Goal: Task Accomplishment & Management: Complete application form

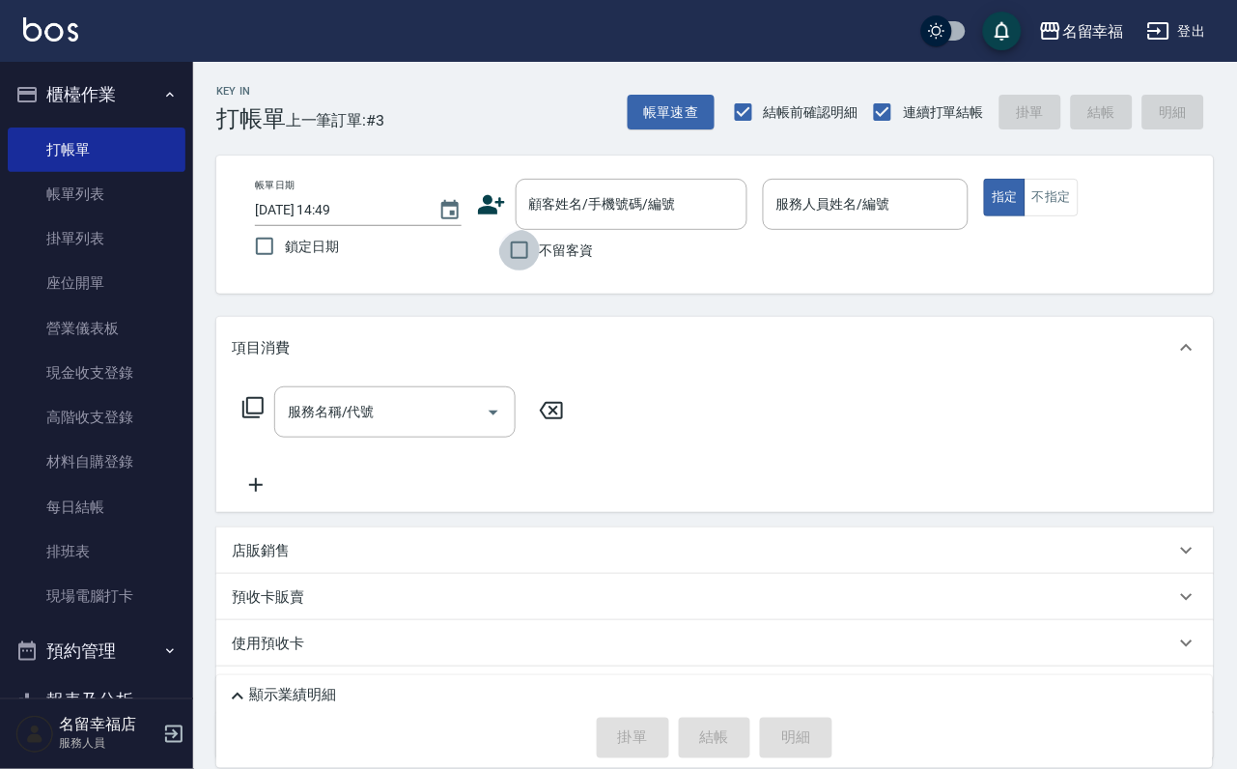
click at [522, 250] on input "不留客資" at bounding box center [519, 250] width 41 height 41
checkbox input "true"
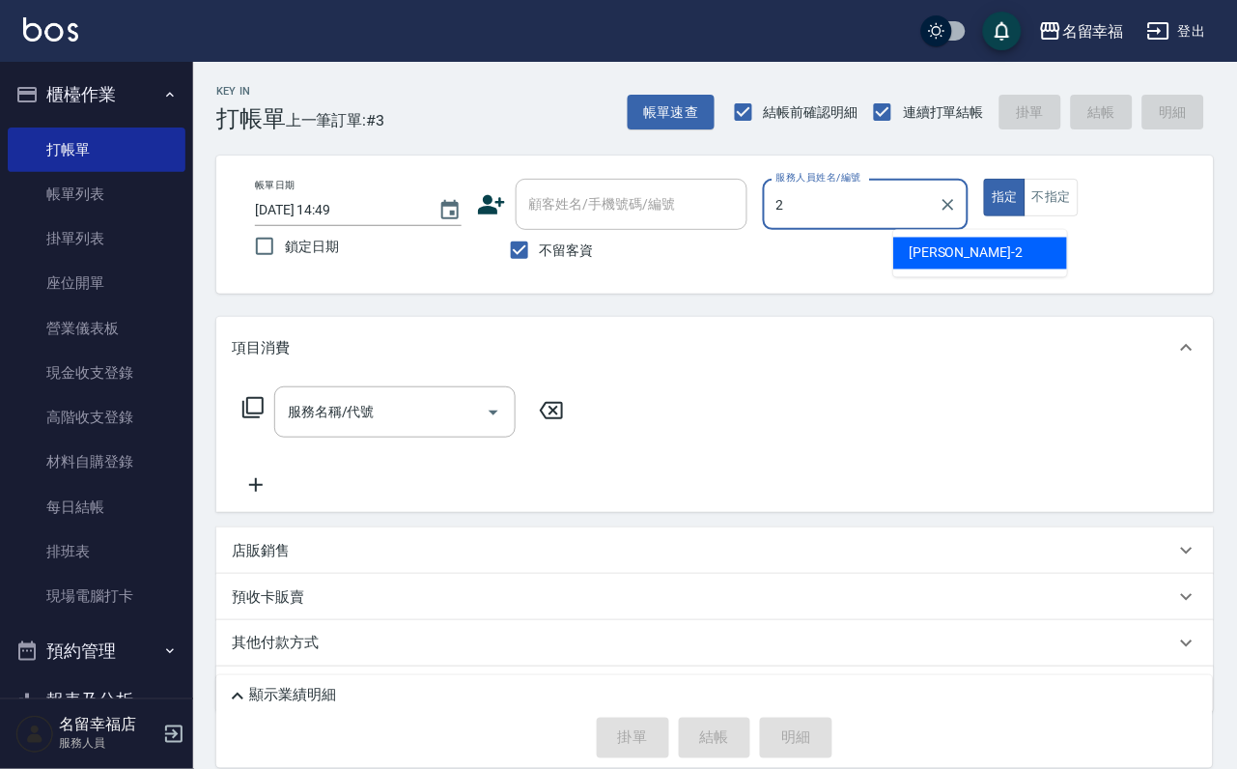
type input "碧涵-2"
type button "true"
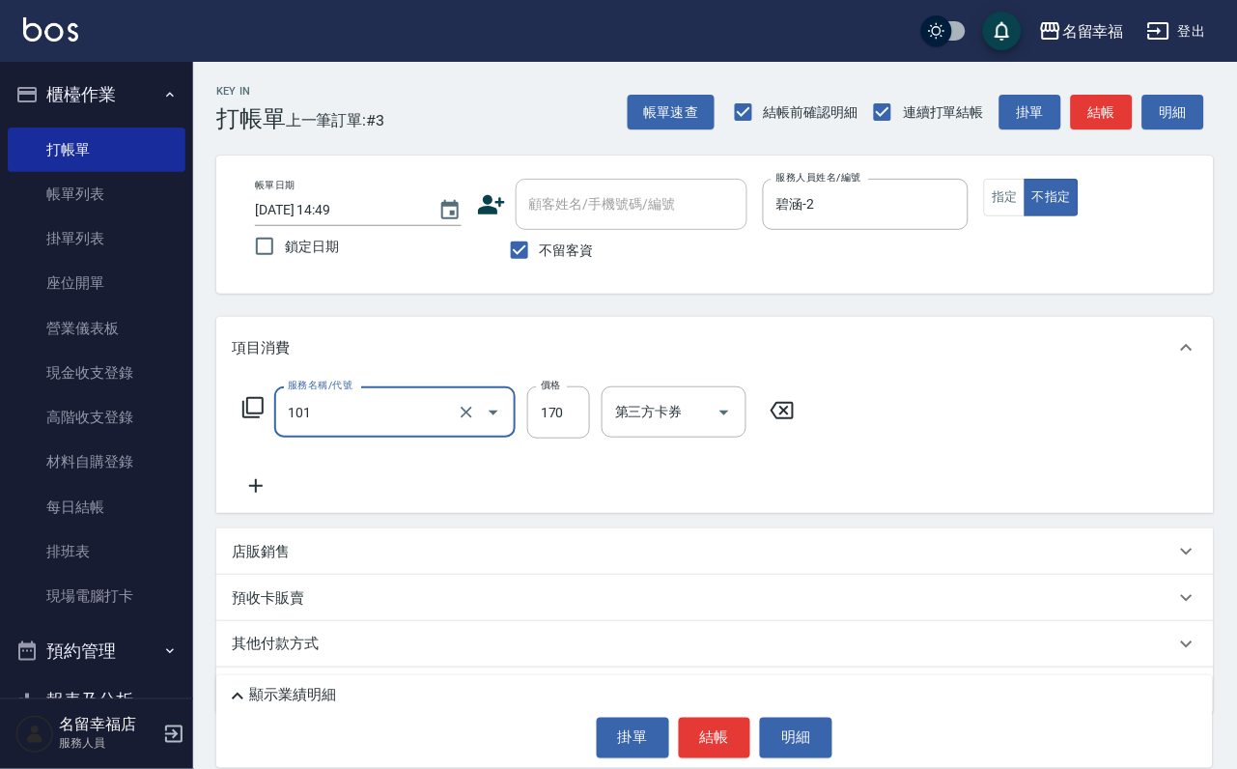
type input "洗髮(101)"
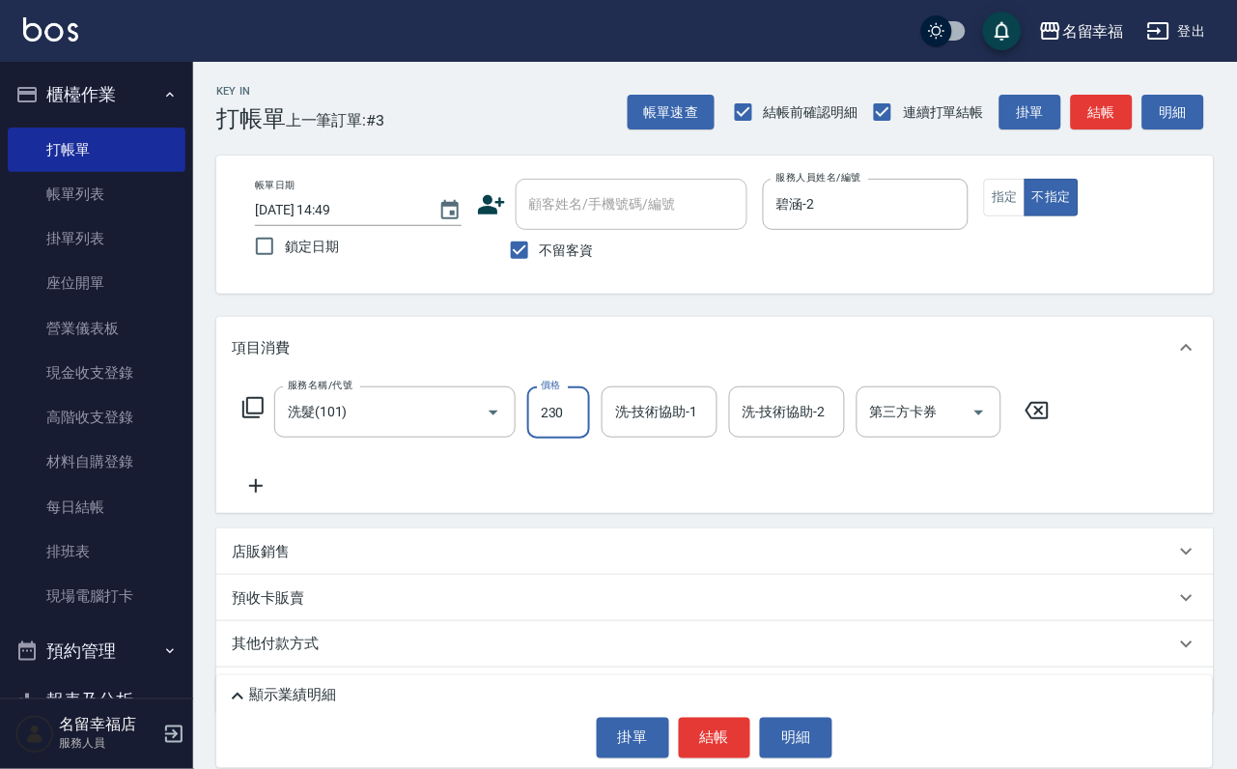
type input "230"
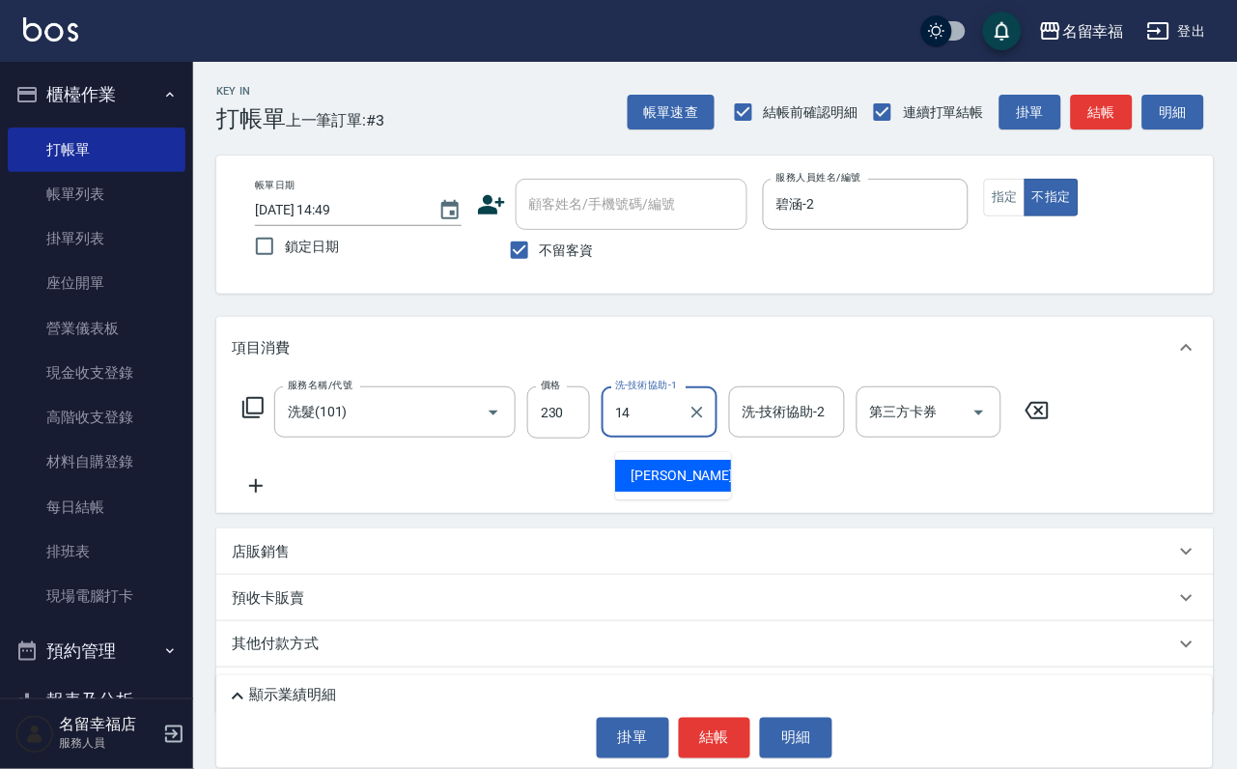
type input "[PERSON_NAME]-14"
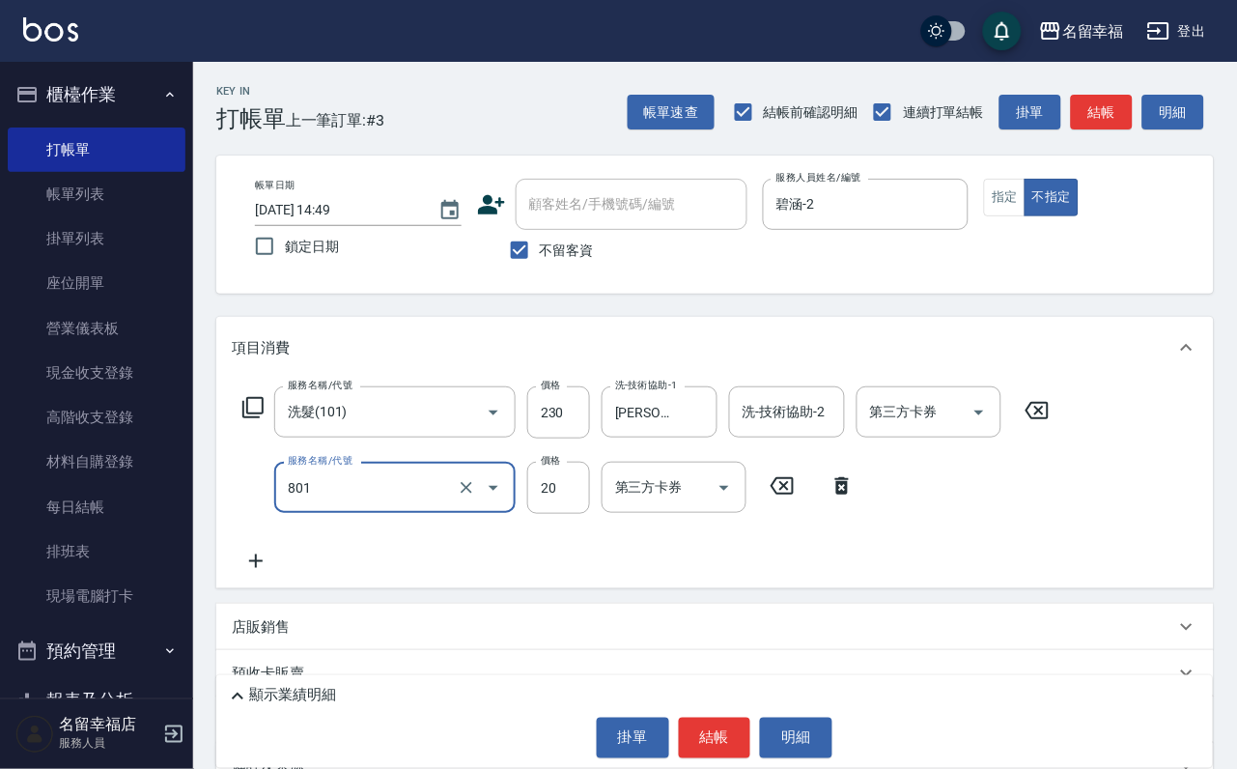
type input "潤絲(801)"
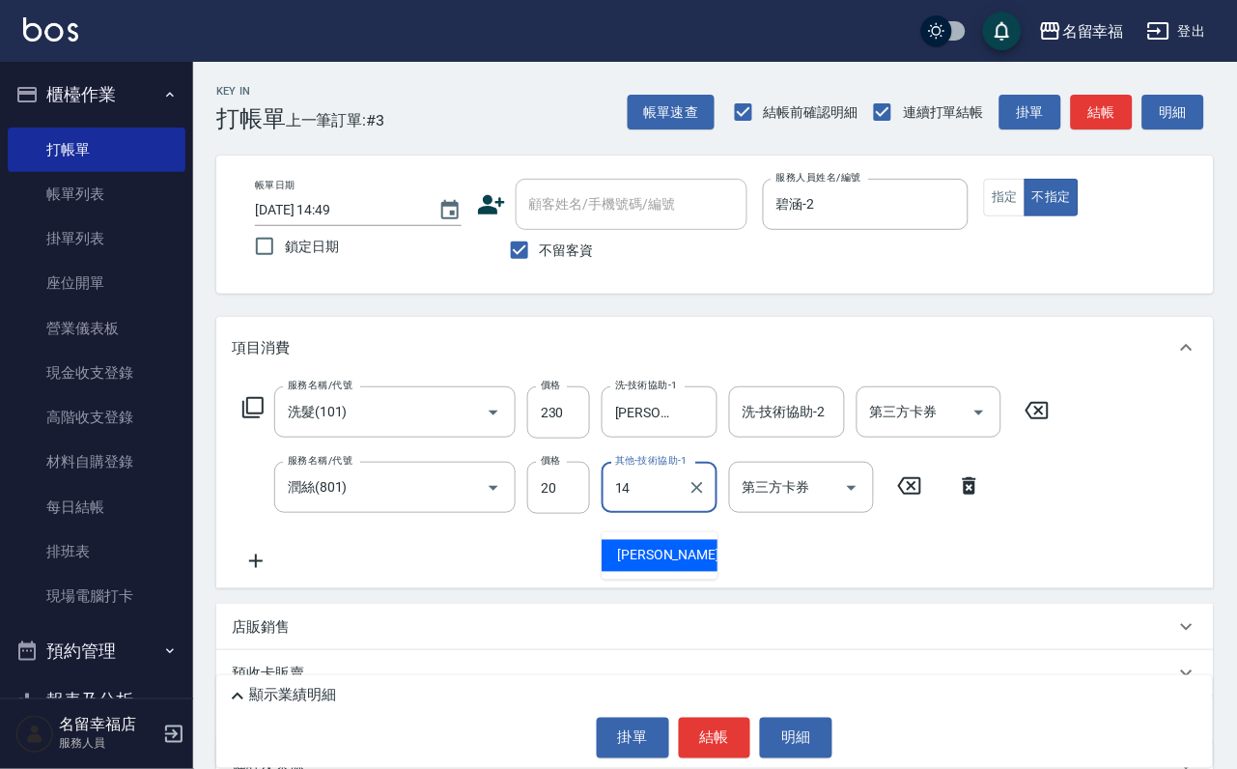
type input "[PERSON_NAME]-14"
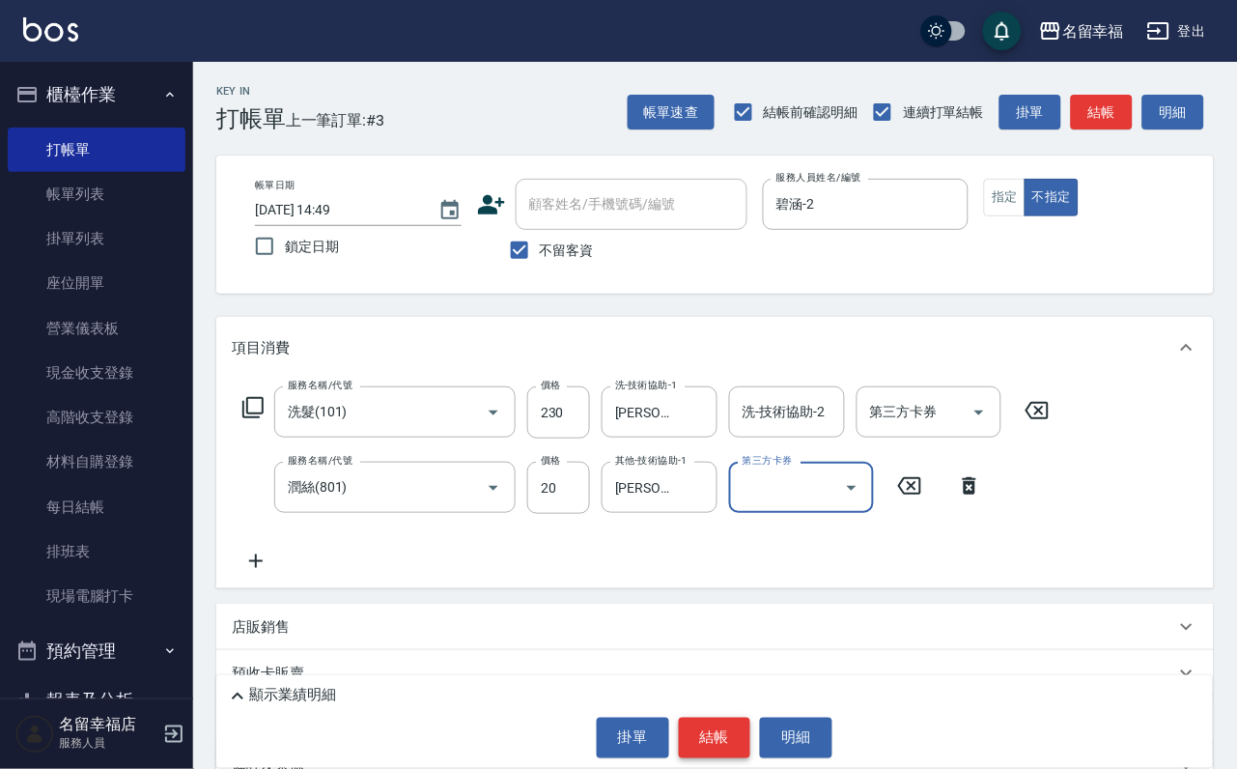
click at [734, 719] on button "結帳" at bounding box center [715, 738] width 72 height 41
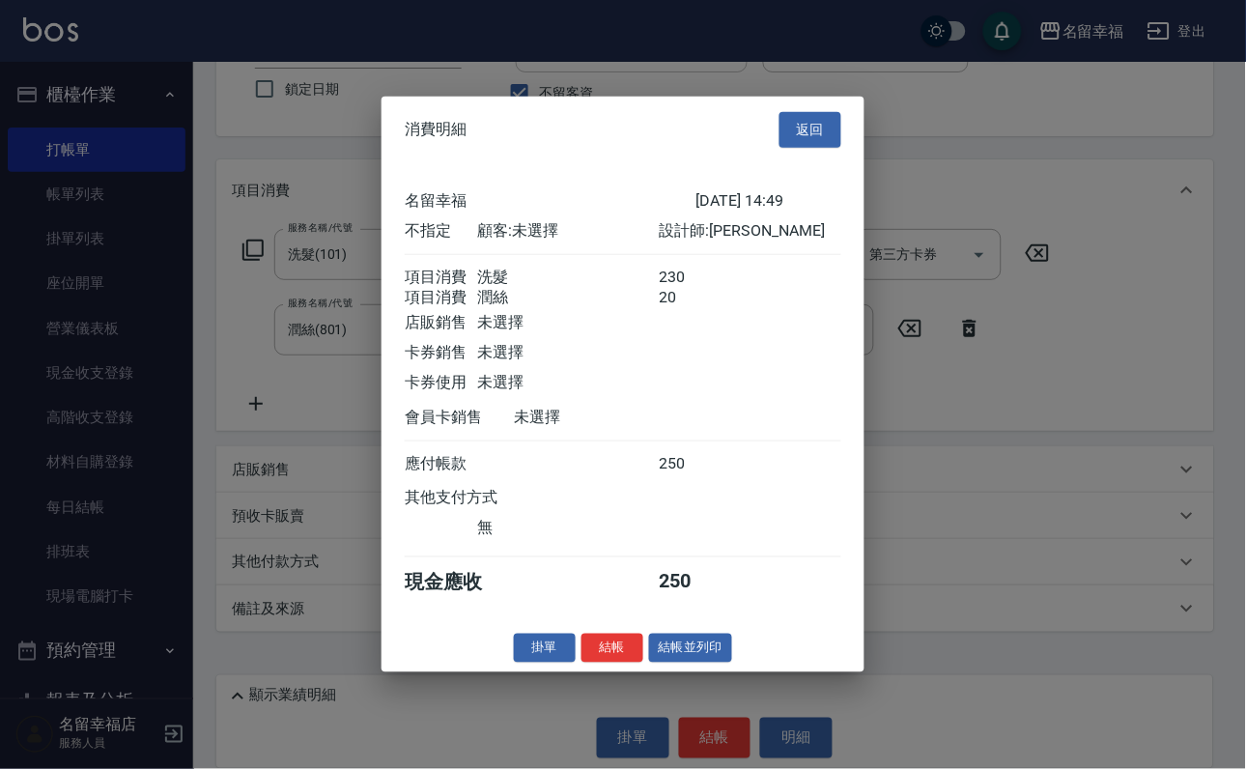
scroll to position [347, 0]
drag, startPoint x: 677, startPoint y: 736, endPoint x: 684, endPoint y: 723, distance: 14.3
click at [684, 663] on button "結帳並列印" at bounding box center [691, 648] width 84 height 30
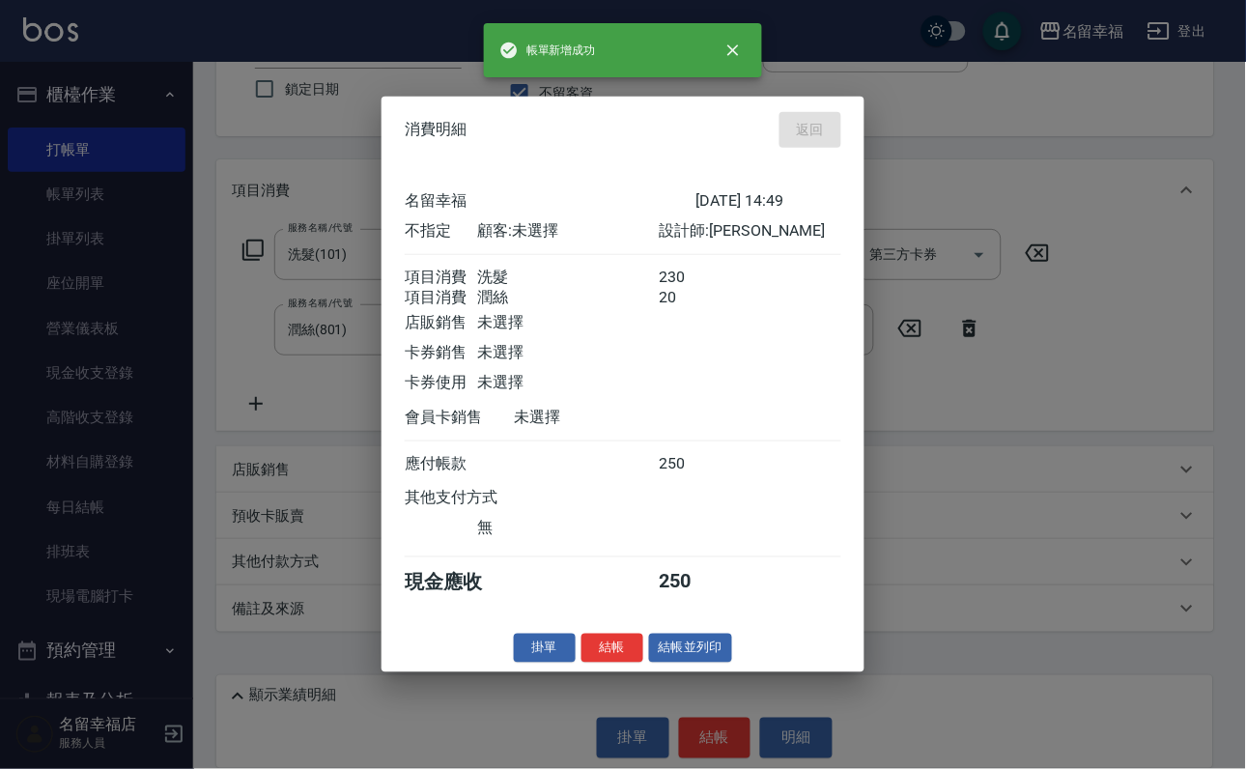
type input "[DATE] 15:20"
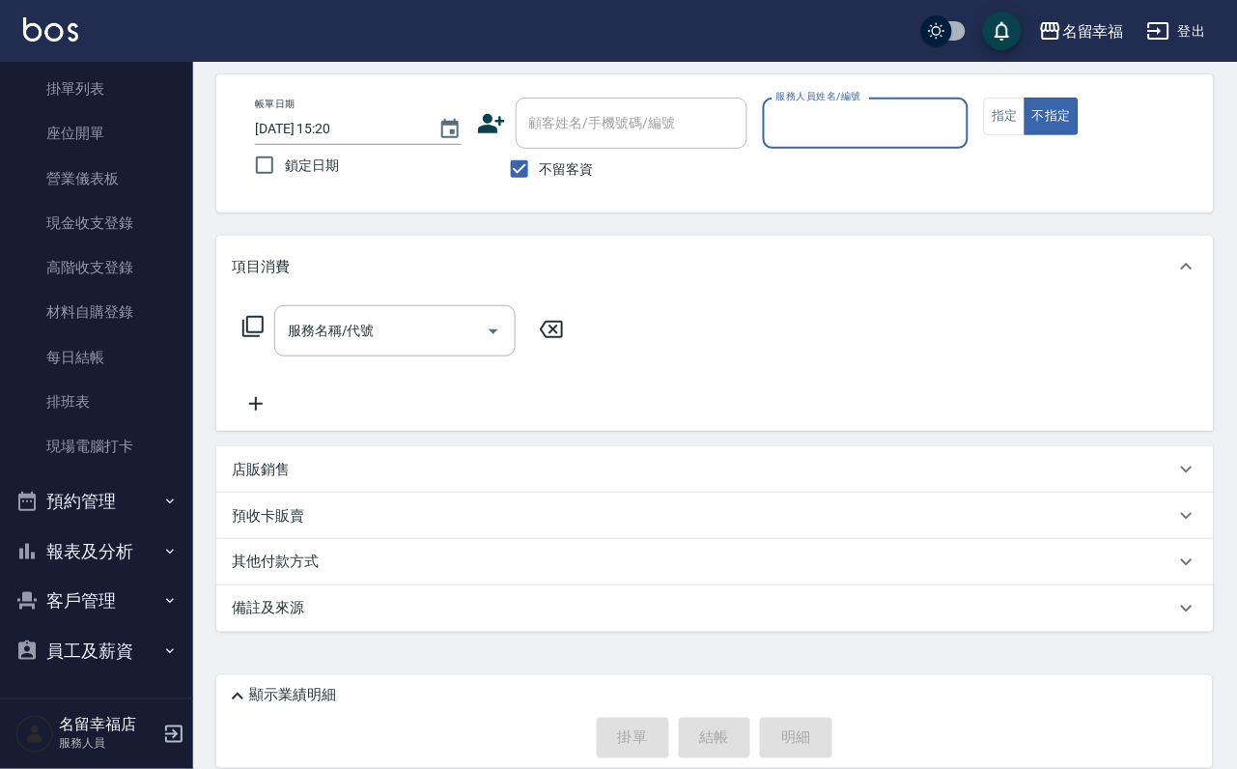
scroll to position [221, 0]
click at [162, 544] on icon "button" at bounding box center [169, 551] width 15 height 15
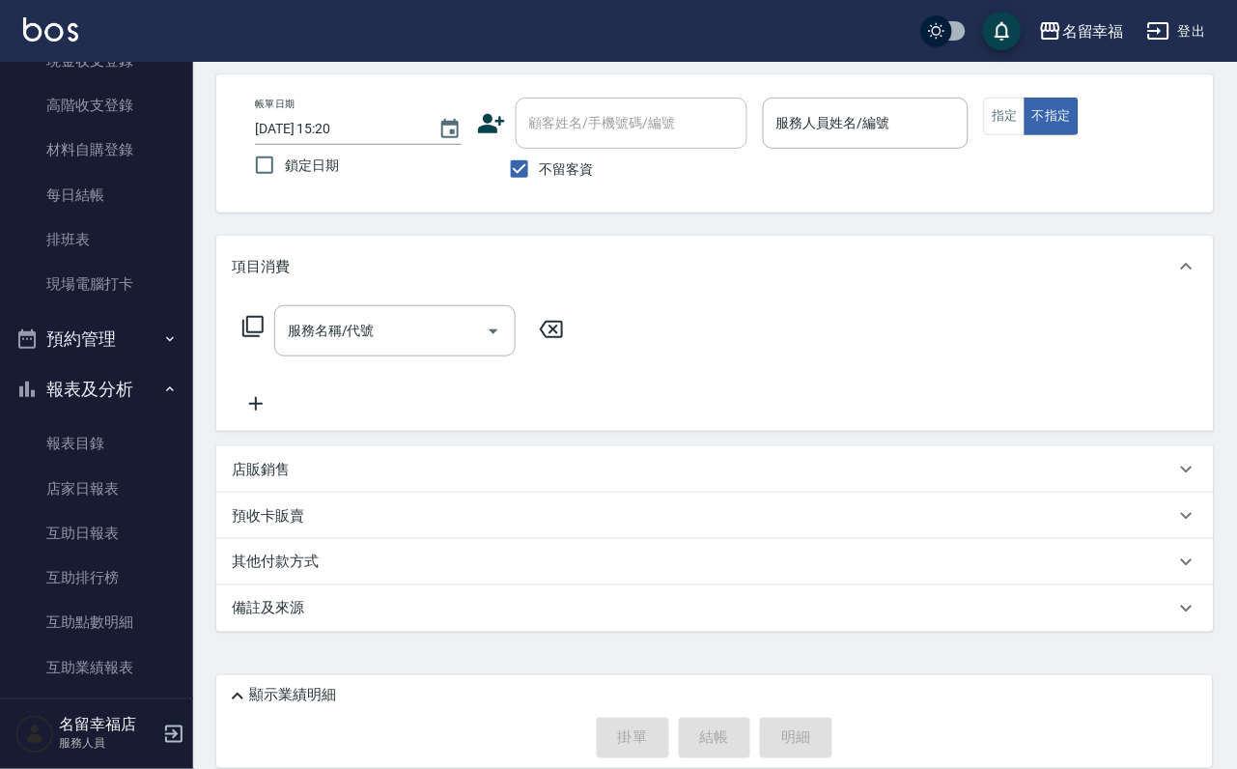
scroll to position [366, 0]
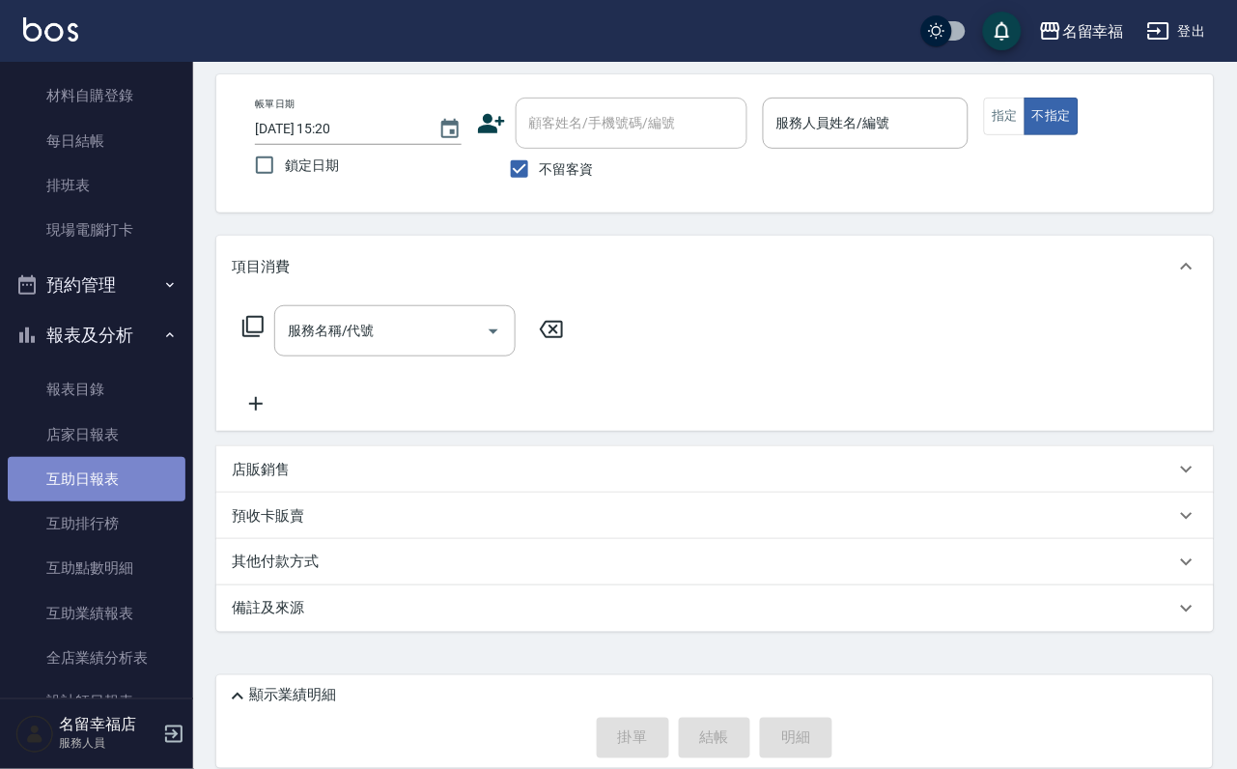
click at [109, 501] on link "互助日報表" at bounding box center [97, 479] width 178 height 44
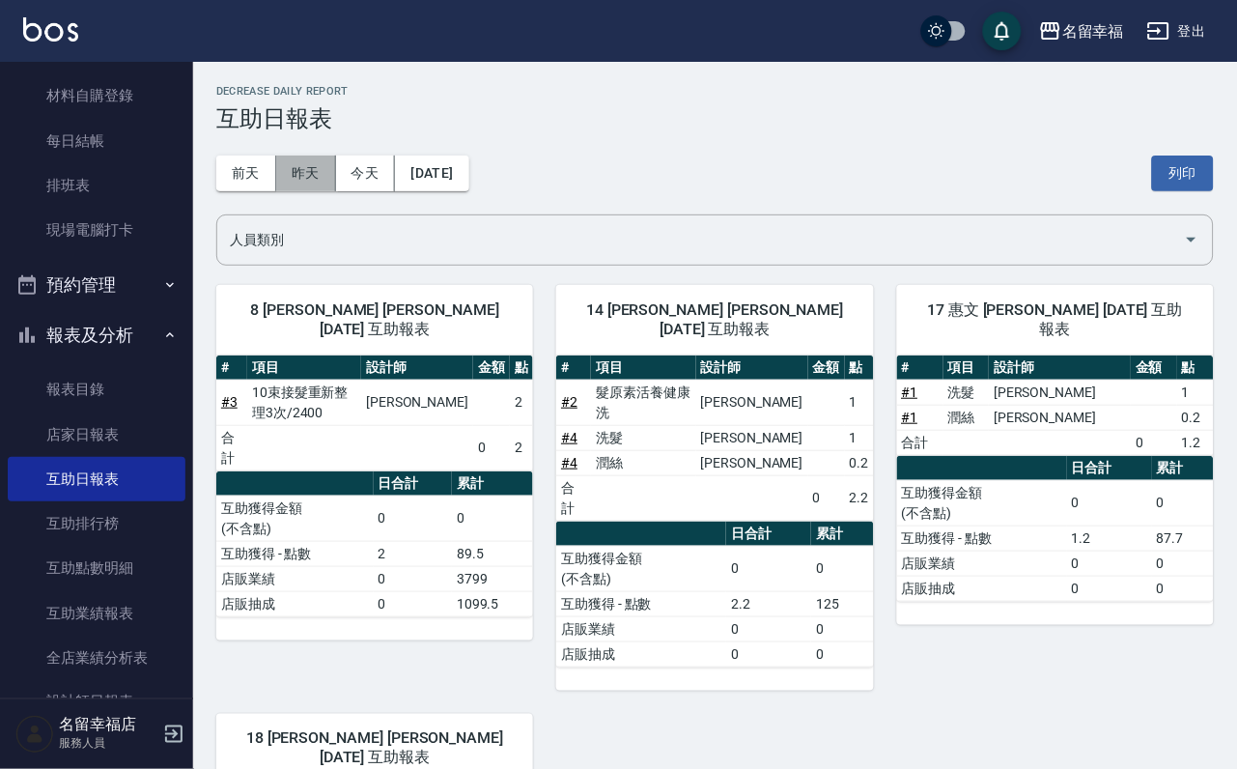
click at [304, 166] on button "昨天" at bounding box center [306, 174] width 60 height 36
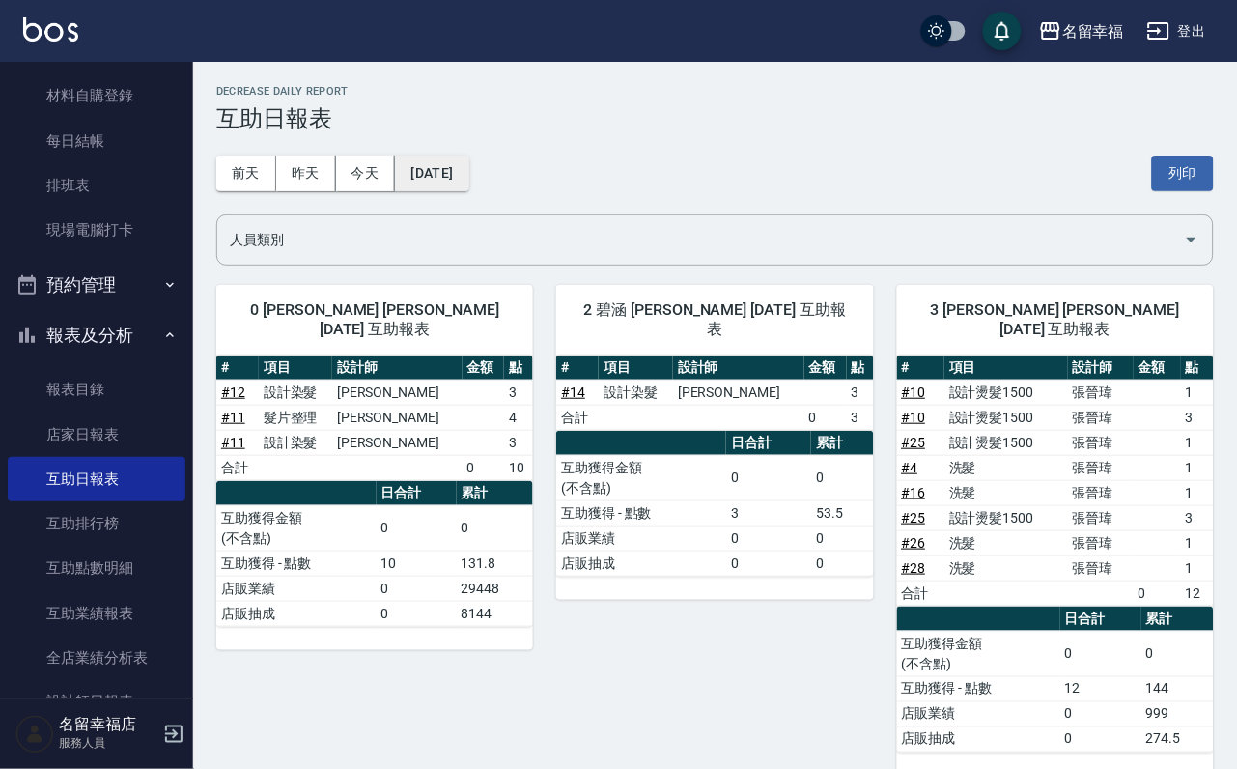
click at [461, 181] on button "[DATE]" at bounding box center [431, 174] width 73 height 36
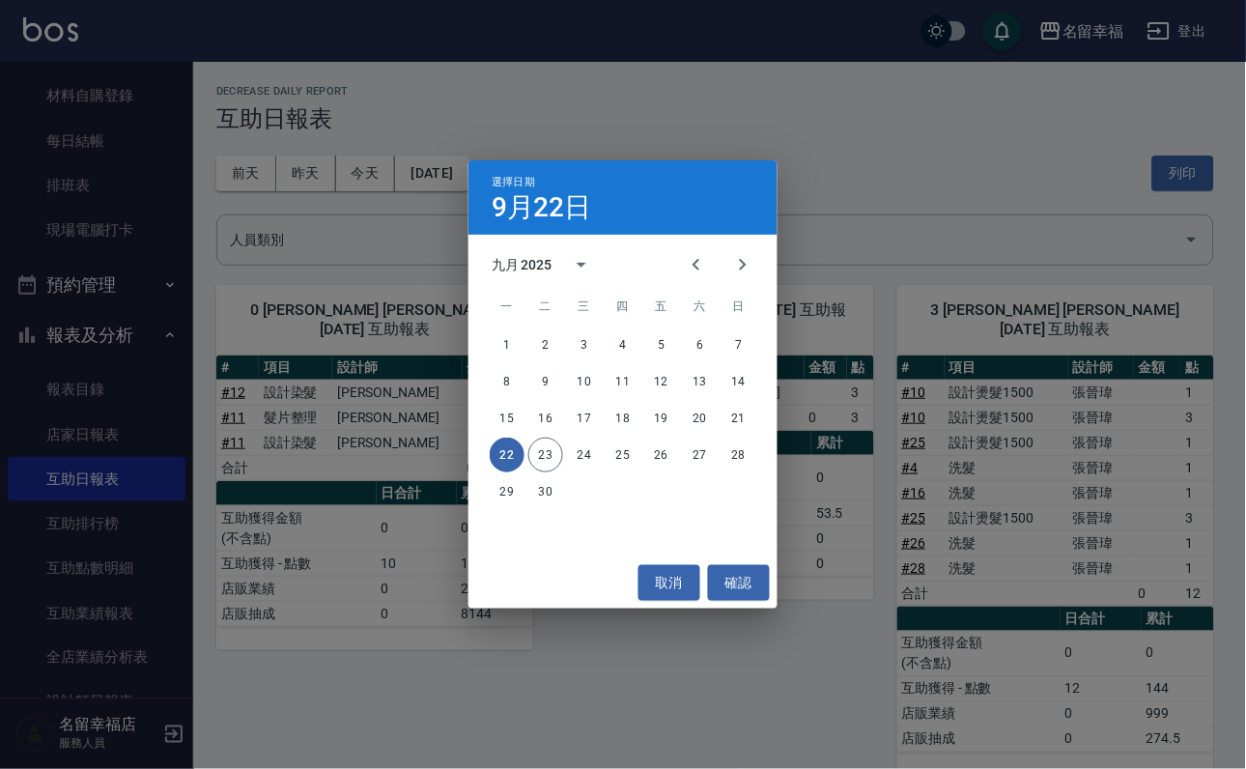
drag, startPoint x: 1045, startPoint y: 224, endPoint x: 964, endPoint y: 224, distance: 81.1
click at [1042, 224] on div "選擇日期 [DATE] 九月 2025 一 二 三 四 五 六 日 1 2 3 4 5 6 7 8 9 10 11 12 13 14 15 16 17 18 …" at bounding box center [623, 384] width 1246 height 769
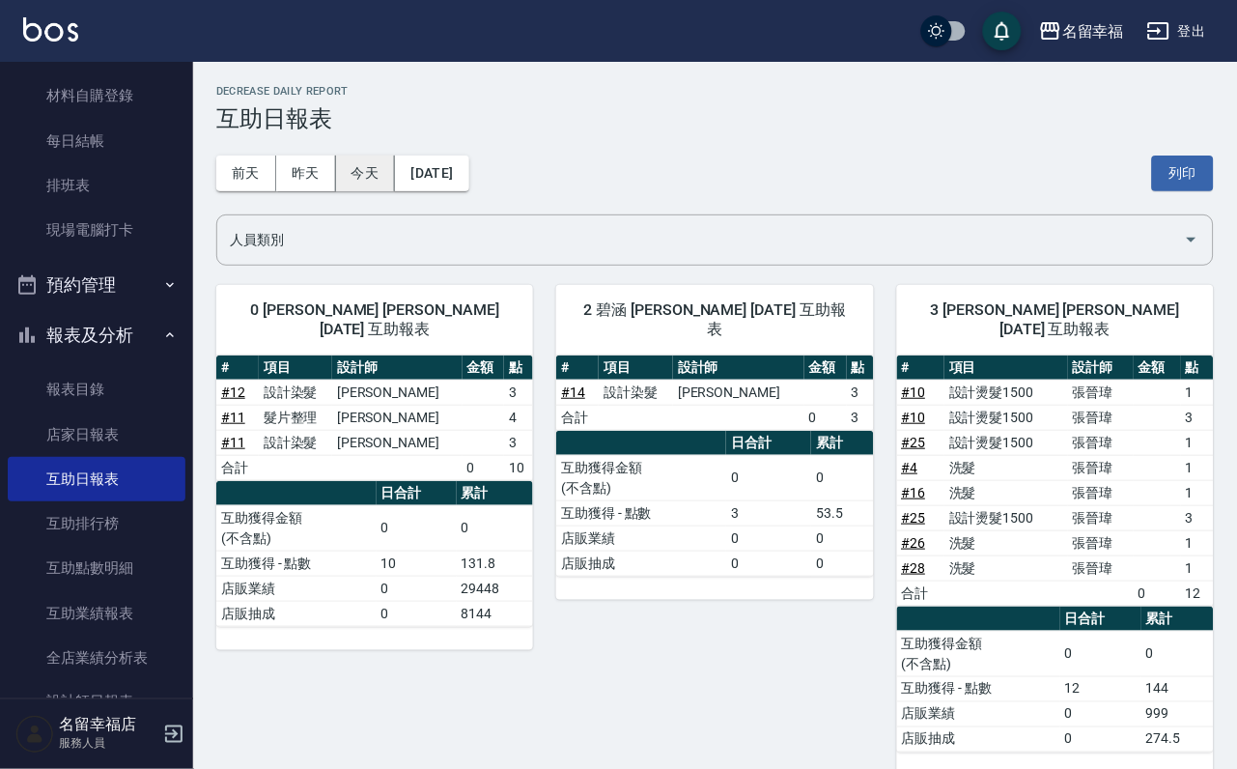
click at [396, 162] on button "今天" at bounding box center [366, 174] width 60 height 36
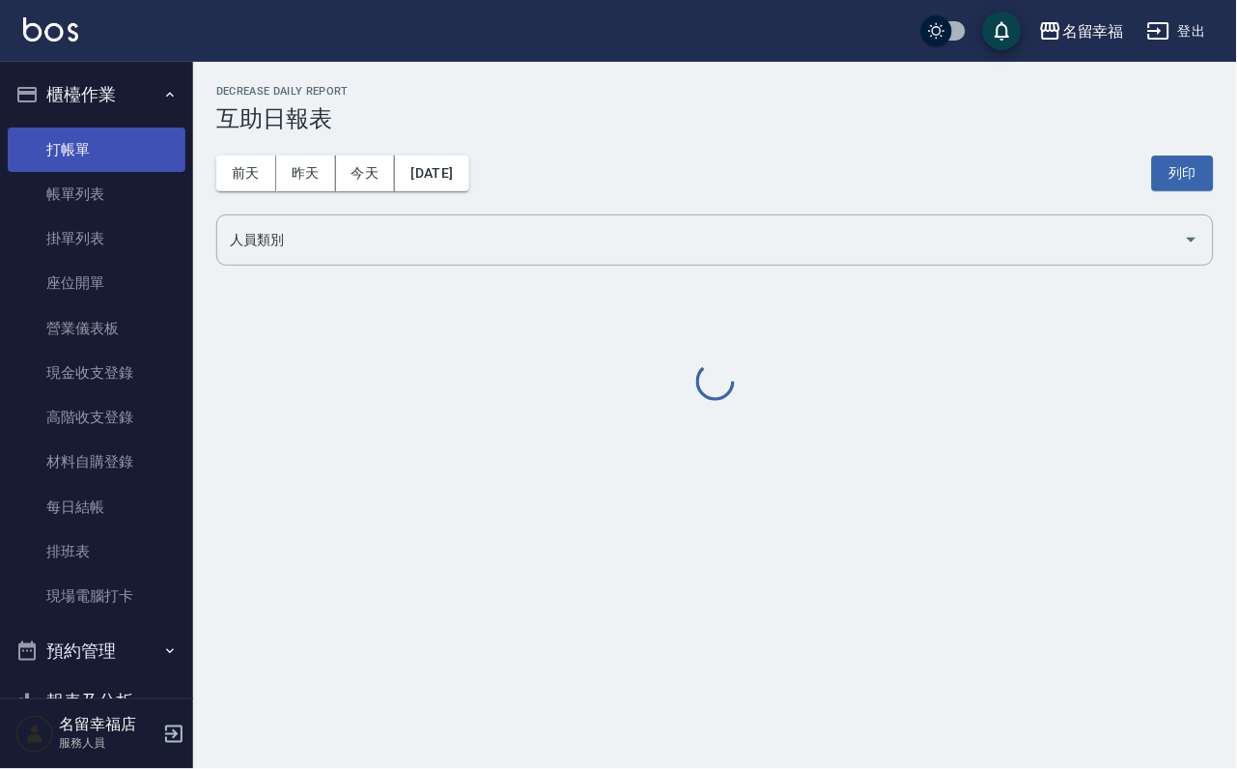
click at [107, 159] on link "打帳單" at bounding box center [97, 150] width 178 height 44
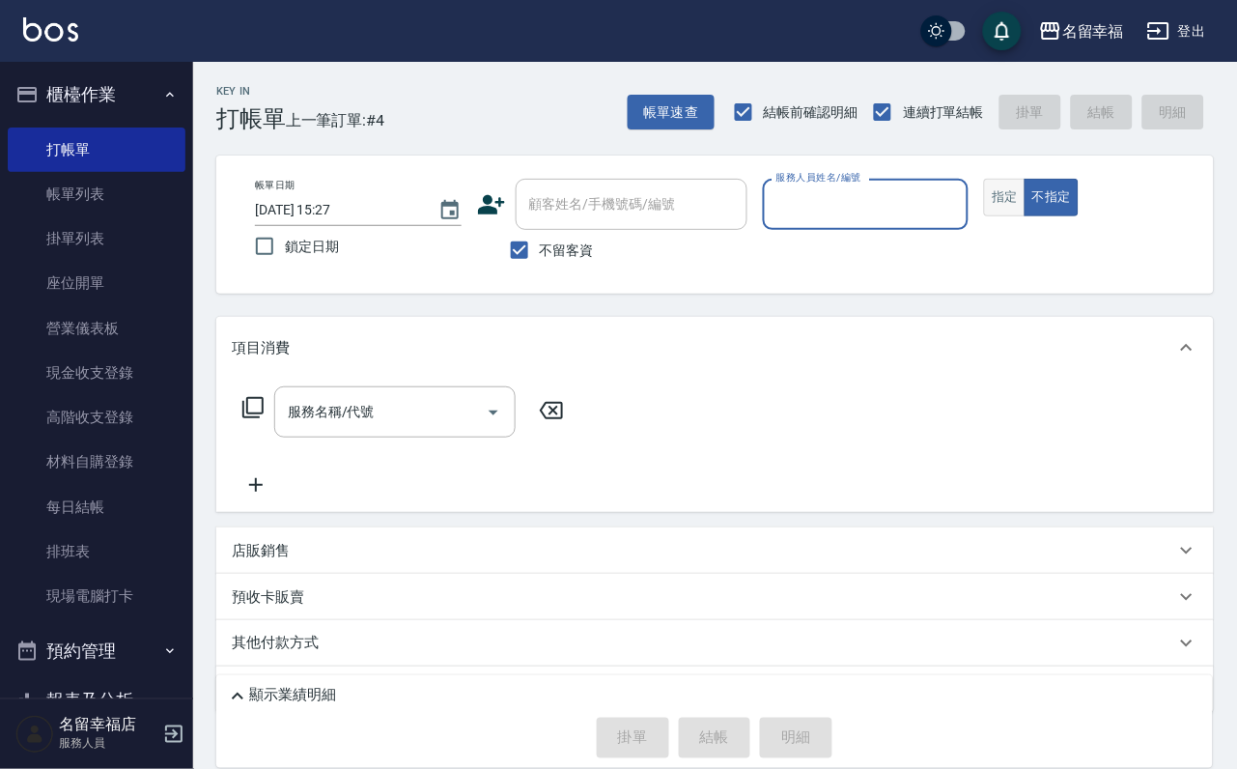
click at [1026, 216] on button "指定" at bounding box center [1005, 198] width 42 height 38
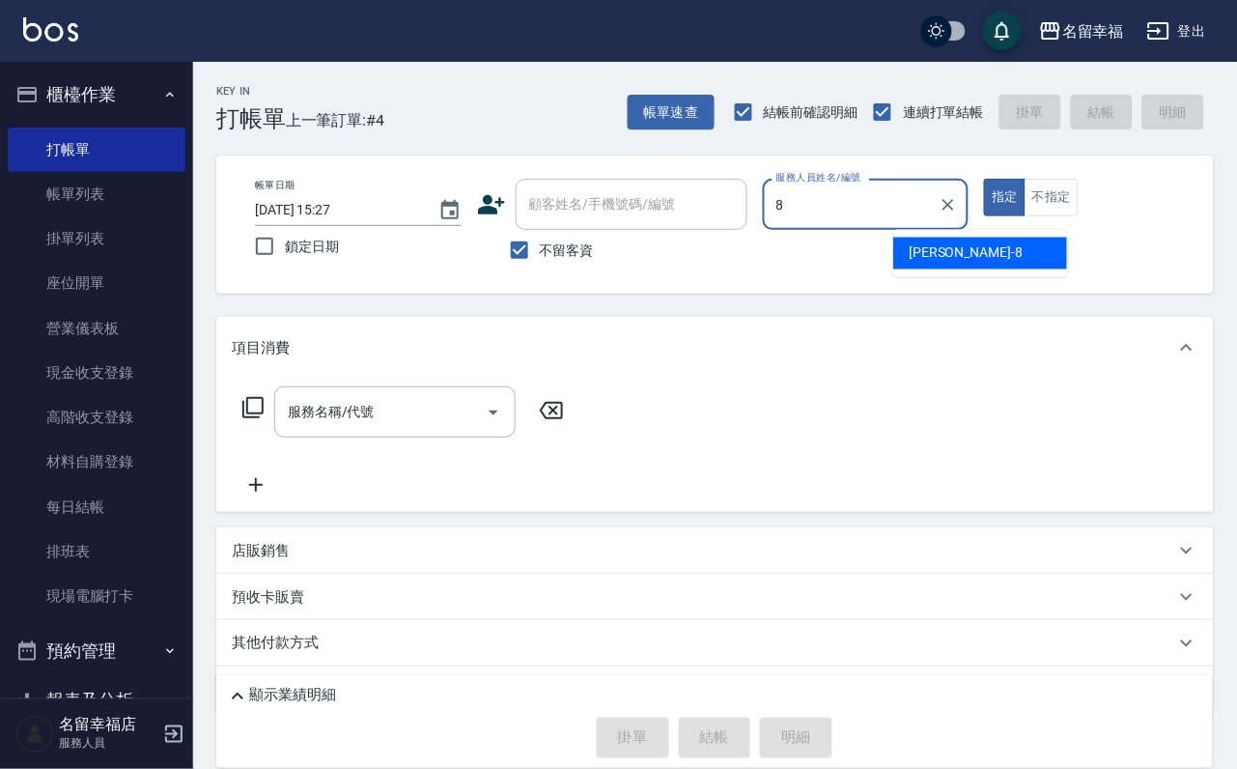
type input "[PERSON_NAME]-8"
type button "true"
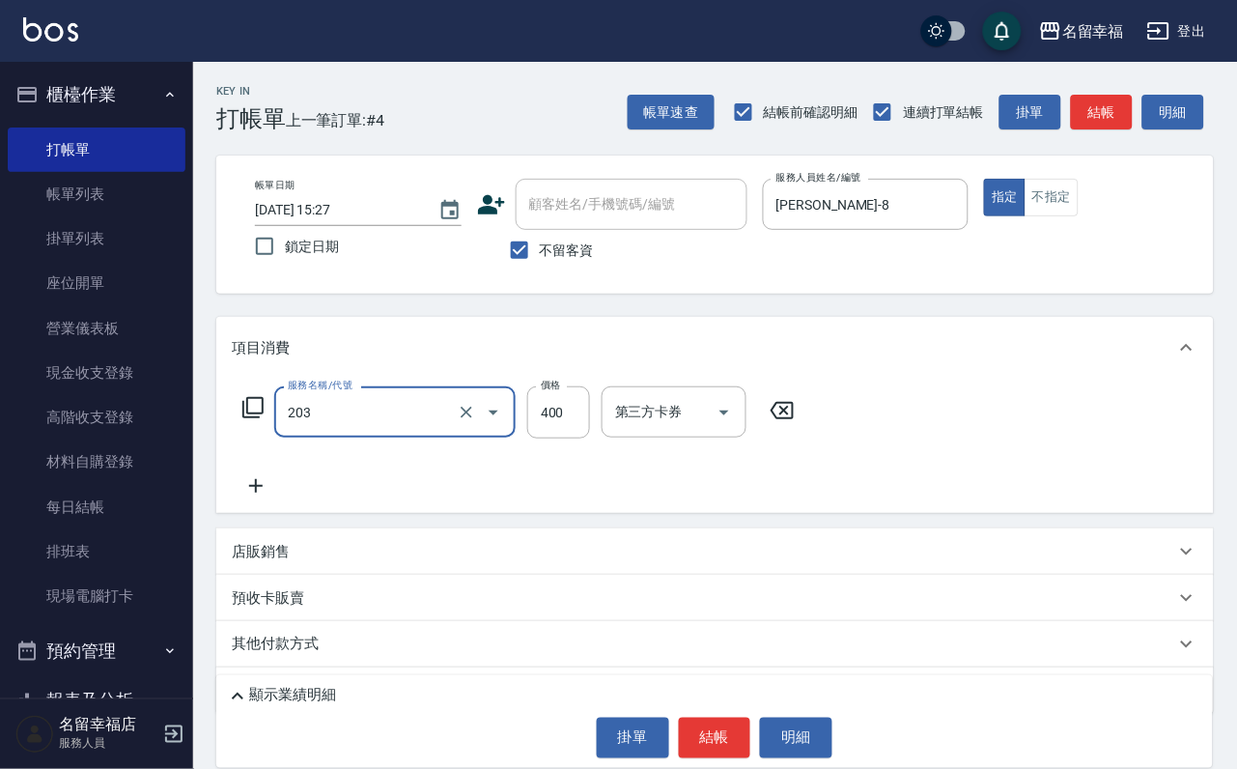
type input "指定單剪(203)"
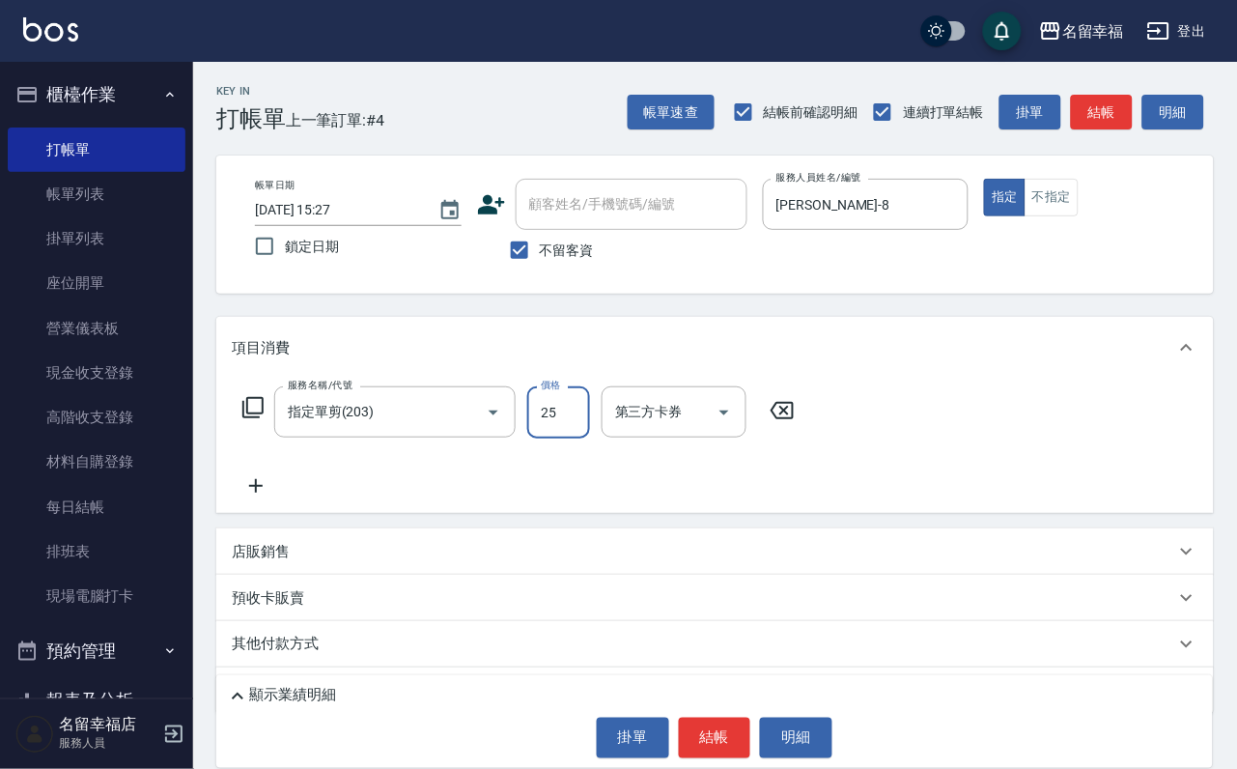
type input "250"
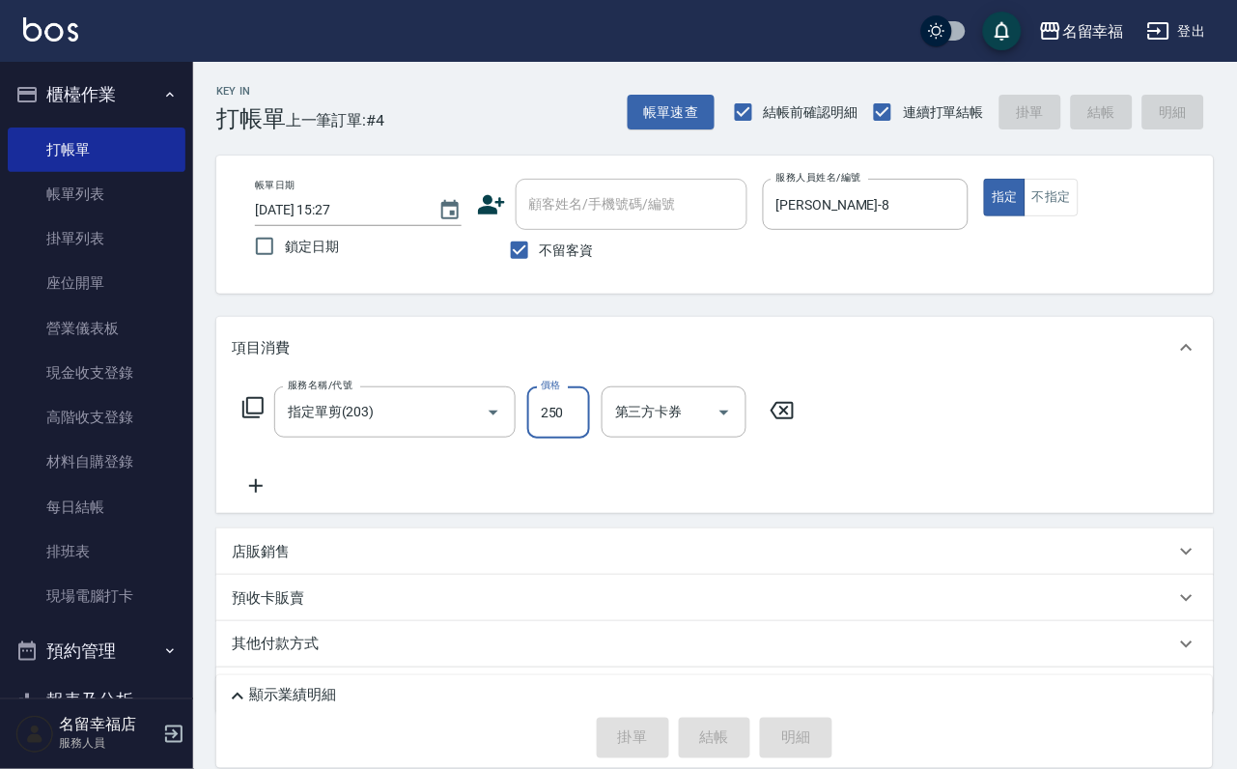
type input "[DATE] 15:59"
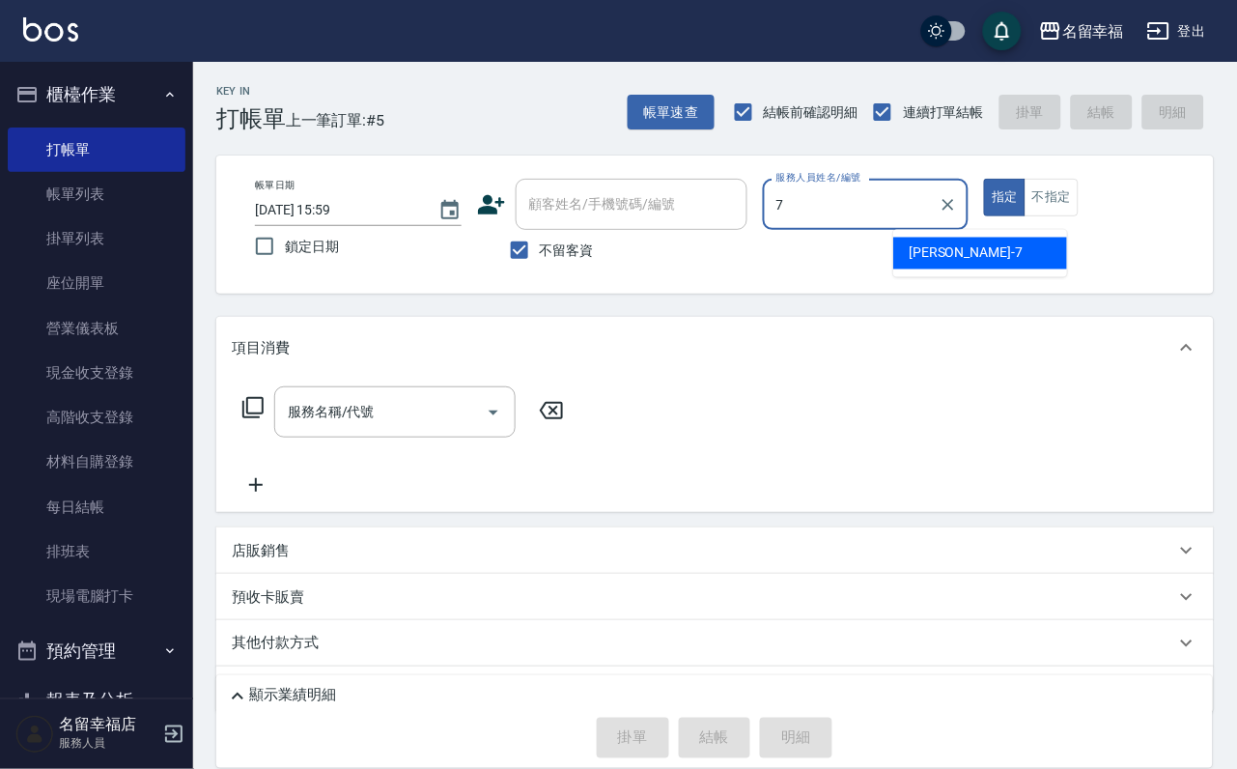
type input "[PERSON_NAME]-7"
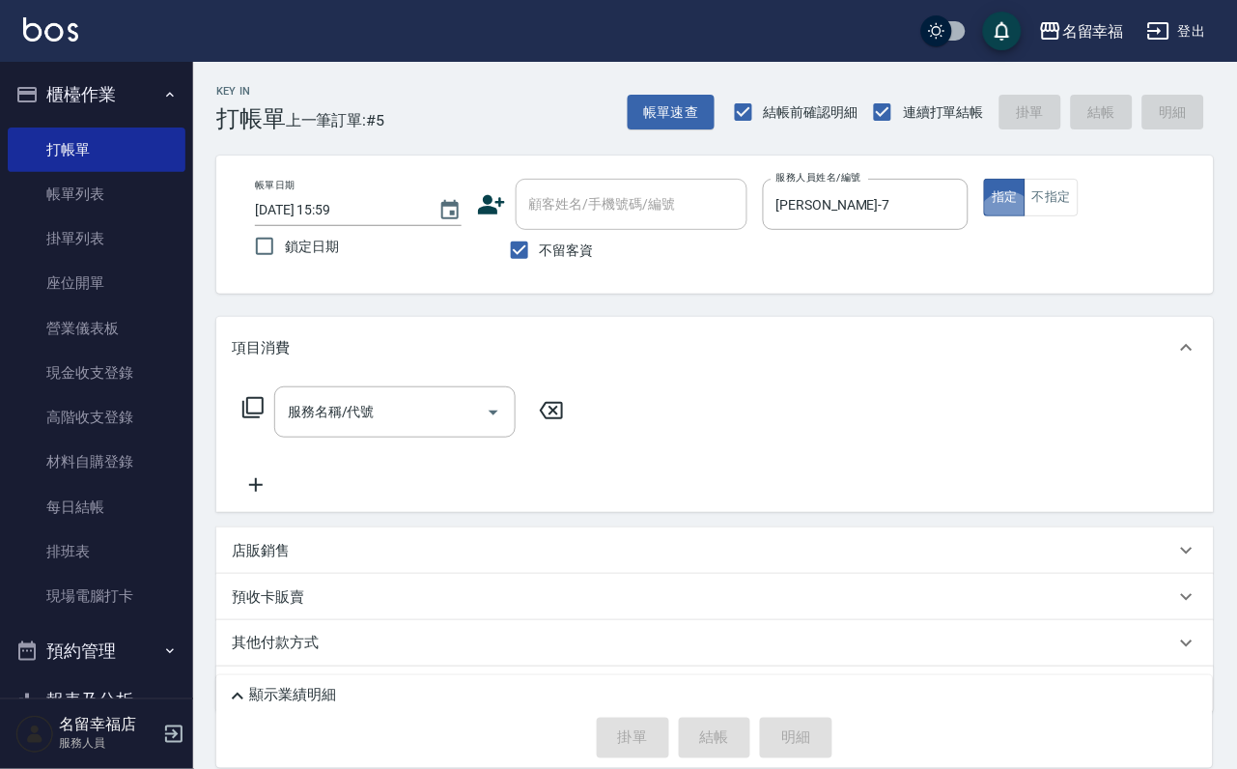
click at [256, 419] on icon at bounding box center [252, 407] width 23 height 23
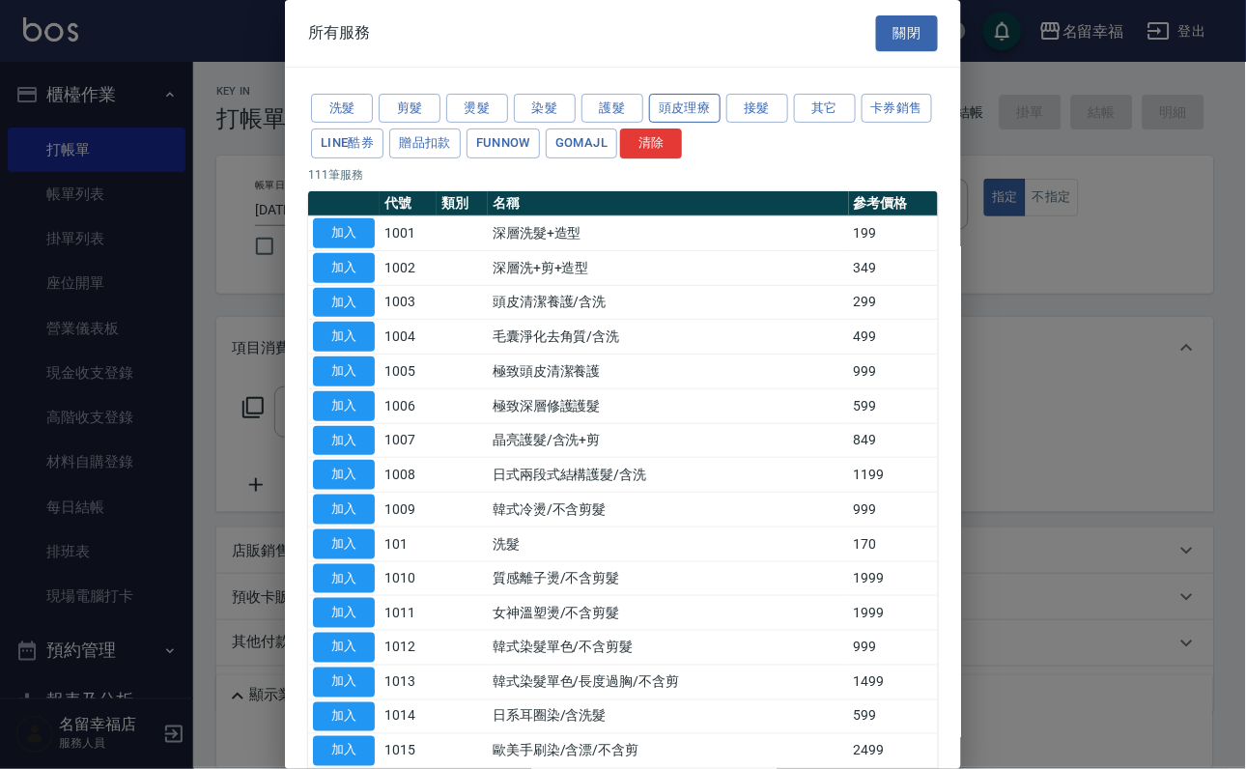
click at [721, 114] on button "頭皮理療" at bounding box center [684, 109] width 71 height 30
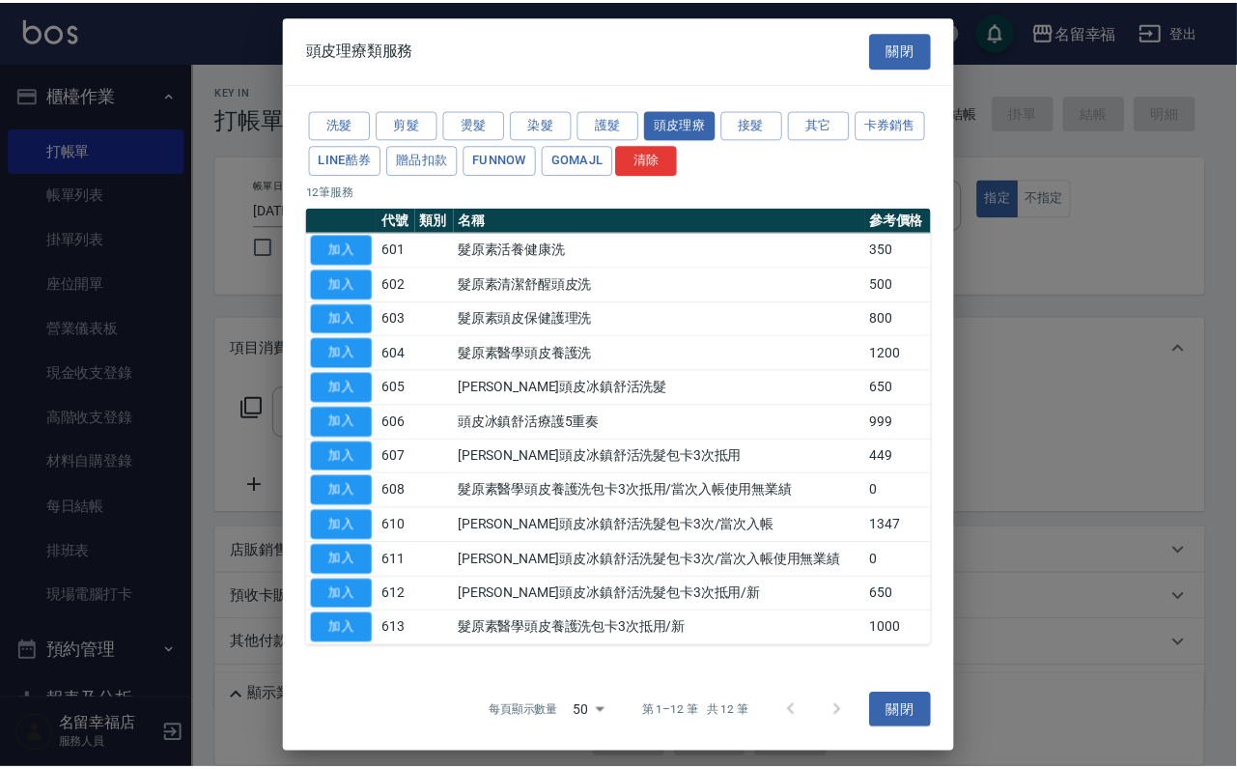
scroll to position [177, 0]
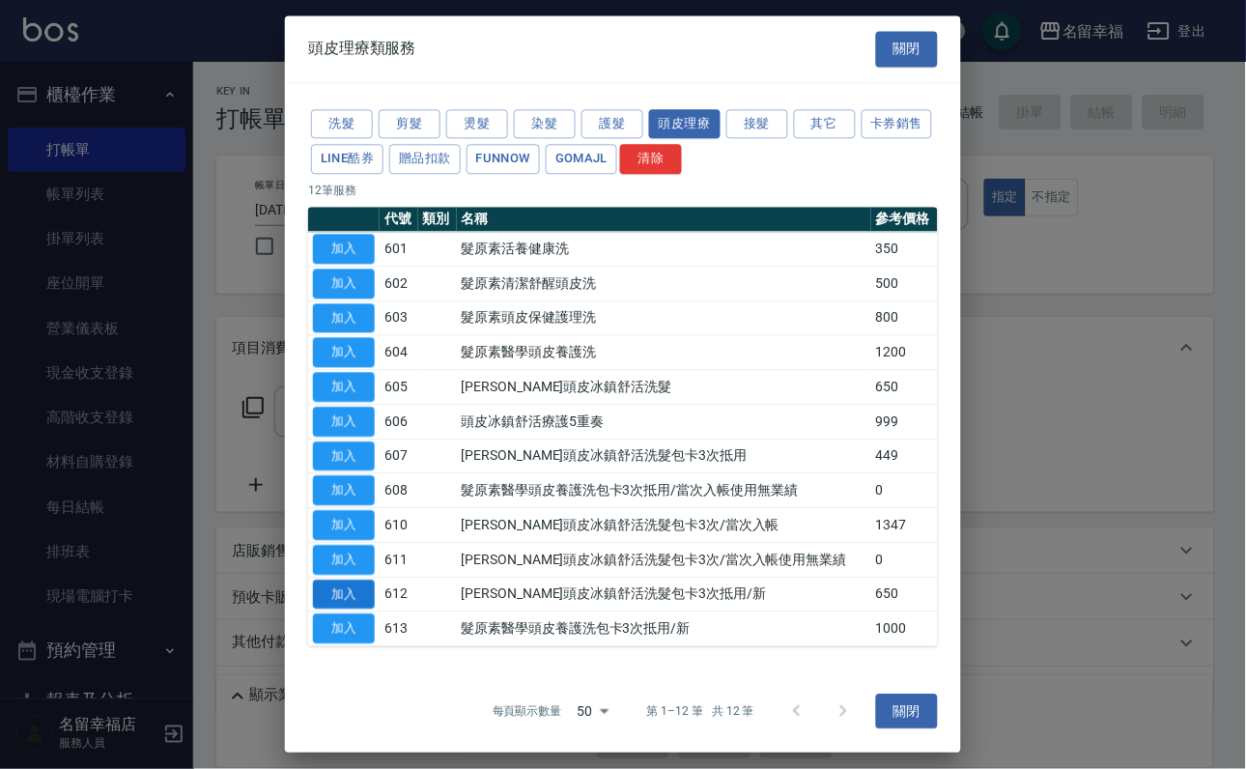
click at [350, 580] on button "加入" at bounding box center [344, 595] width 62 height 30
type input "[PERSON_NAME]頭皮冰鎮舒活洗髮包卡3次抵用/新(612)"
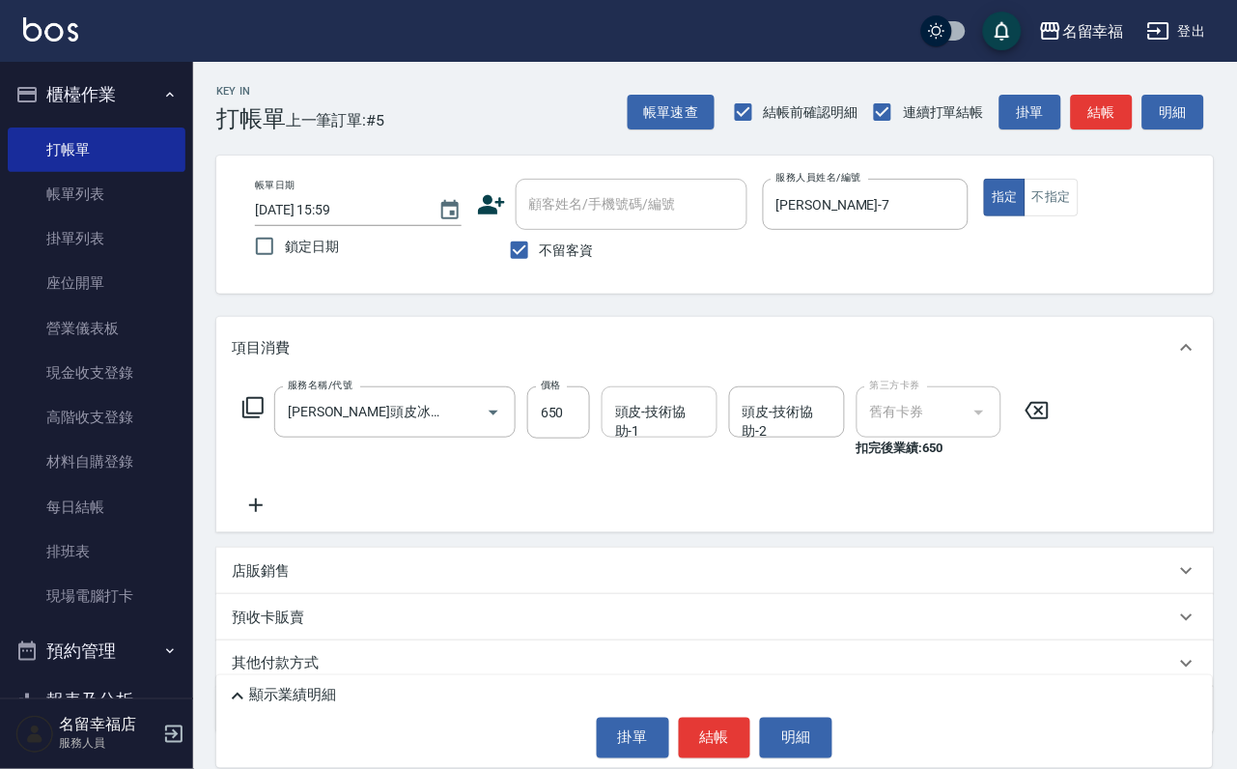
click at [650, 422] on div "頭皮-技術協助-1 頭皮-技術協助-1" at bounding box center [660, 411] width 116 height 51
type input "17\"
click at [527, 478] on div "服務名稱/代號 [PERSON_NAME]頭皮冰鎮舒活洗髮包卡3次抵用/新(612) 服務名稱/代號 價格 650 價格 頭皮-技術協助-1 頭皮-技術協助-…" at bounding box center [647, 451] width 830 height 130
click at [718, 438] on div "頭皮-技術協助-1" at bounding box center [660, 411] width 116 height 51
type input "惠文-17"
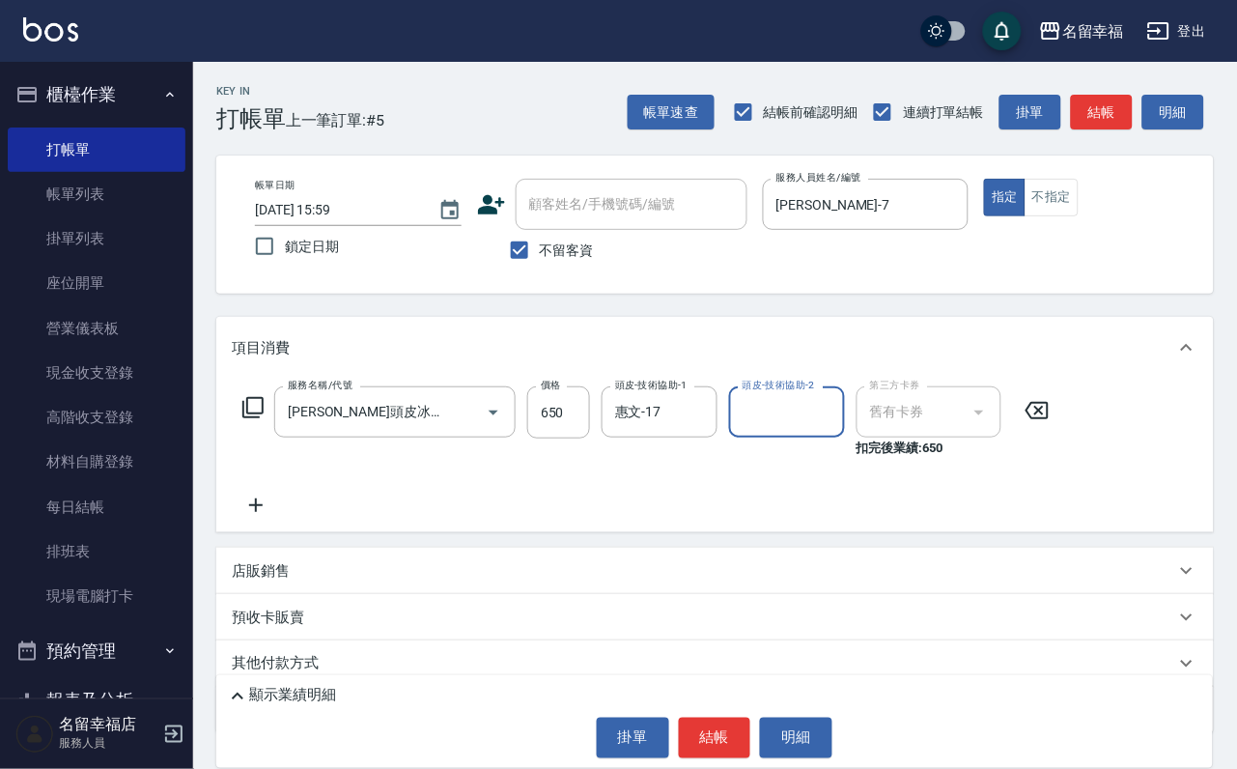
click at [256, 419] on icon at bounding box center [252, 407] width 23 height 23
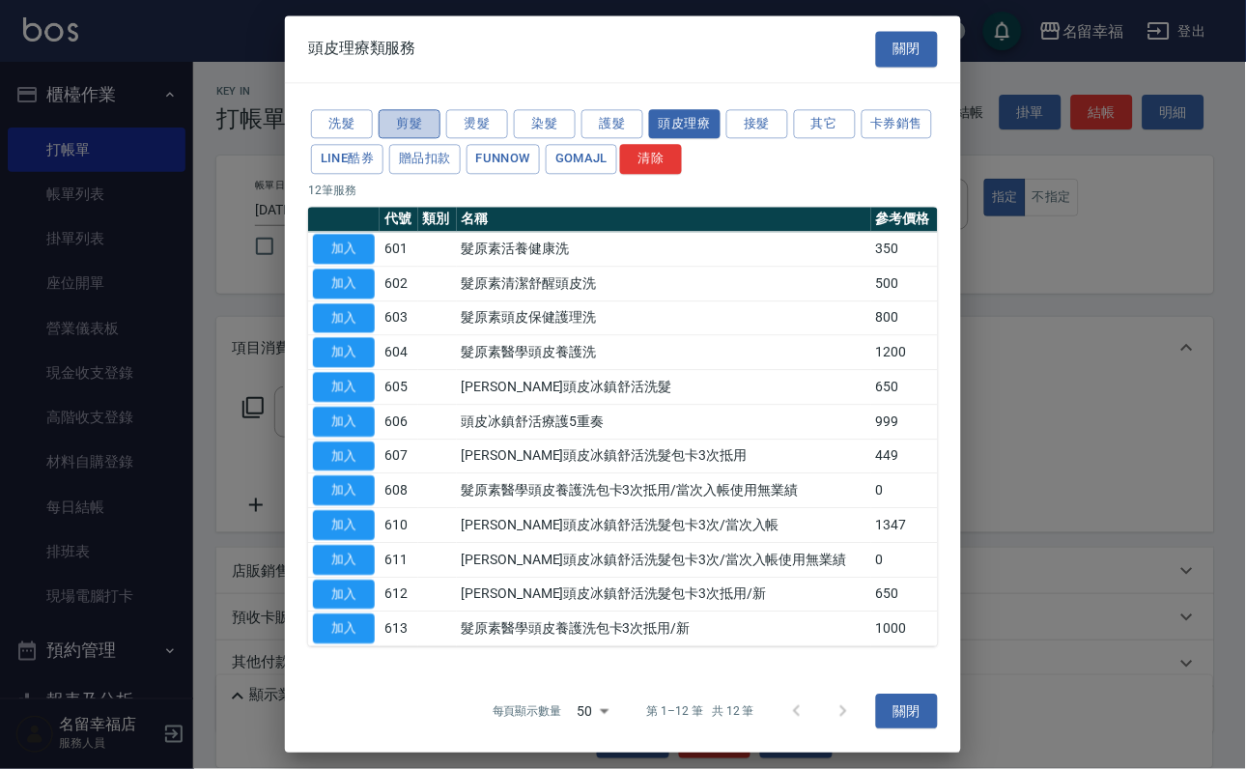
click at [397, 125] on button "剪髮" at bounding box center [410, 124] width 62 height 30
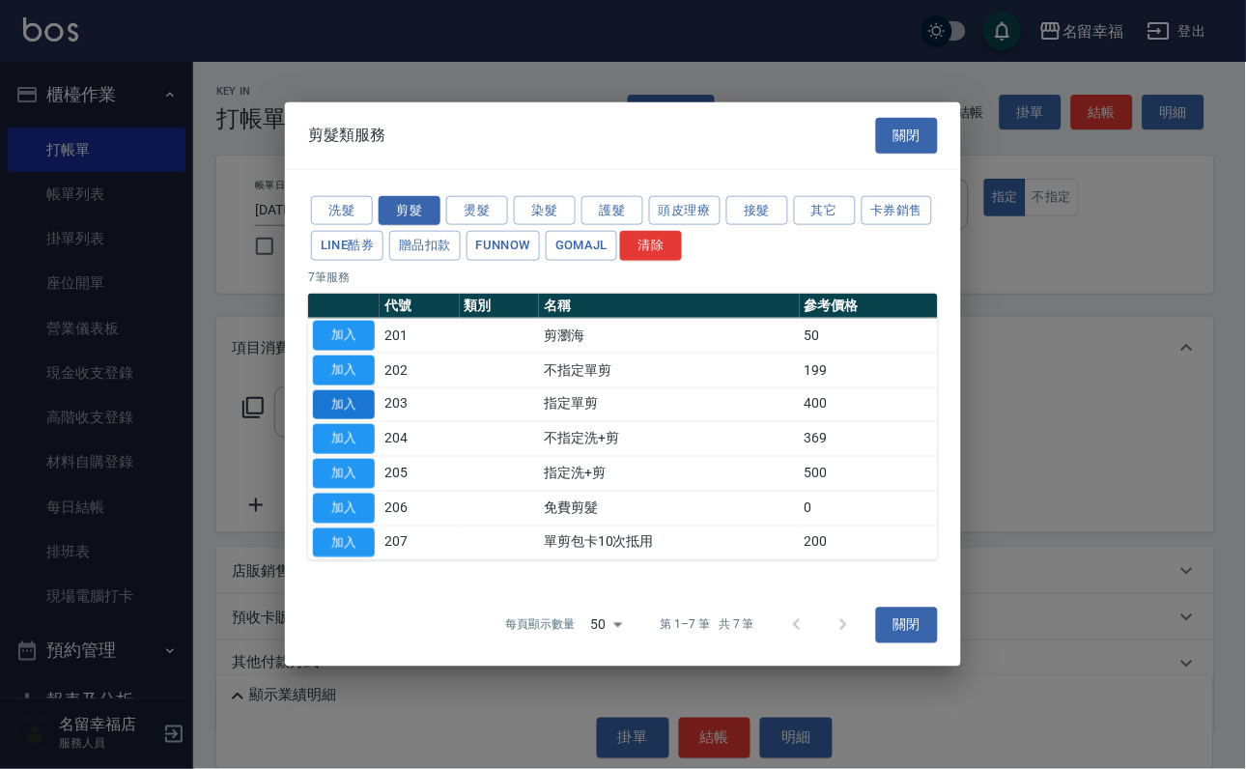
click at [333, 390] on button "加入" at bounding box center [344, 404] width 62 height 30
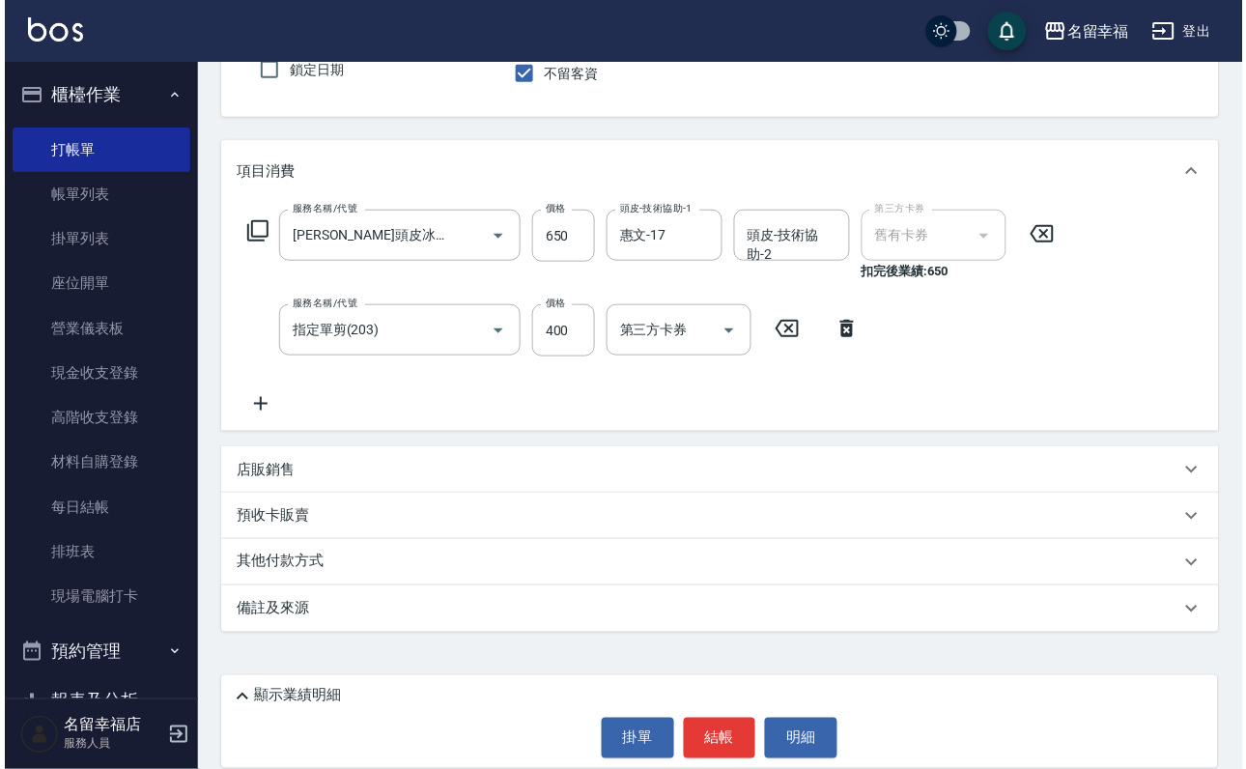
scroll to position [205, 0]
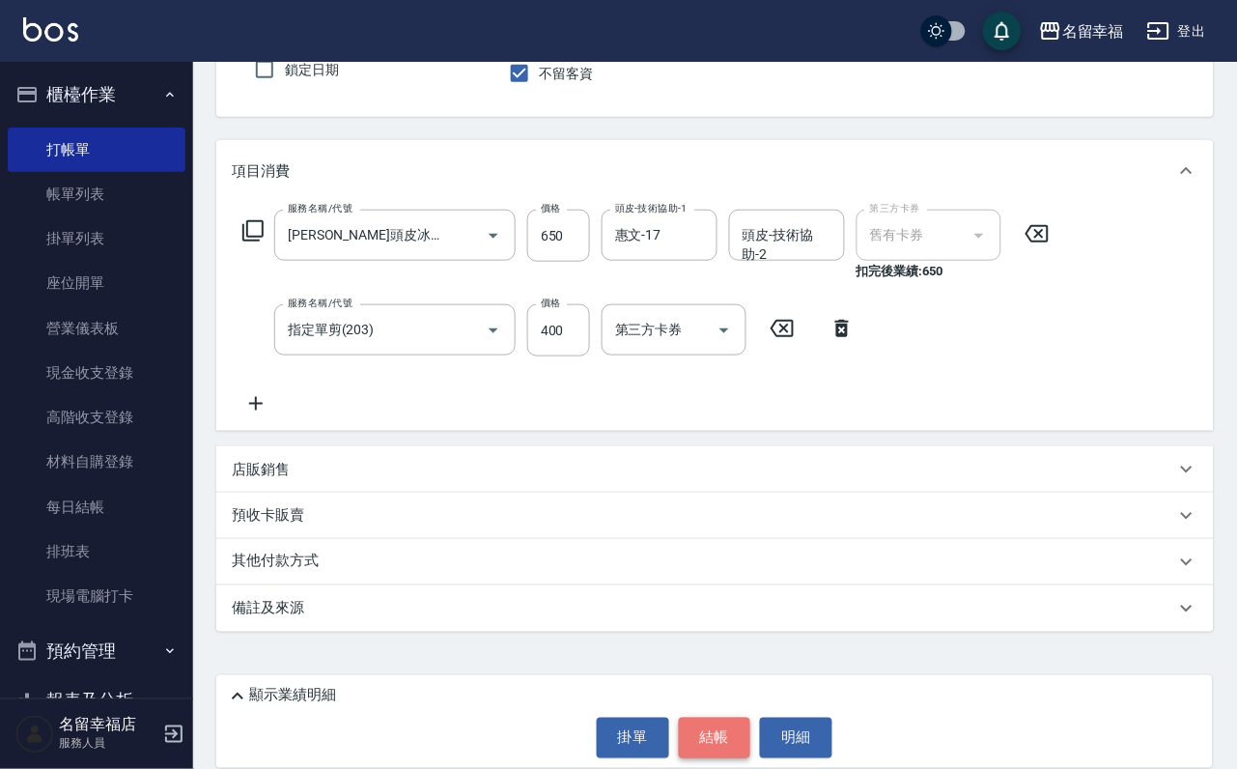
click at [714, 718] on button "結帳" at bounding box center [715, 738] width 72 height 41
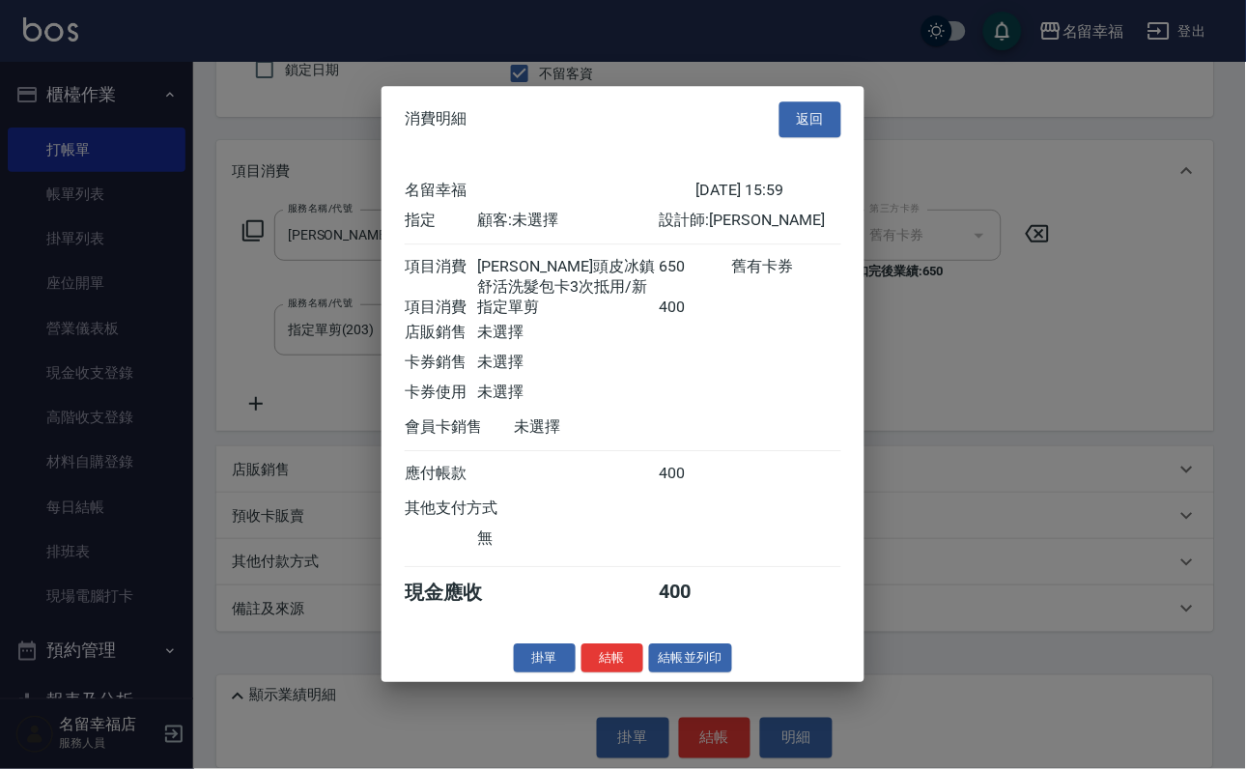
scroll to position [347, 0]
click at [708, 673] on button "結帳並列印" at bounding box center [691, 658] width 84 height 30
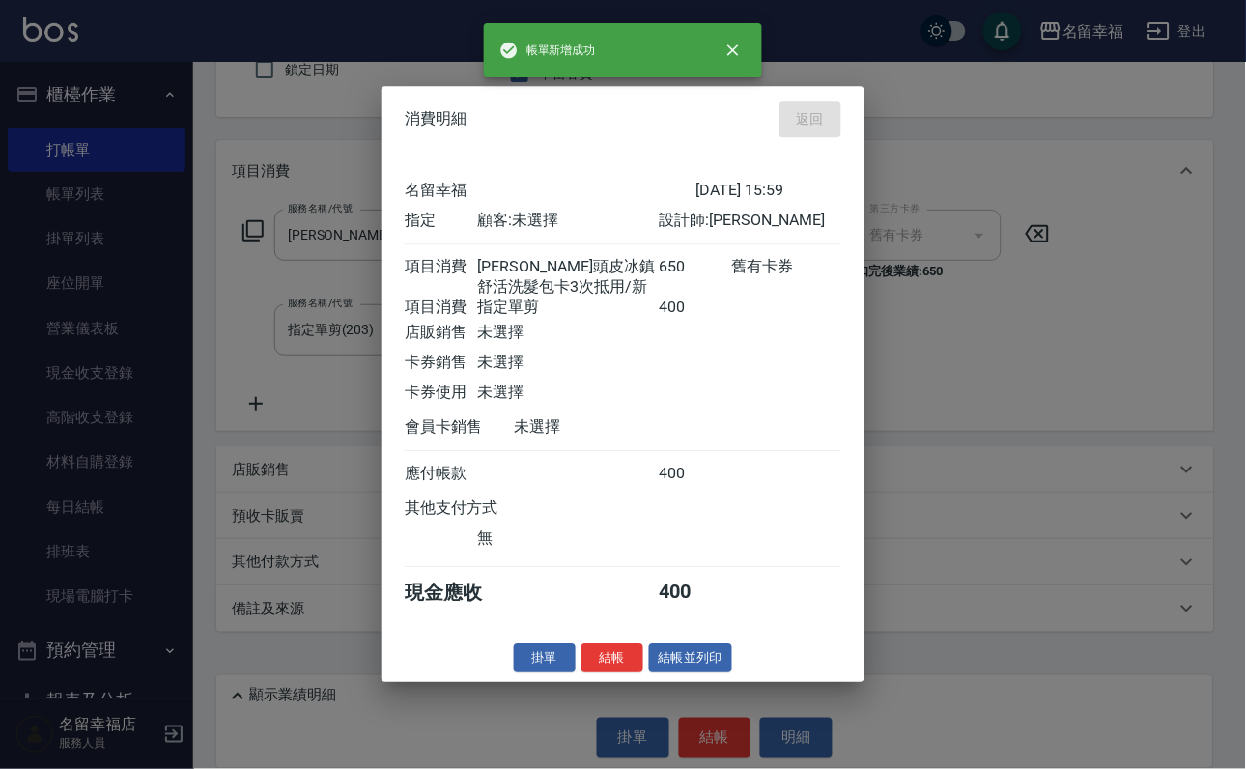
type input "[DATE] 16:15"
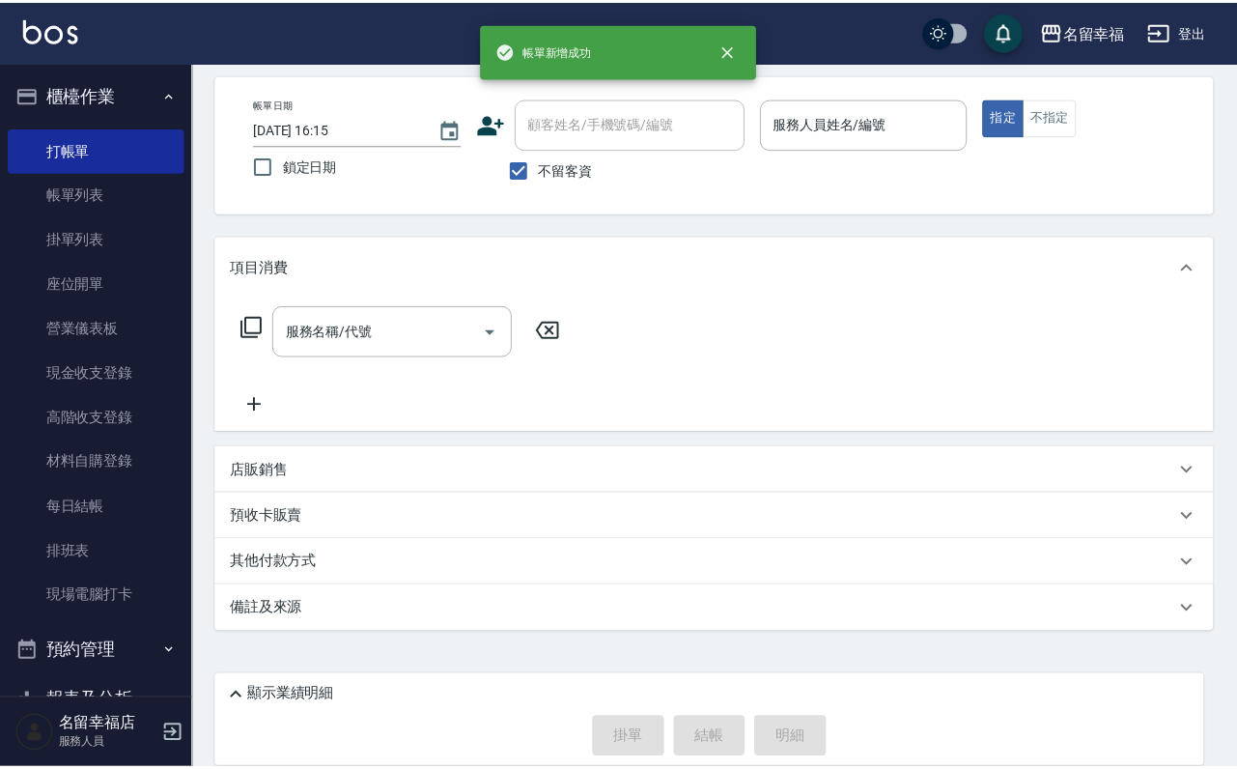
scroll to position [115, 0]
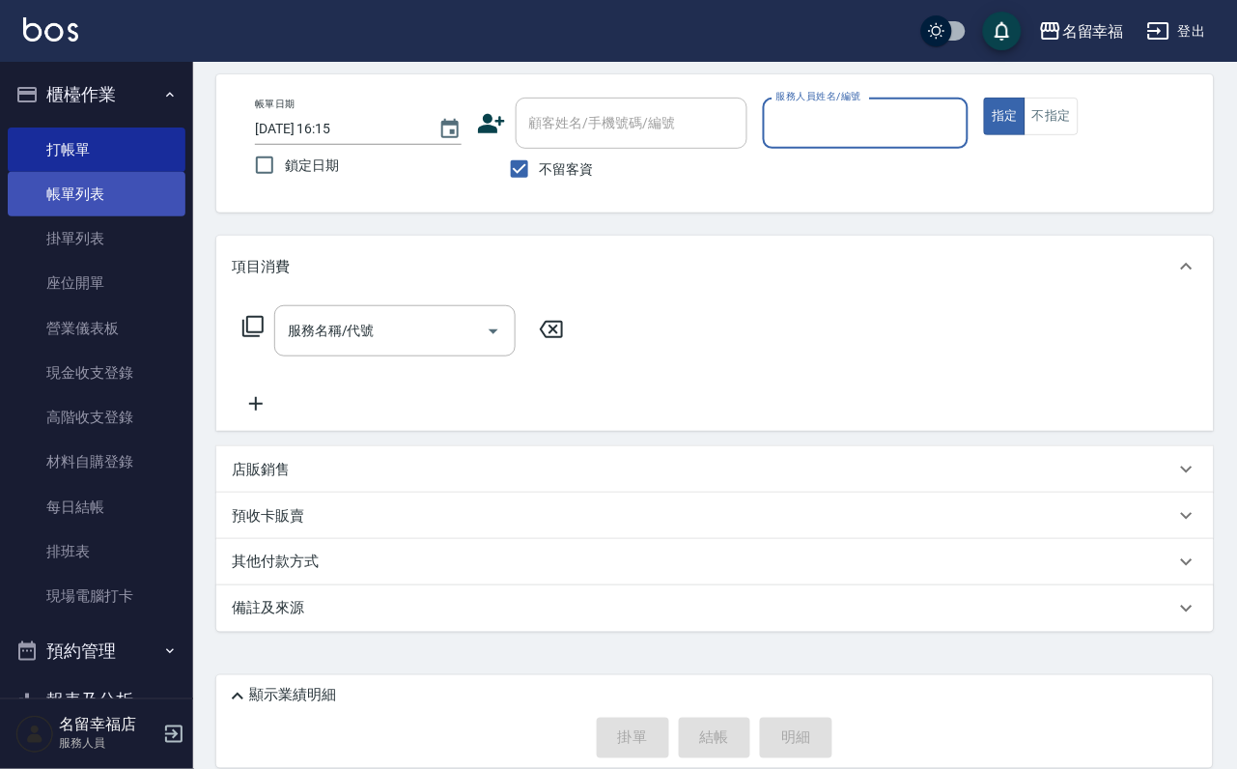
click at [64, 201] on link "帳單列表" at bounding box center [97, 194] width 178 height 44
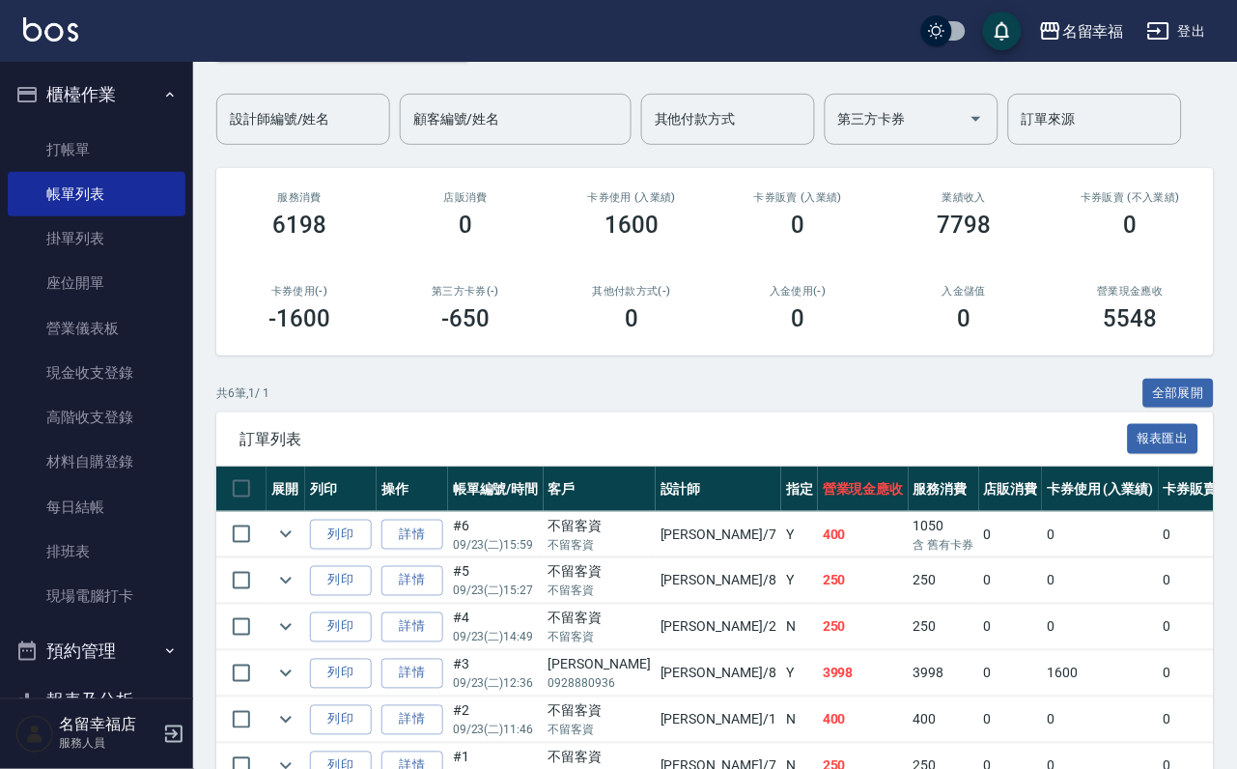
scroll to position [290, 0]
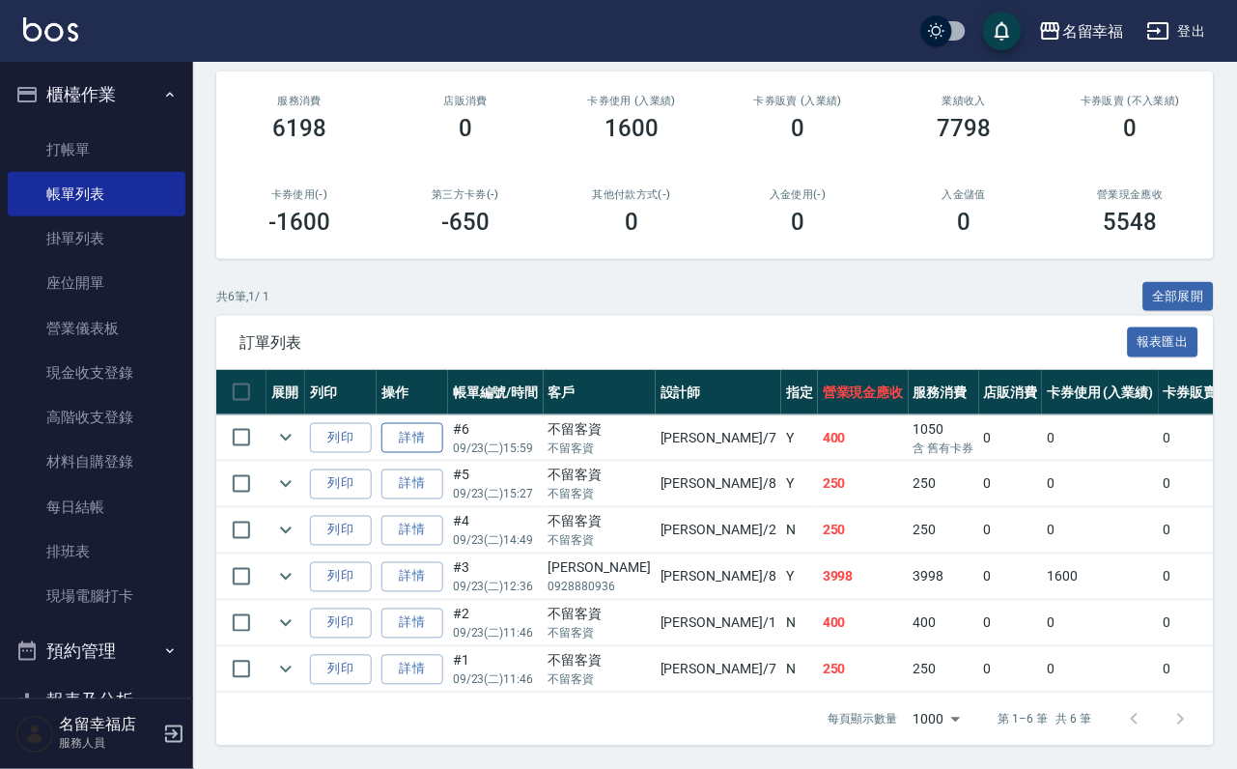
click at [435, 434] on link "詳情" at bounding box center [413, 438] width 62 height 30
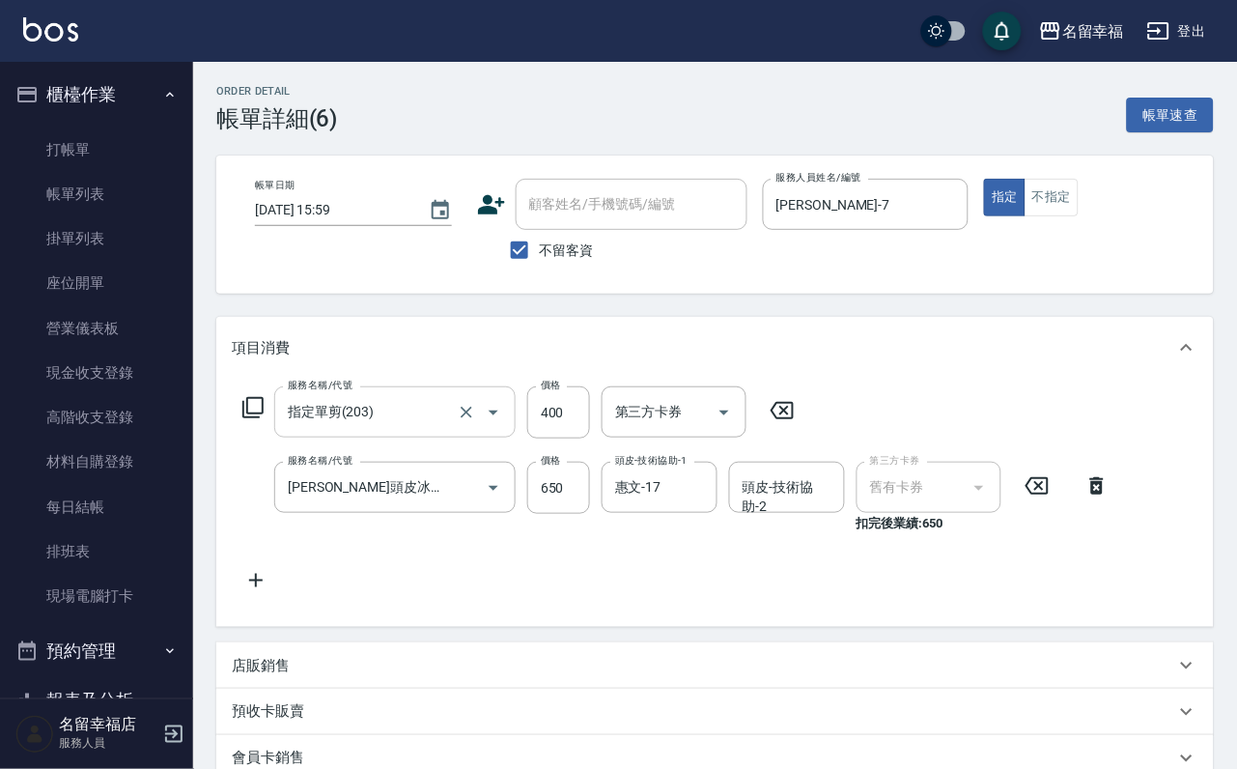
type input "[DATE] 15:59"
checkbox input "true"
type input "[PERSON_NAME]-7"
type input "指定單剪(203)"
type input "[PERSON_NAME]頭皮冰鎮舒活洗髮包卡3次抵用/新(612)"
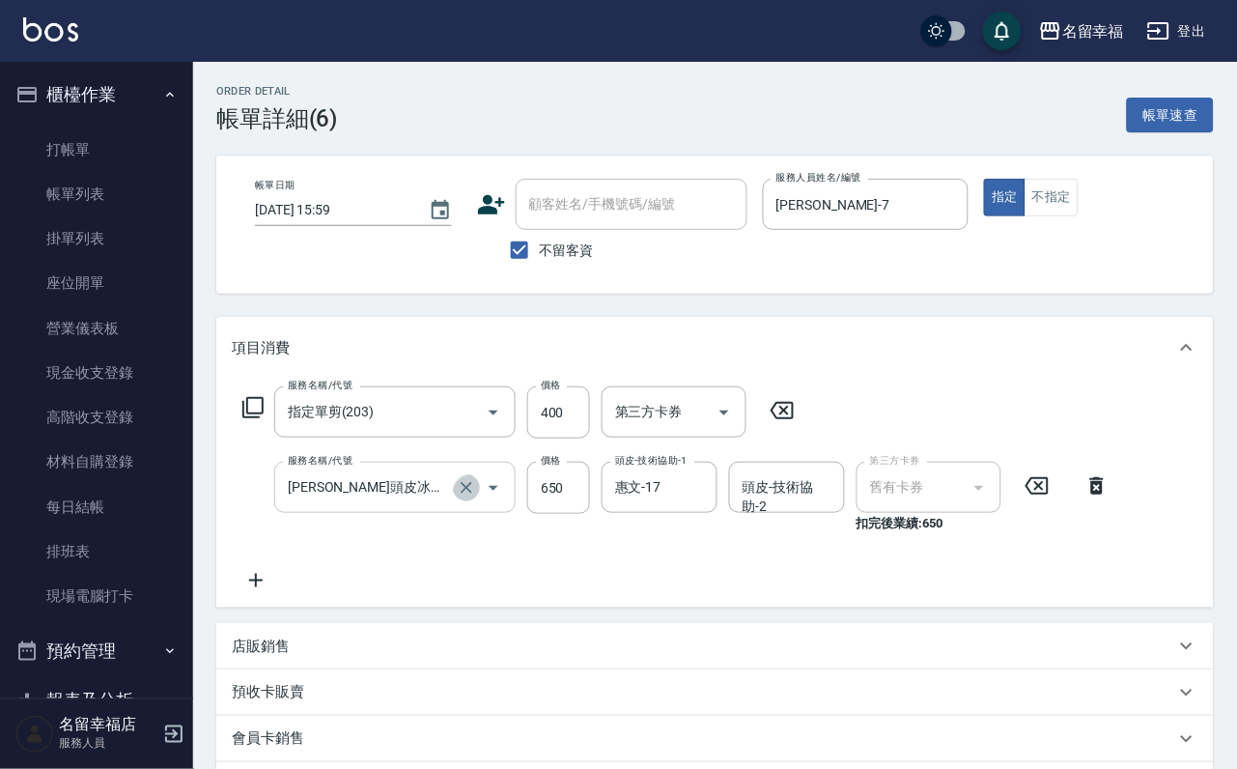
click at [457, 497] on icon "Clear" at bounding box center [466, 487] width 19 height 19
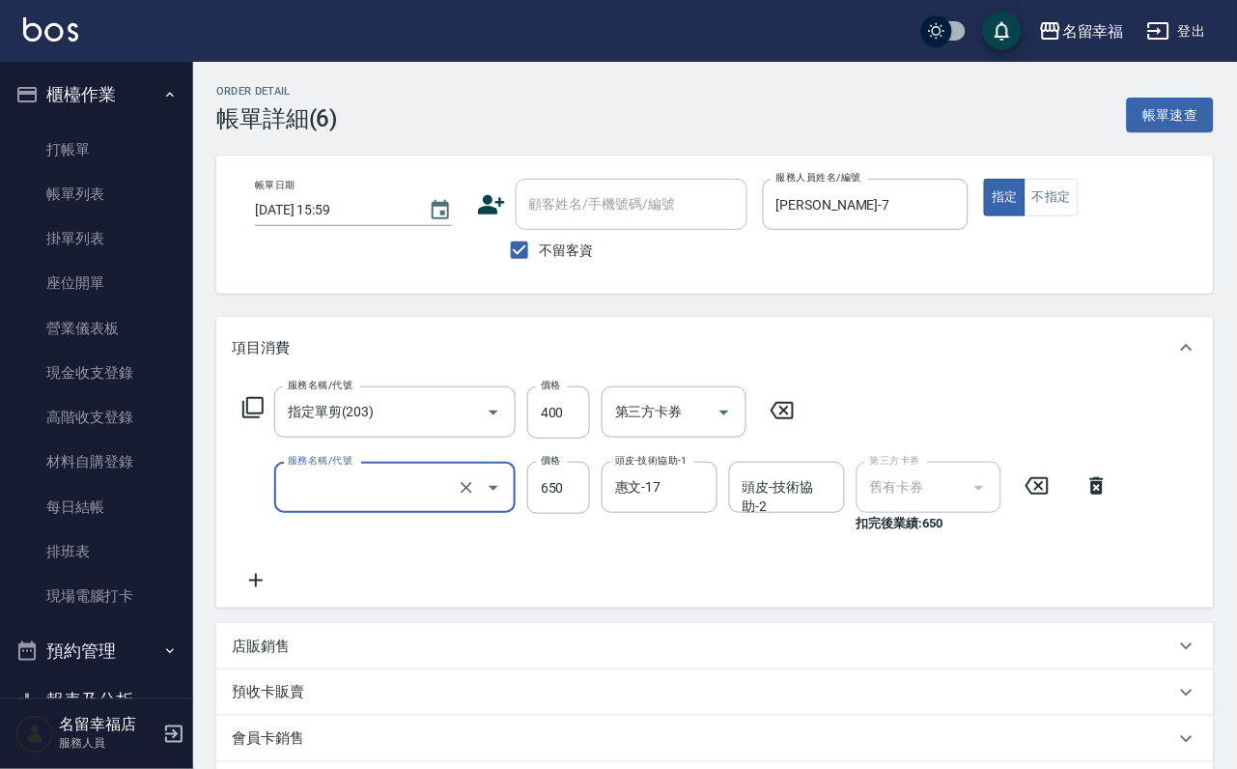
click at [321, 504] on input "服務名稱/代號" at bounding box center [368, 487] width 170 height 34
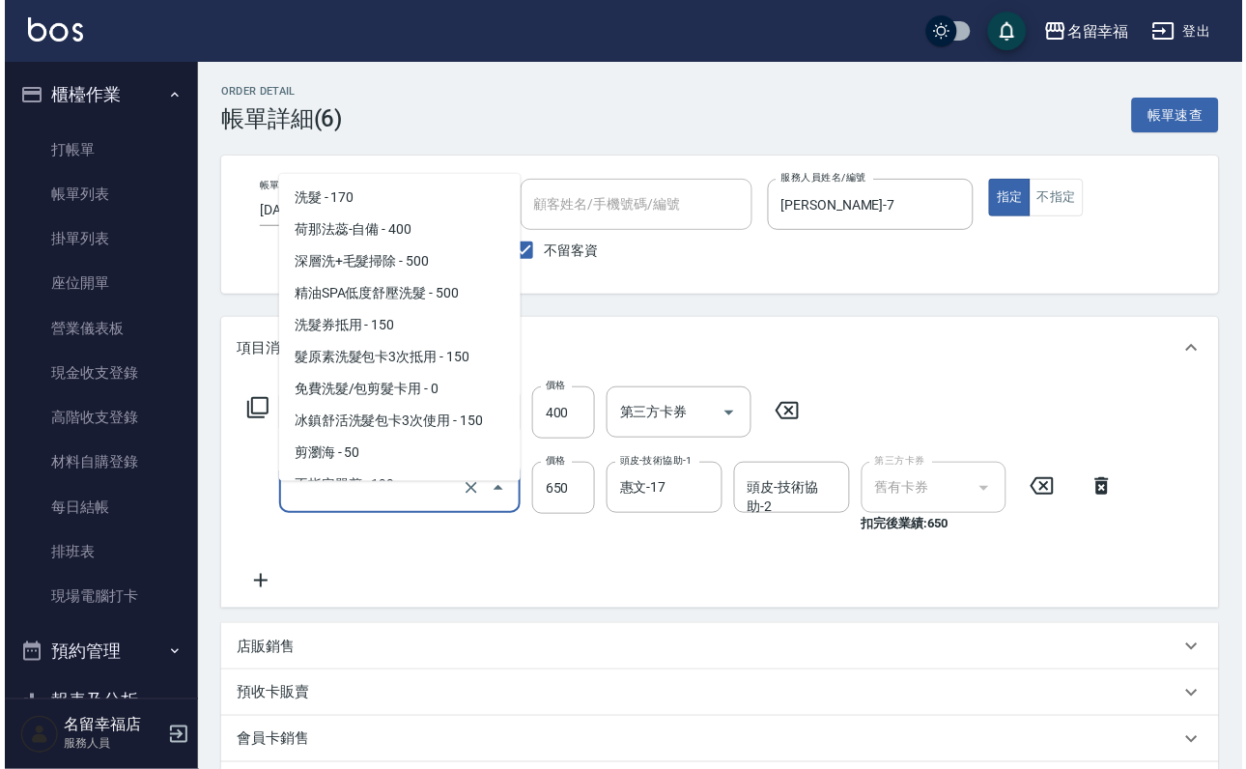
scroll to position [2282, 0]
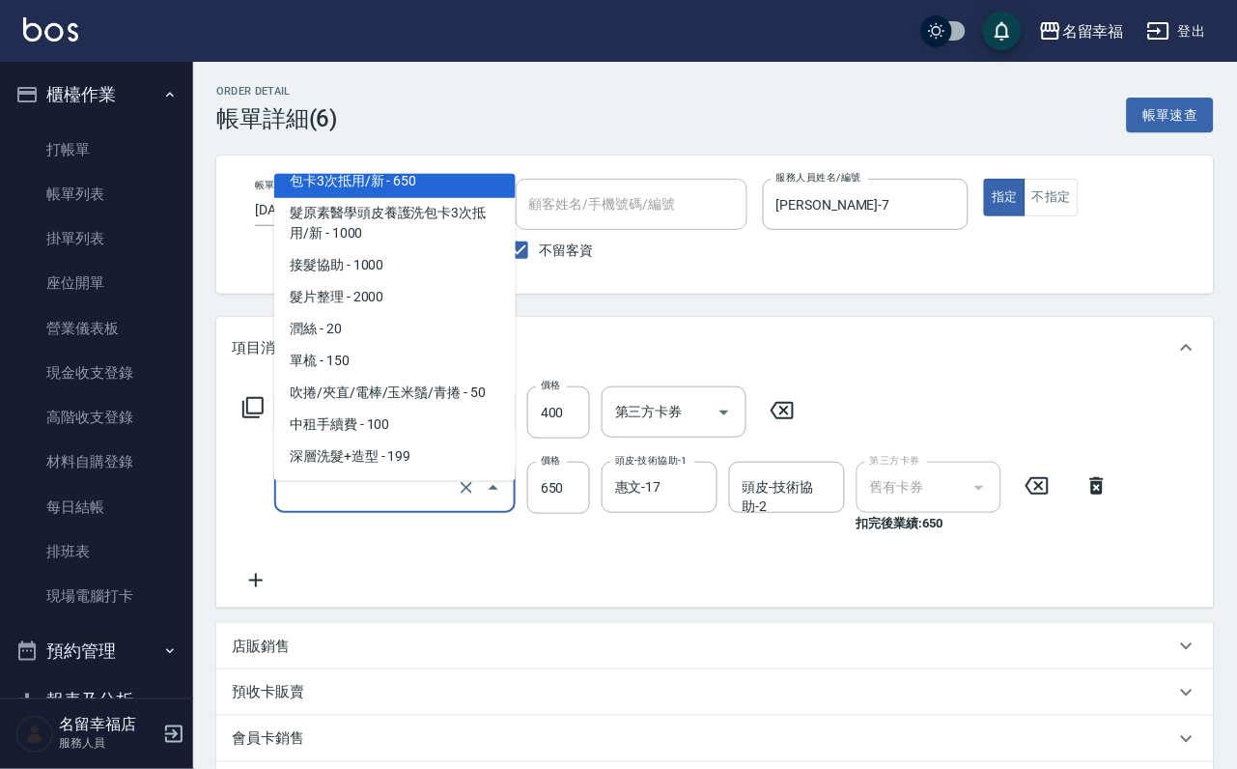
type input "[PERSON_NAME]頭皮冰鎮舒活洗髮包卡3次抵用/新(612)"
click at [263, 408] on div "服務名稱/代號 指定單剪(203) 服務名稱/代號 價格 400 價格 第三方卡券 第三方卡券" at bounding box center [519, 412] width 575 height 52
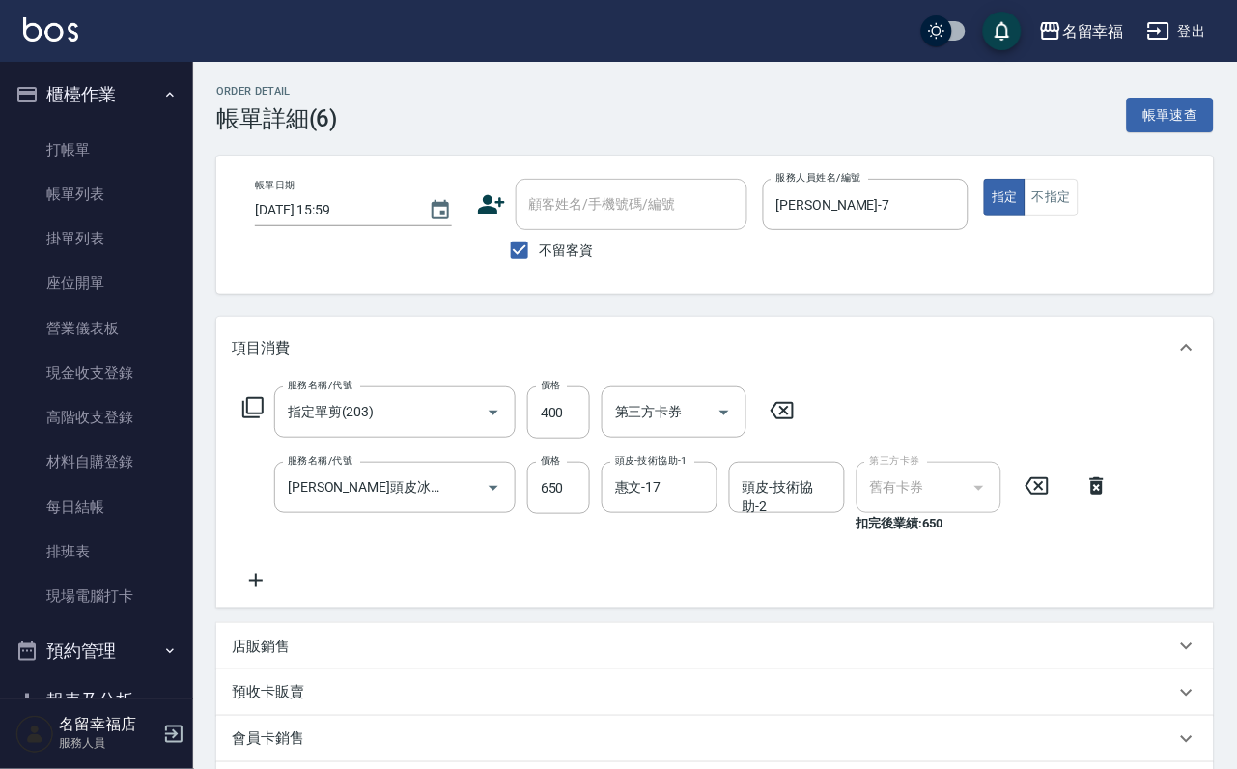
click at [261, 419] on icon at bounding box center [252, 407] width 23 height 23
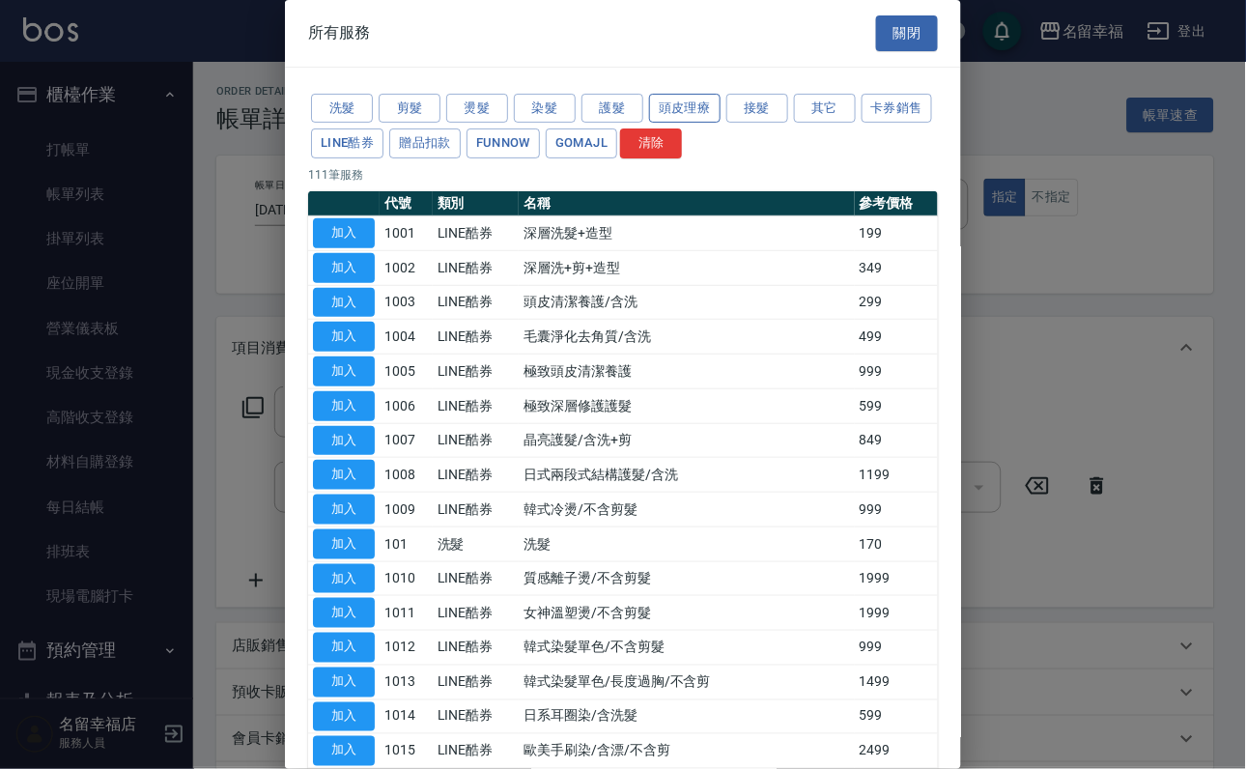
click at [694, 111] on button "頭皮理療" at bounding box center [684, 109] width 71 height 30
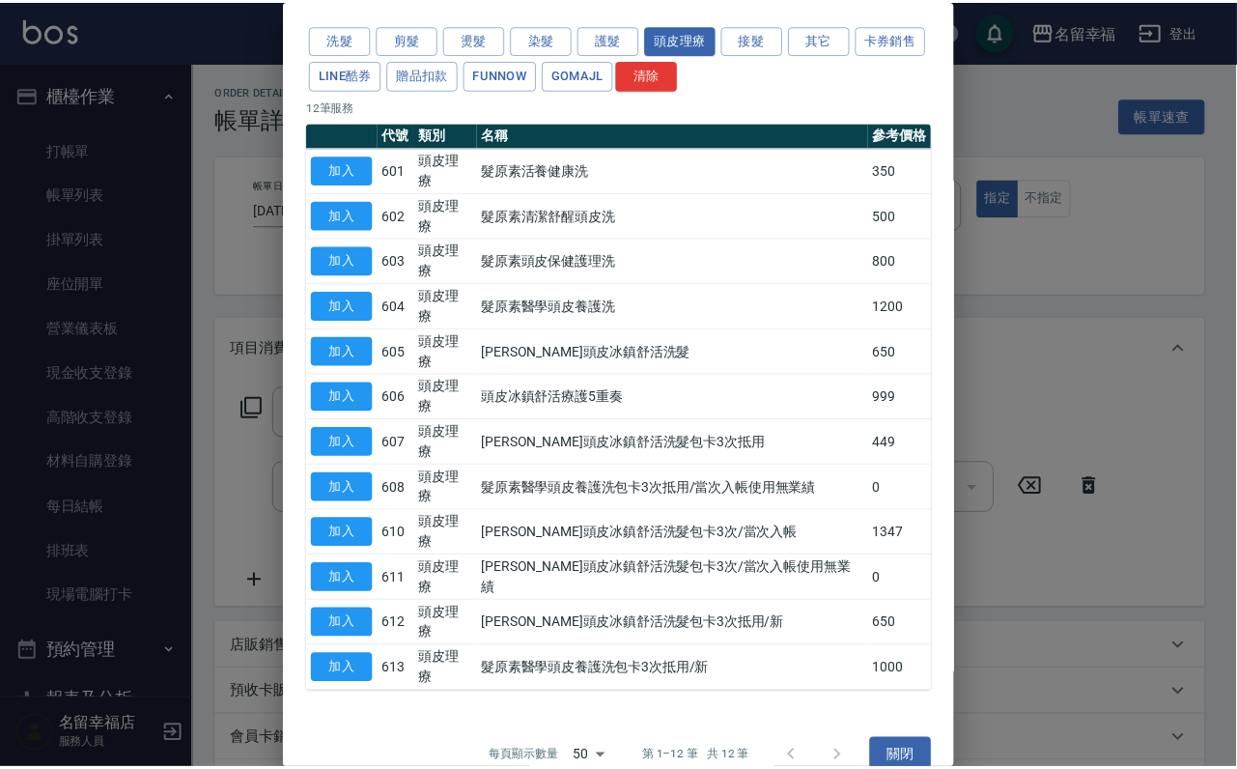
scroll to position [177, 0]
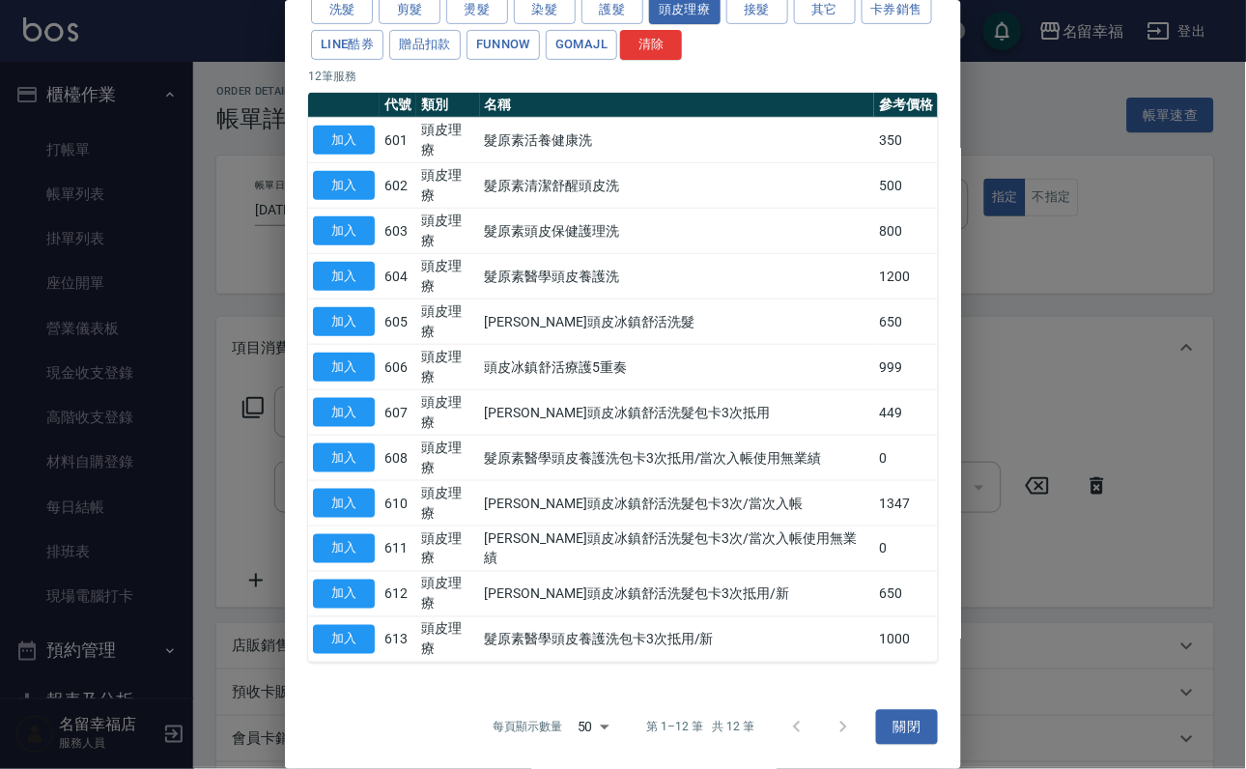
click at [806, 582] on td "[PERSON_NAME]頭皮冰鎮舒活洗髮包卡3次抵用/新" at bounding box center [677, 594] width 395 height 45
click at [350, 580] on button "加入" at bounding box center [344, 595] width 62 height 30
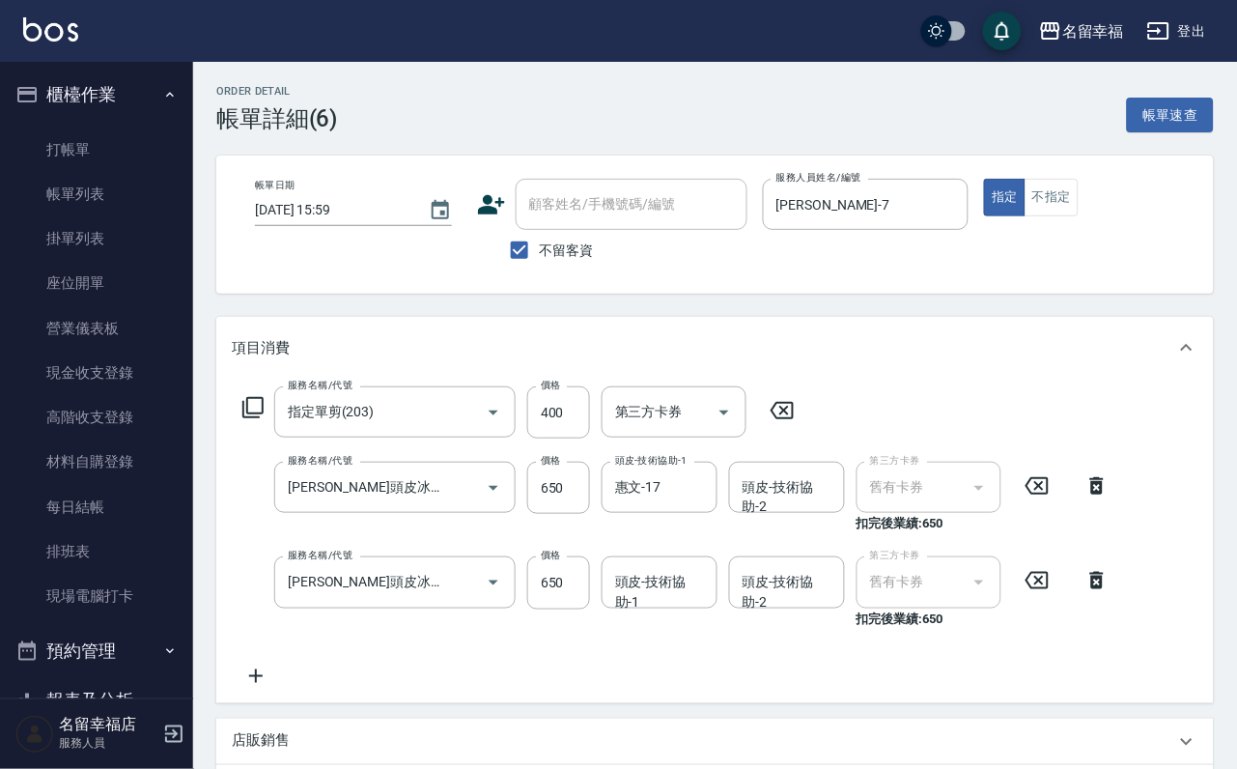
click at [1083, 592] on icon at bounding box center [1097, 580] width 48 height 23
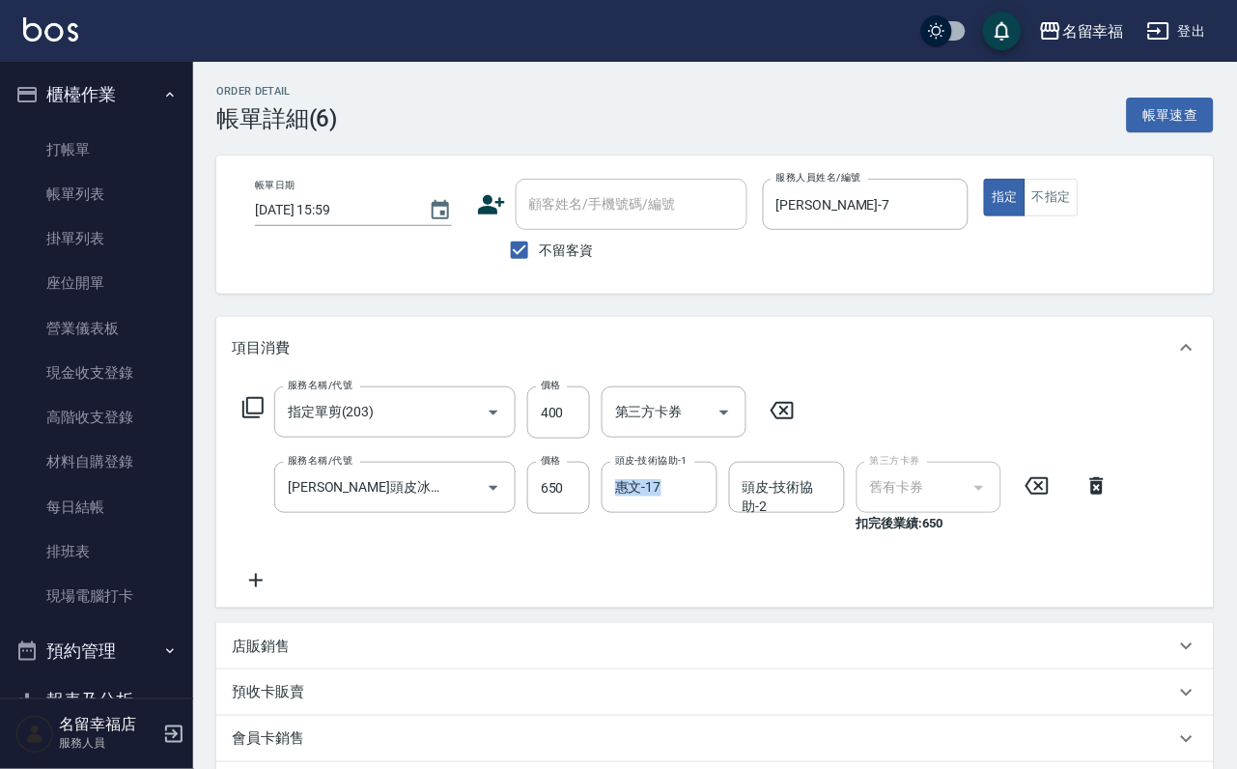
click at [645, 584] on div "服務名稱/代號 指定單剪(203) 服務名稱/代號 價格 400 價格 第三方卡券 第三方卡券 服務名稱/代號 [PERSON_NAME]頭皮冰鎮舒活洗髮包卡…" at bounding box center [677, 489] width 890 height 206
click at [486, 592] on div "服務名稱/代號 指定單剪(203) 服務名稱/代號 價格 400 價格 第三方卡券 第三方卡券 服務名稱/代號 [PERSON_NAME]頭皮冰鎮舒活洗髮包卡…" at bounding box center [677, 489] width 890 height 206
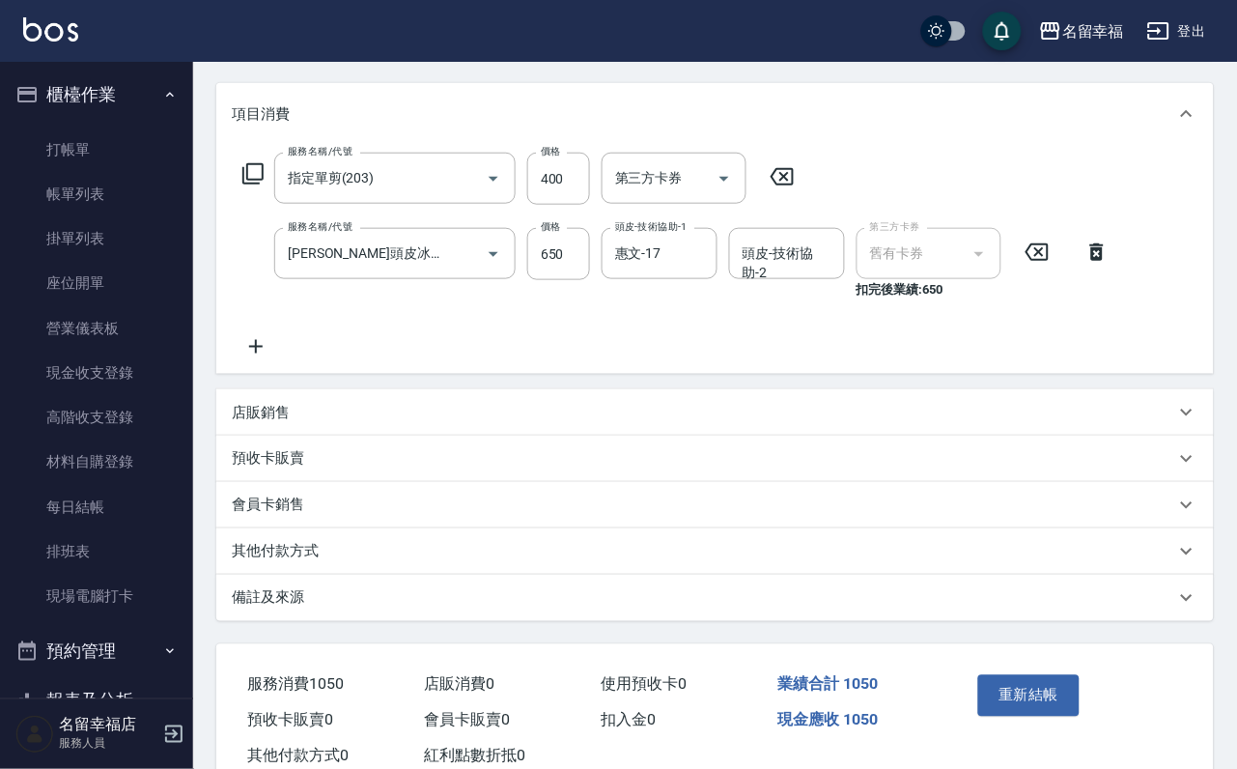
scroll to position [366, 0]
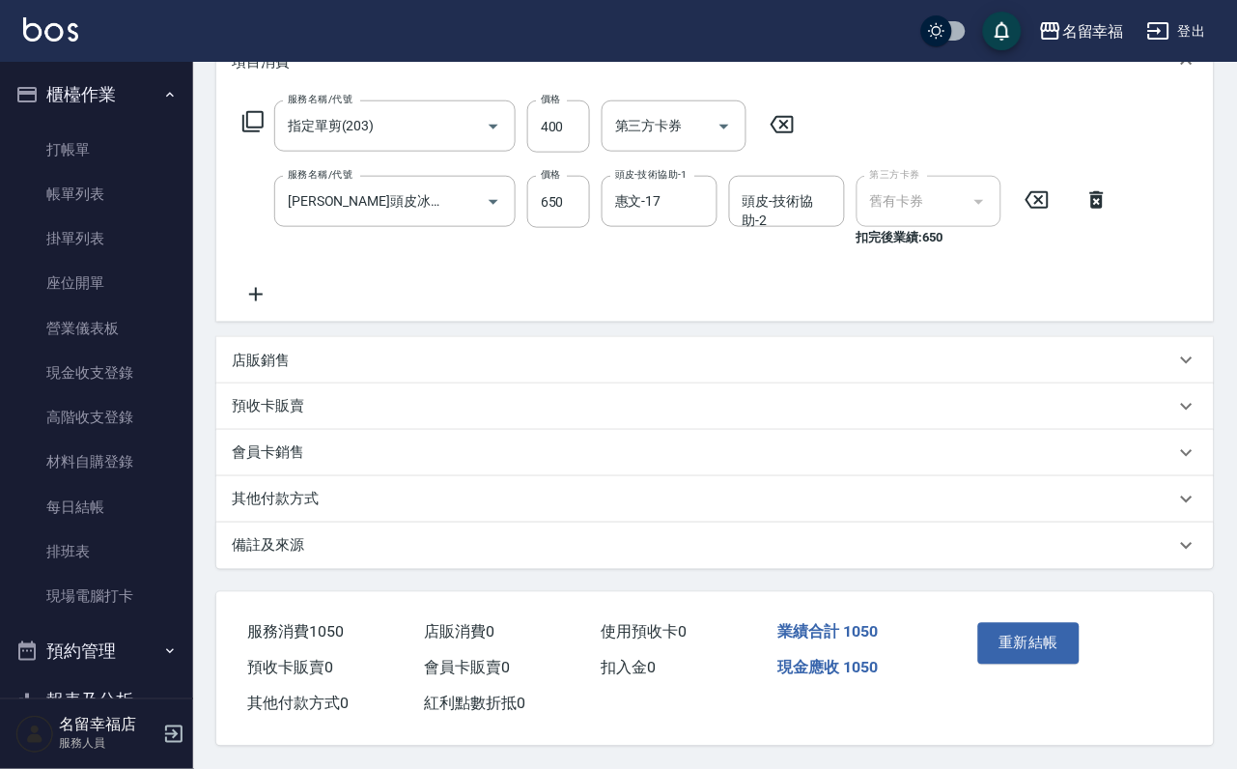
drag, startPoint x: 1032, startPoint y: 603, endPoint x: 768, endPoint y: 541, distance: 270.9
click at [876, 639] on div "服務消費 1050 店販消費 0 使用預收卡 0 業績合計 1050 預收卡販賣 0 會員卡販賣 0 扣入金 0 現金應收 1050 其他付款方式 0 紅利點…" at bounding box center [703, 657] width 975 height 130
click at [1041, 623] on button "重新結帳" at bounding box center [1030, 643] width 102 height 41
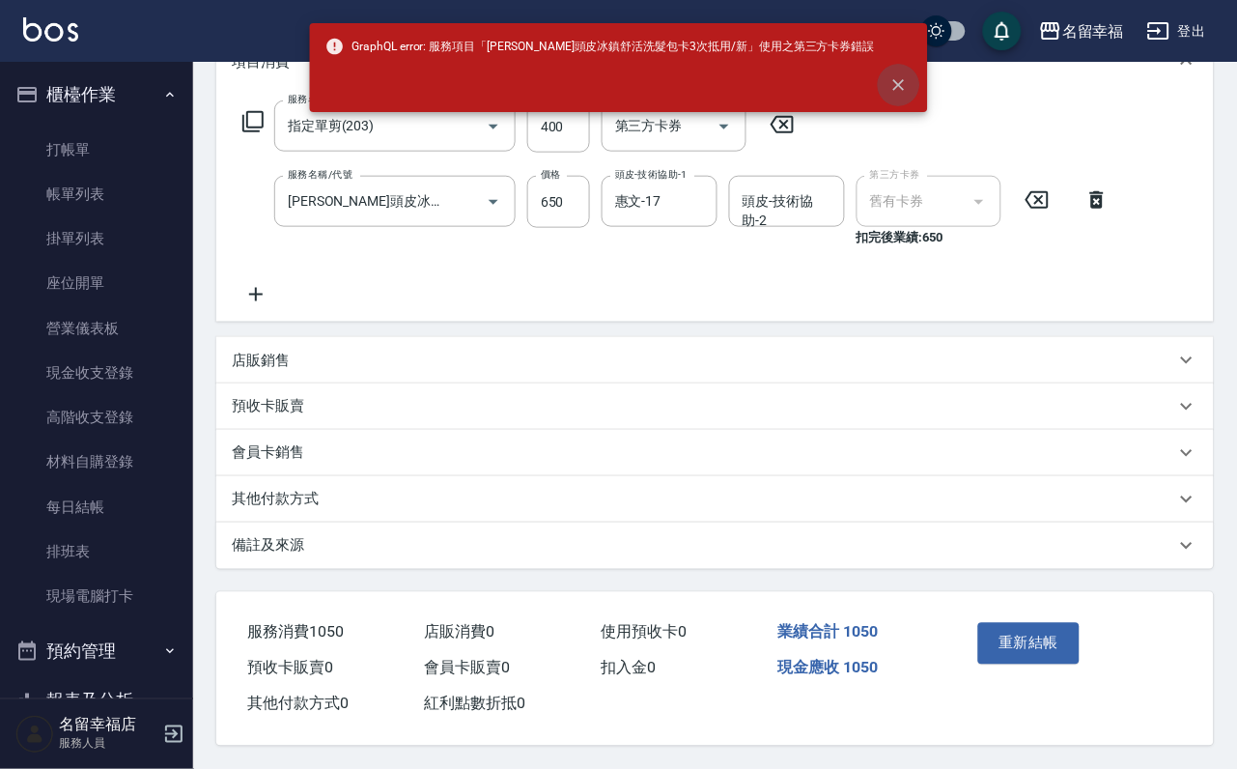
click at [894, 95] on icon "close" at bounding box center [899, 84] width 19 height 19
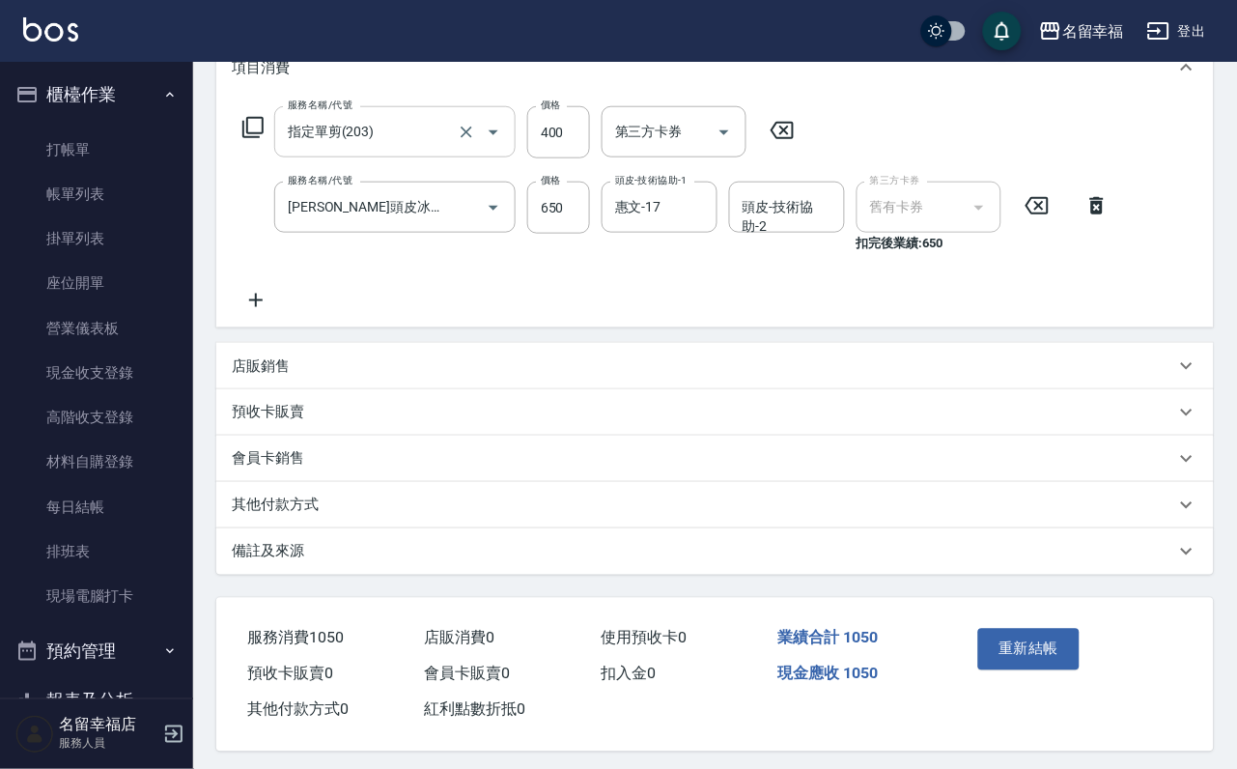
scroll to position [221, 0]
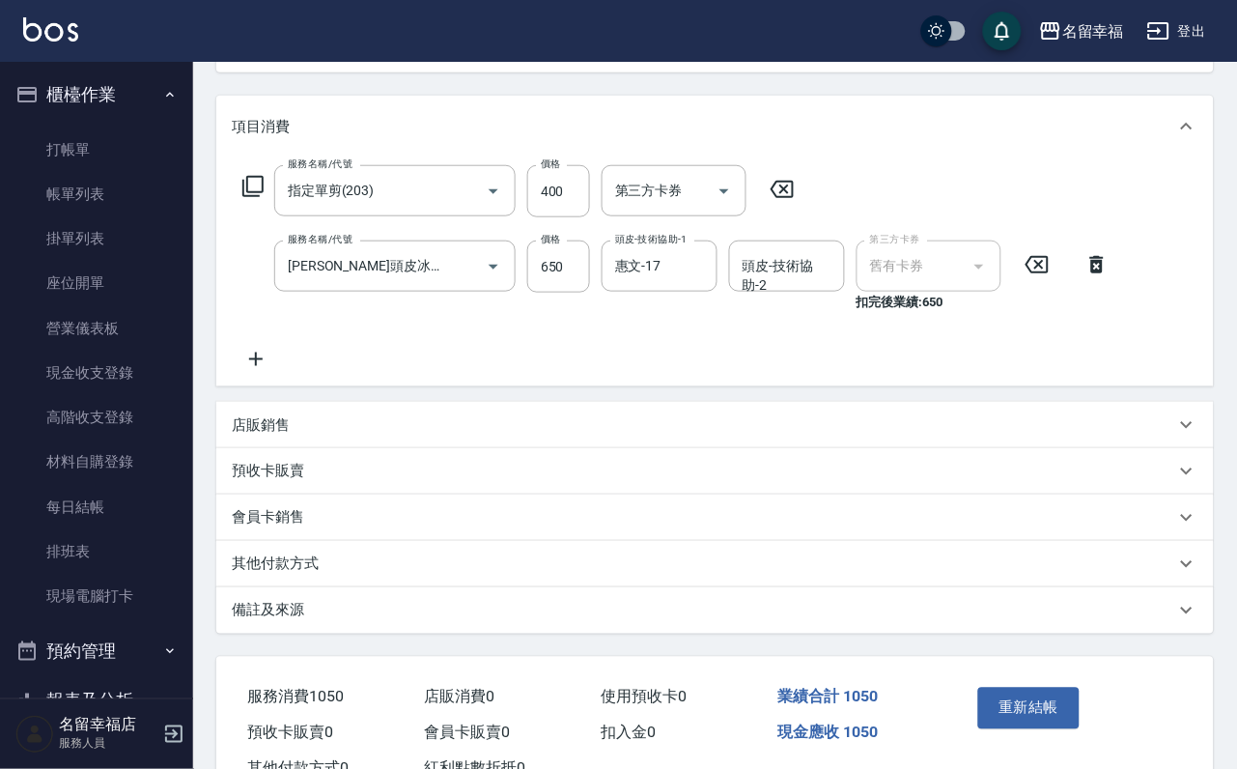
click at [259, 198] on icon at bounding box center [252, 186] width 23 height 23
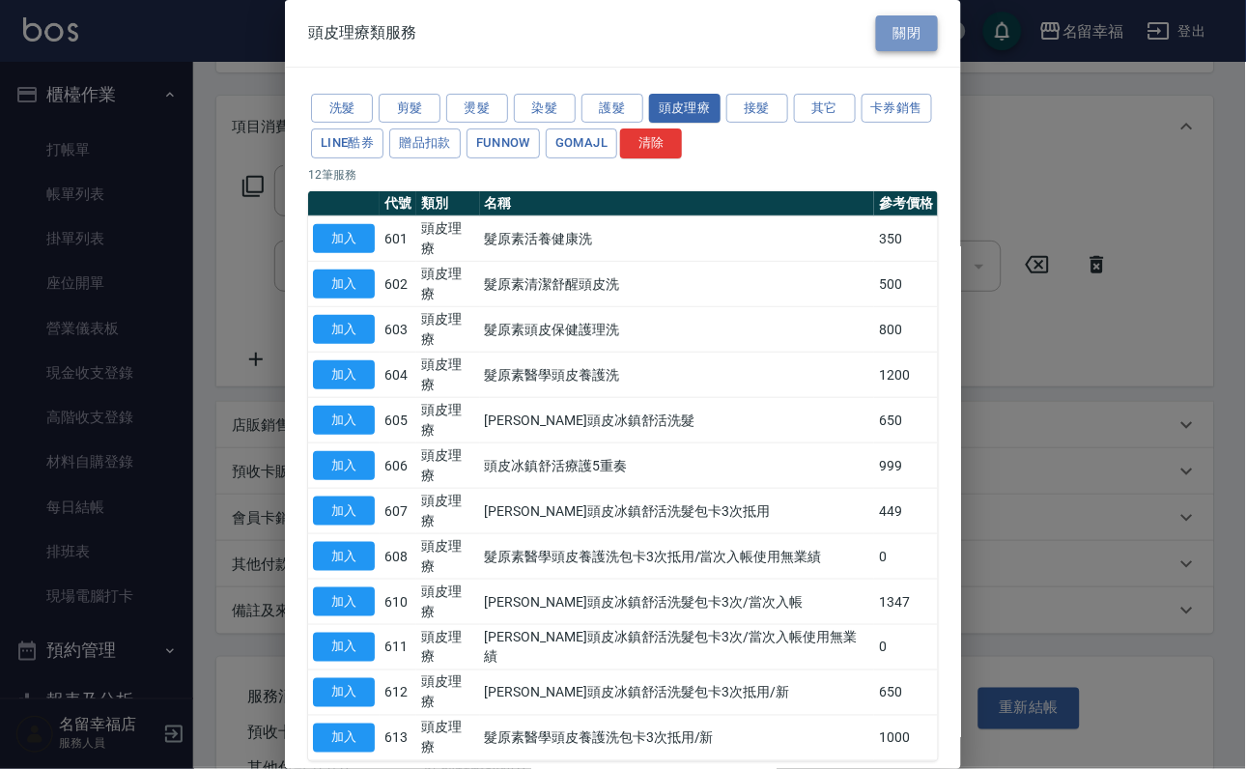
click at [912, 35] on button "關閉" at bounding box center [907, 33] width 62 height 36
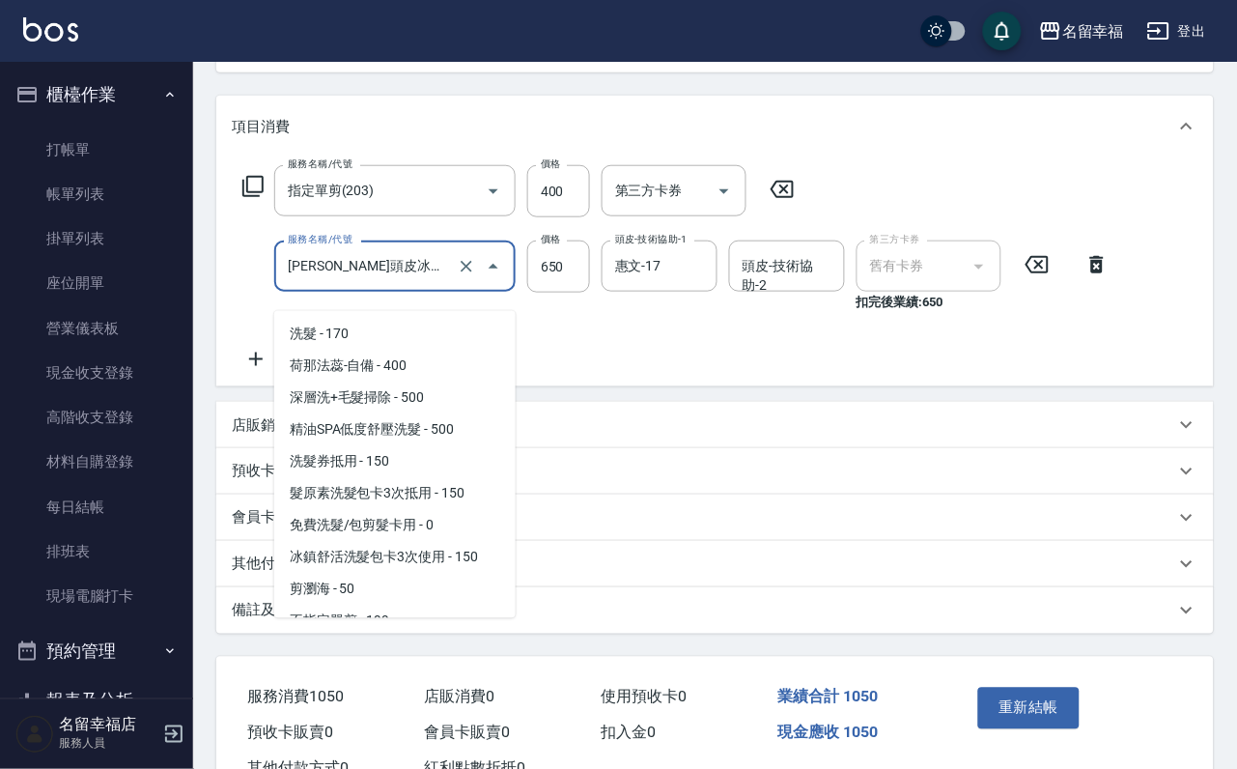
click at [416, 283] on input "[PERSON_NAME]頭皮冰鎮舒活洗髮包卡3次抵用/新(612)" at bounding box center [368, 266] width 170 height 34
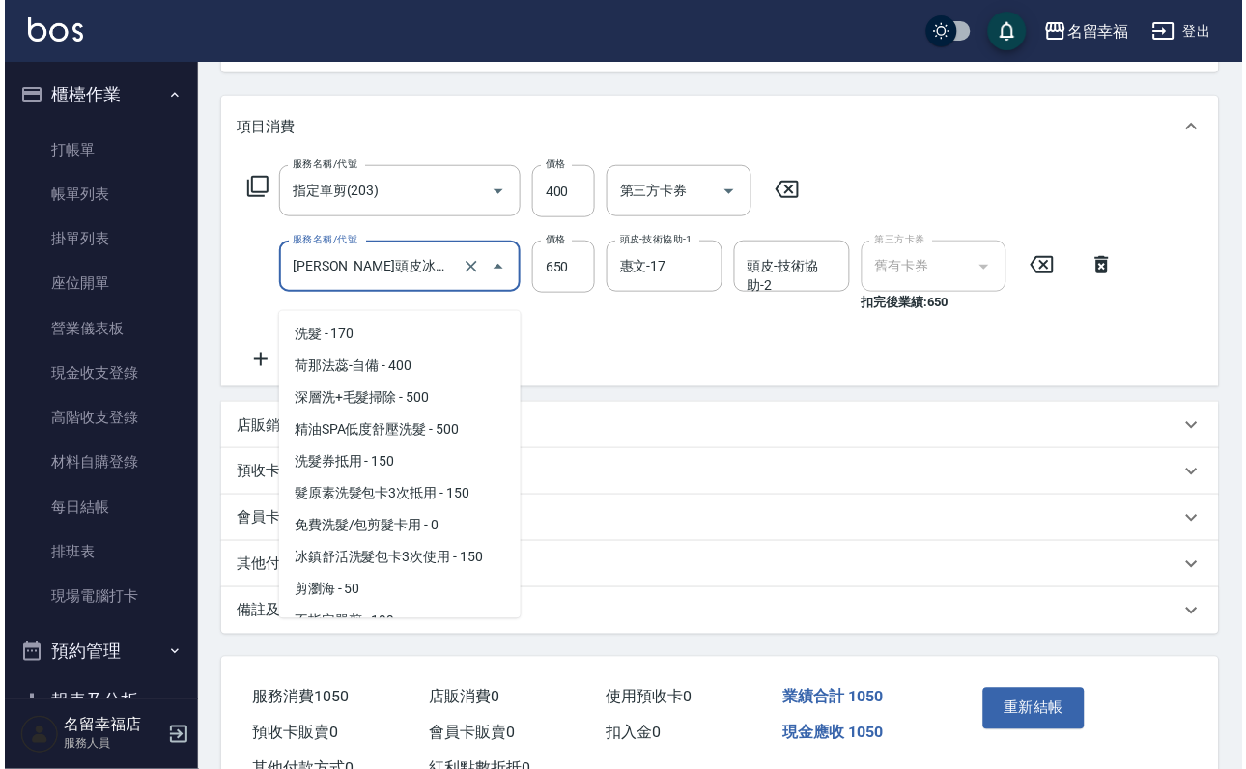
scroll to position [2282, 0]
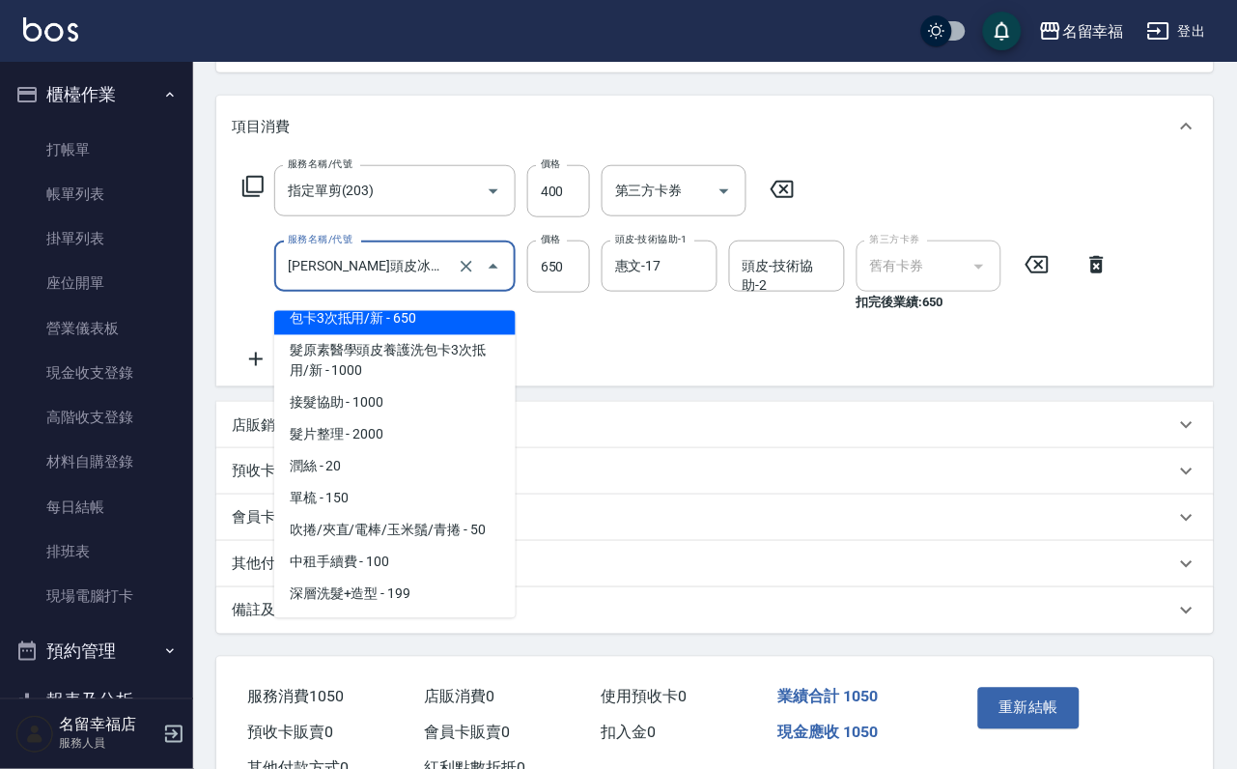
click at [440, 335] on span "[PERSON_NAME]頭皮冰鎮舒活洗髮包卡3次抵用/新 - 650" at bounding box center [394, 309] width 241 height 52
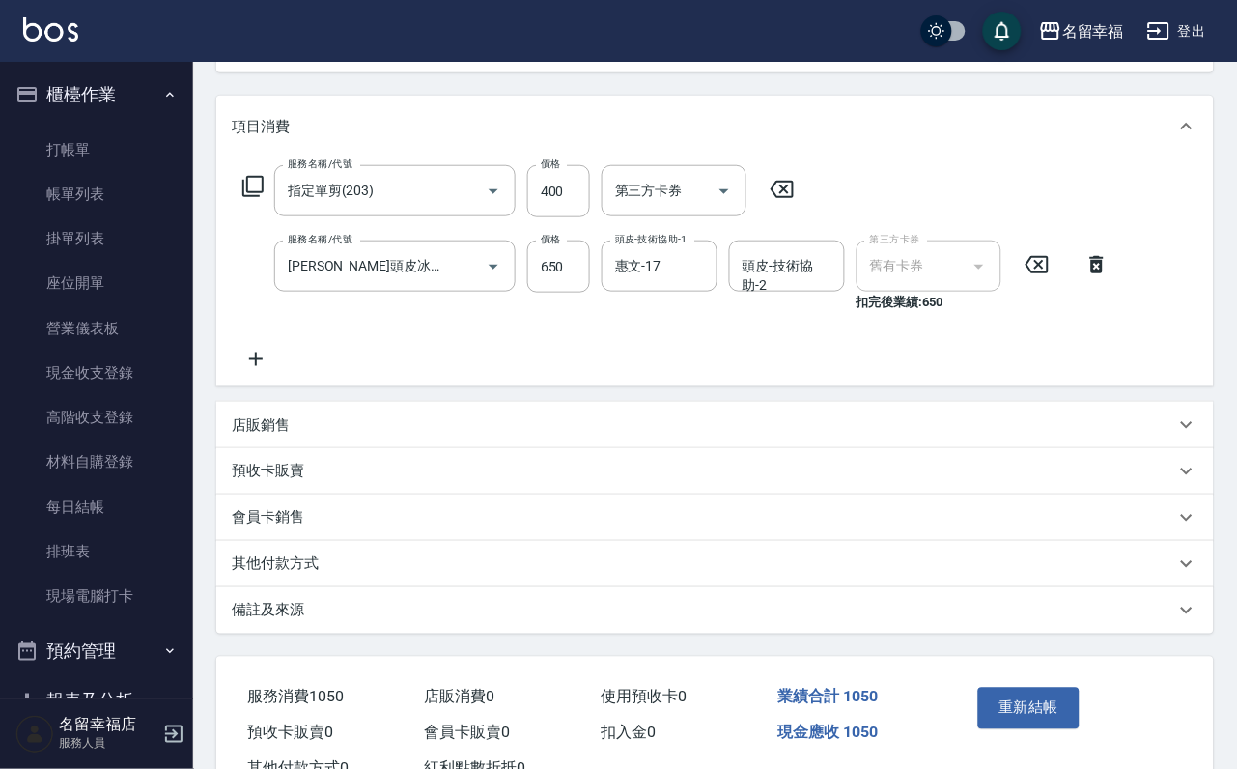
click at [551, 312] on div "價格 650 價格" at bounding box center [558, 276] width 63 height 71
click at [1099, 273] on icon at bounding box center [1098, 264] width 14 height 17
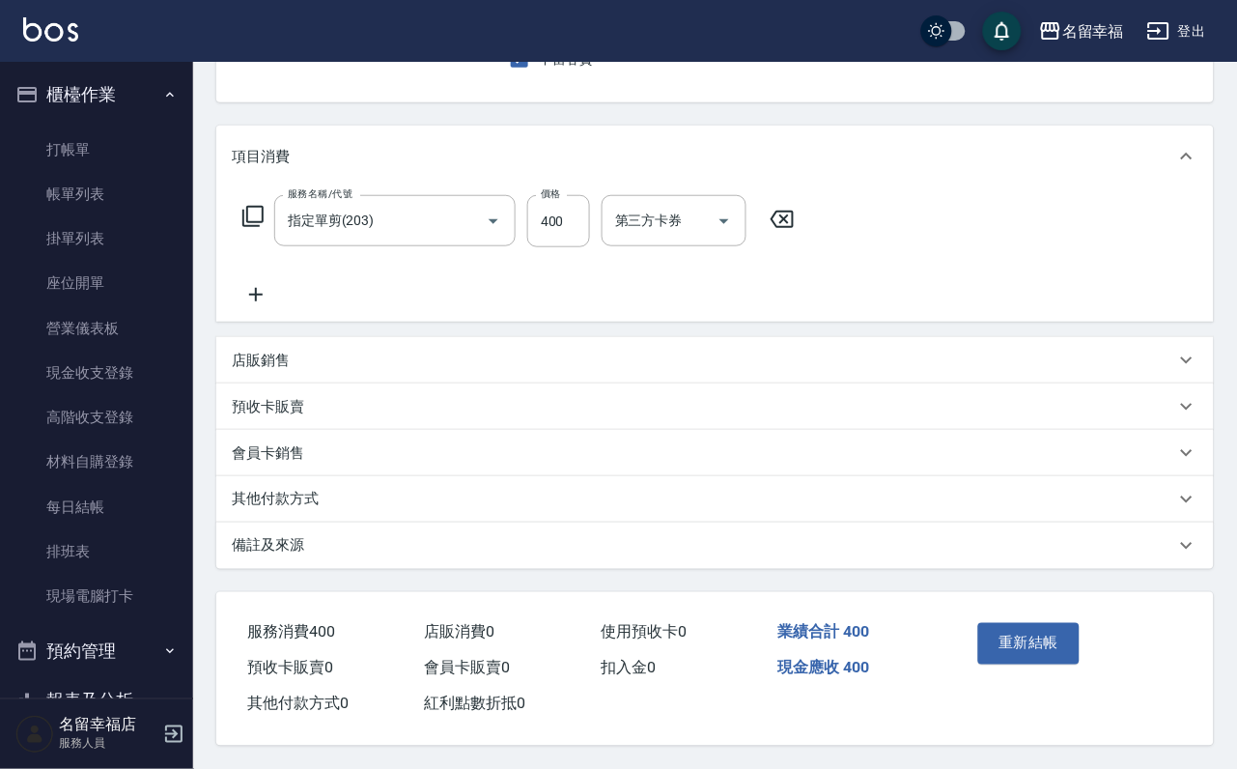
click at [264, 222] on icon at bounding box center [252, 216] width 21 height 21
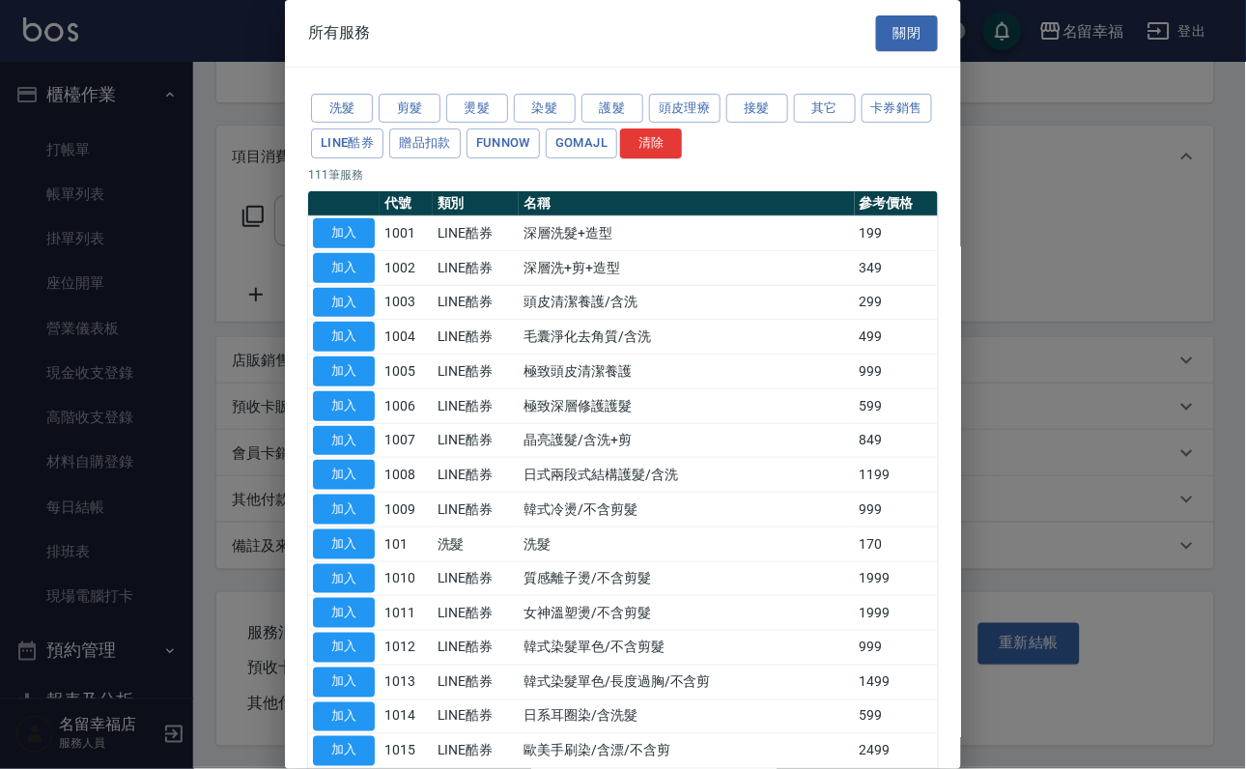
click at [700, 96] on div "洗髮 剪髮 燙髮 染髮 護髮 頭皮理療 接髮 其它 卡券銷售 LINE酷券 贈品扣款 FUNNOW GOMAJL 清除" at bounding box center [623, 126] width 630 height 71
click at [701, 108] on button "頭皮理療" at bounding box center [684, 109] width 71 height 30
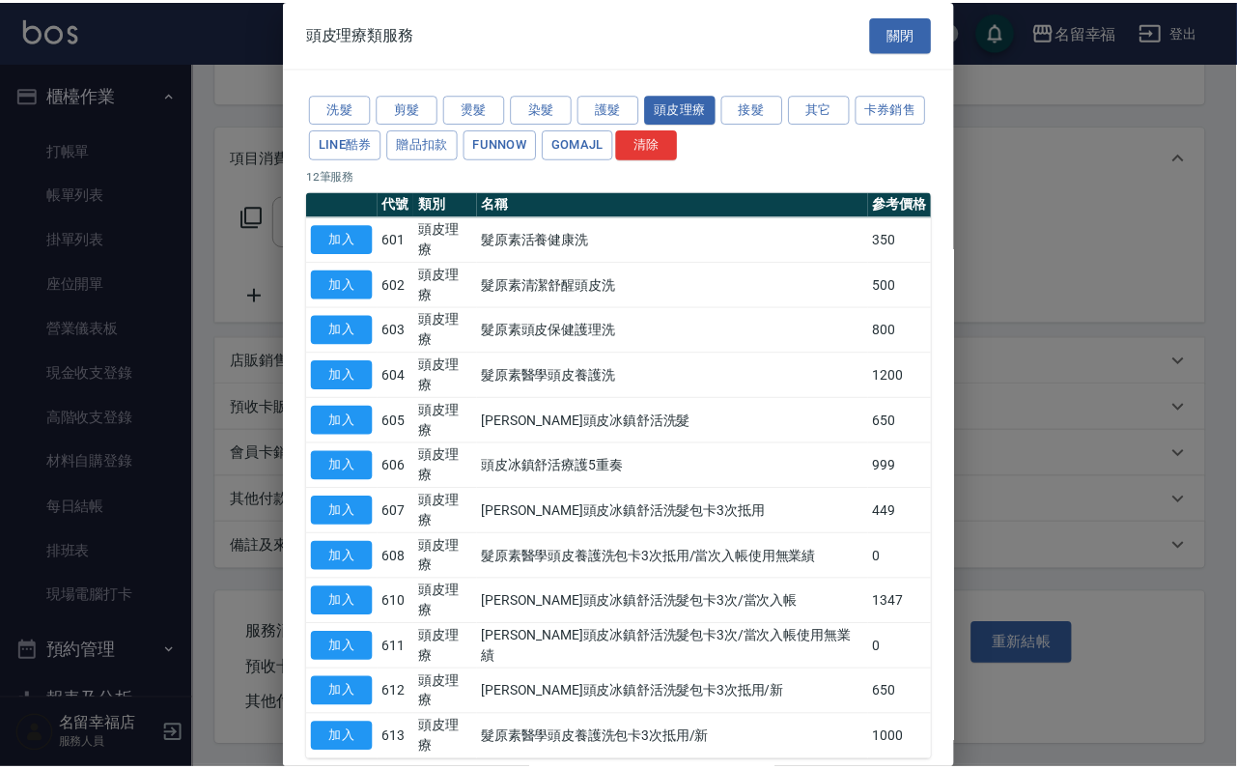
scroll to position [177, 0]
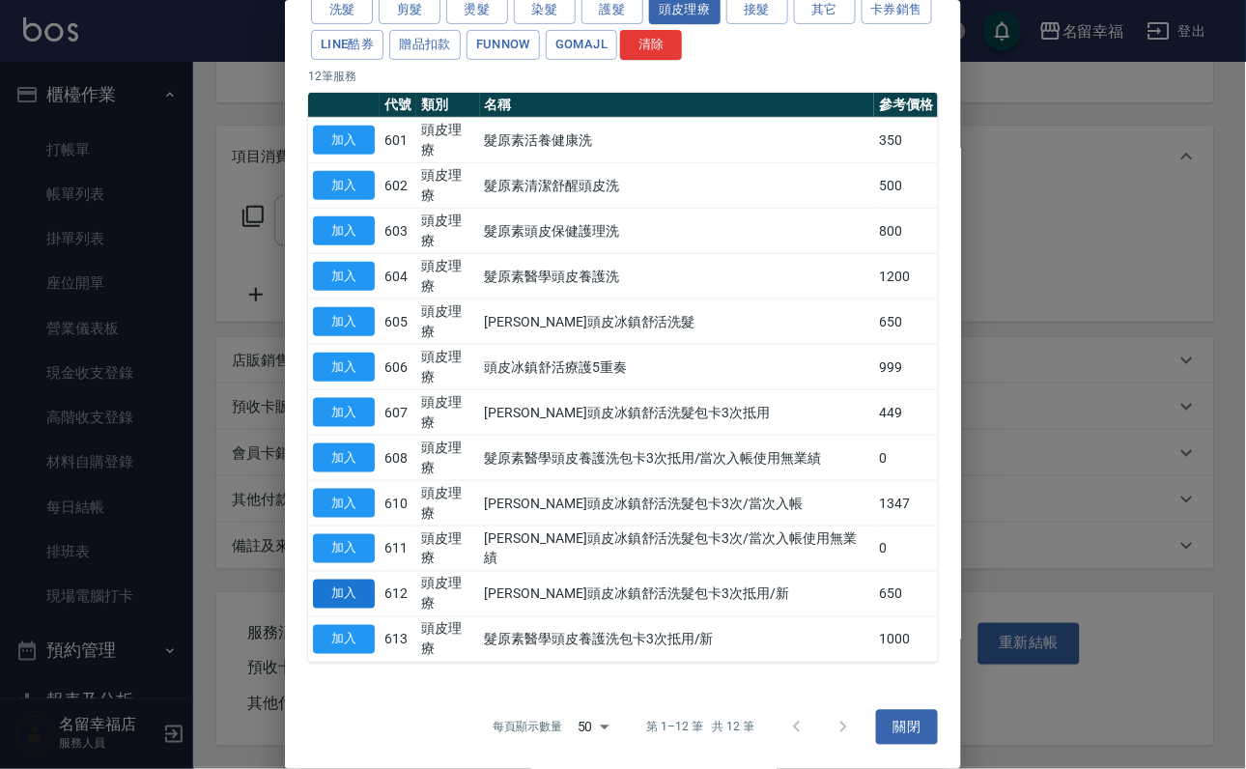
click at [363, 580] on button "加入" at bounding box center [344, 595] width 62 height 30
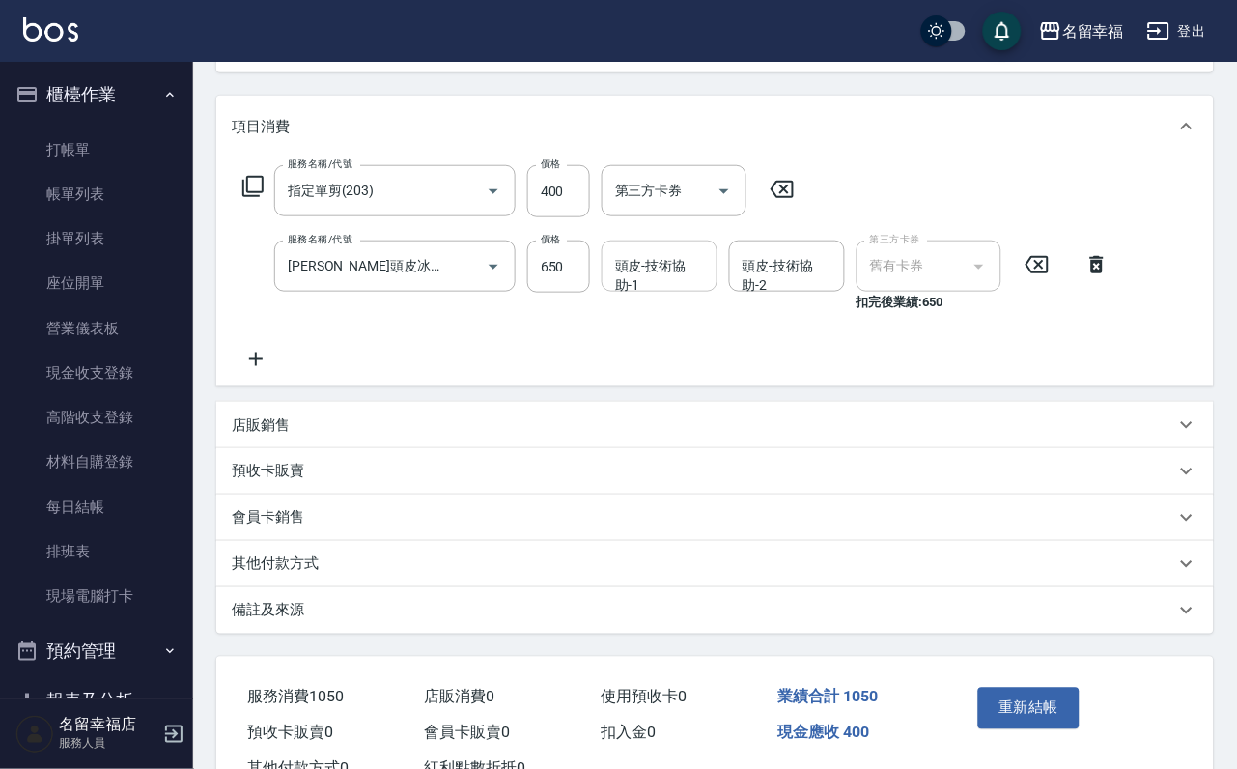
click at [675, 283] on input "頭皮-技術協助-1" at bounding box center [659, 266] width 99 height 34
type input "惠文-17"
click at [666, 371] on div "服務名稱/代號 指定單剪(203) 服務名稱/代號 價格 400 價格 第三方卡券 第三方卡券 服務名稱/代號 [PERSON_NAME]頭皮冰鎮舒活洗髮包卡…" at bounding box center [677, 268] width 890 height 206
click at [1037, 728] on button "重新結帳" at bounding box center [1030, 708] width 102 height 41
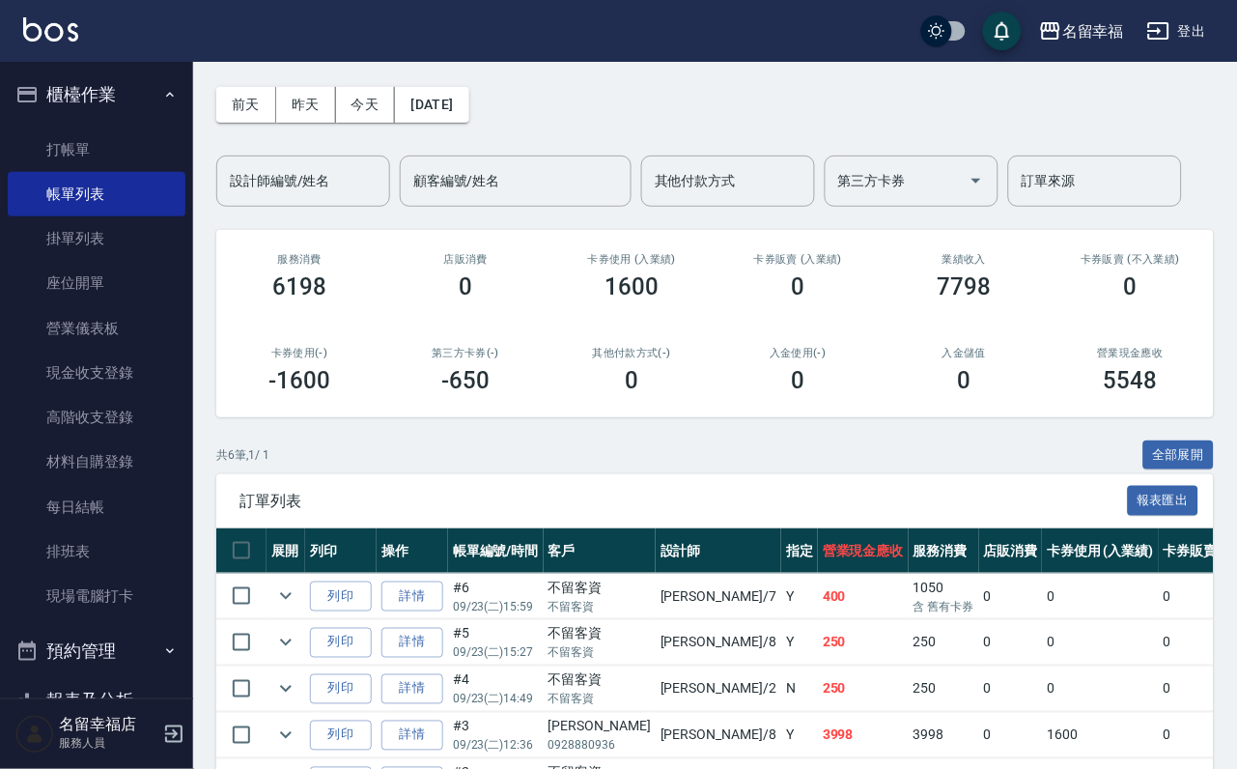
scroll to position [145, 0]
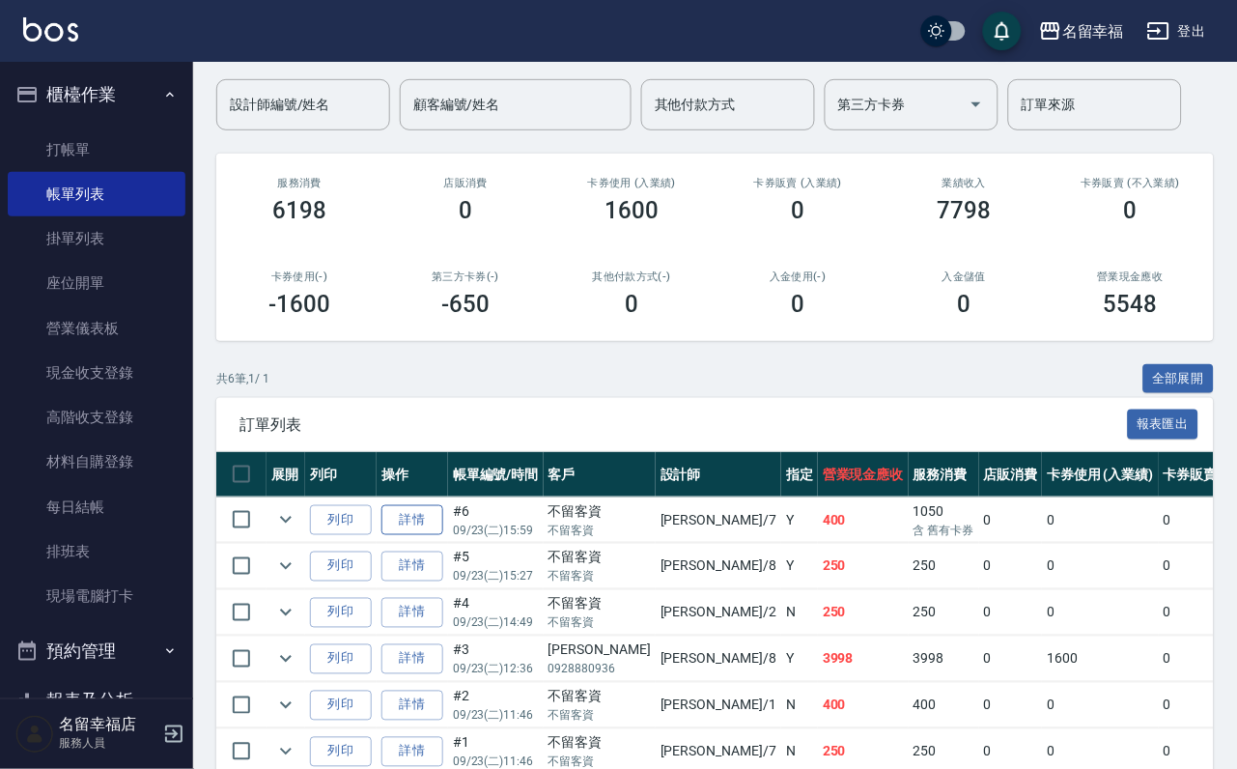
click at [443, 535] on link "詳情" at bounding box center [413, 520] width 62 height 30
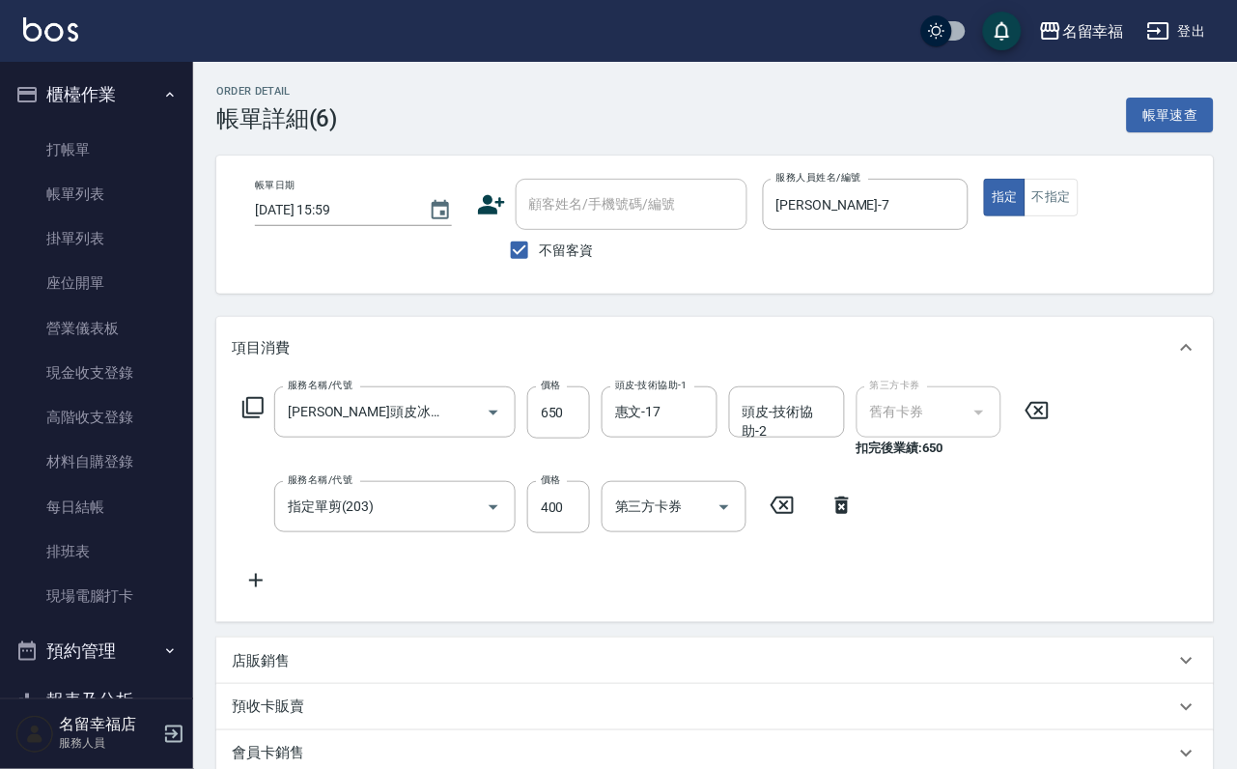
type input "[DATE] 15:59"
checkbox input "true"
type input "[PERSON_NAME]-7"
type input "[PERSON_NAME]頭皮冰鎮舒活洗髮包卡3次抵用/新(612)"
type input "指定單剪(203)"
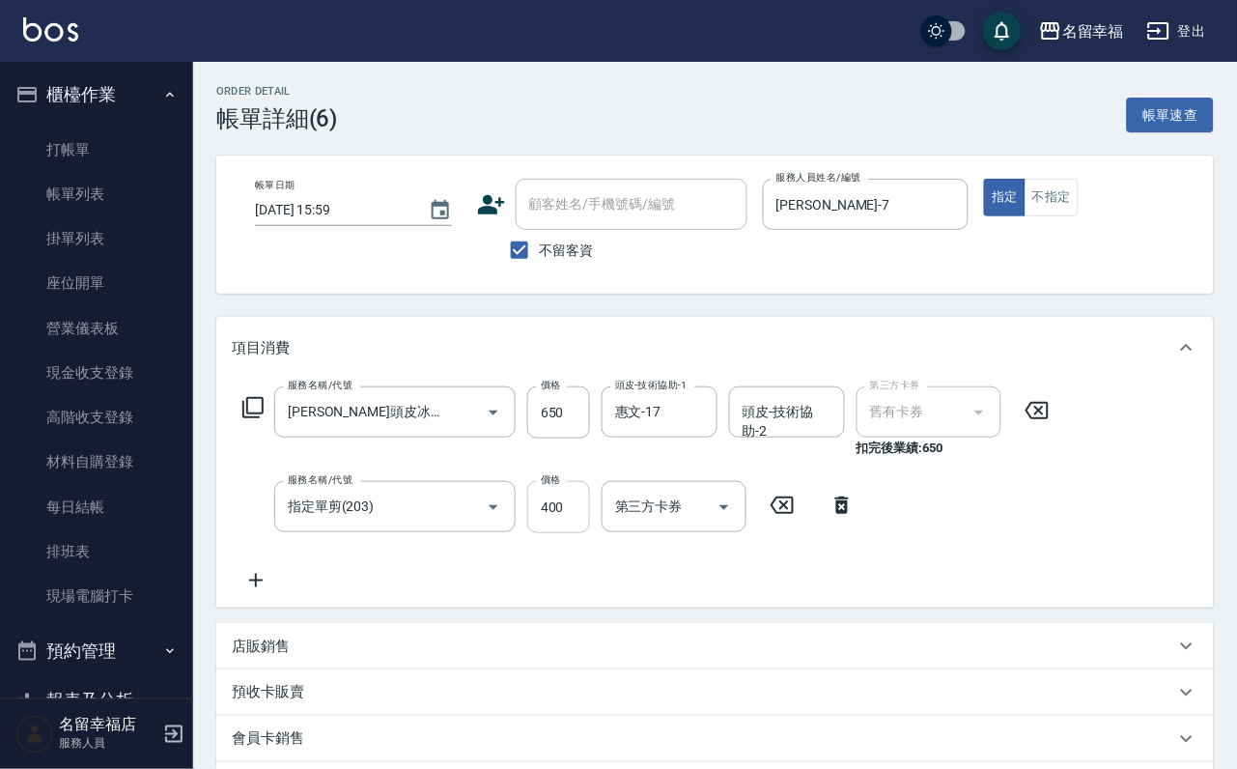
click at [575, 521] on input "400" at bounding box center [558, 507] width 63 height 52
type input "300"
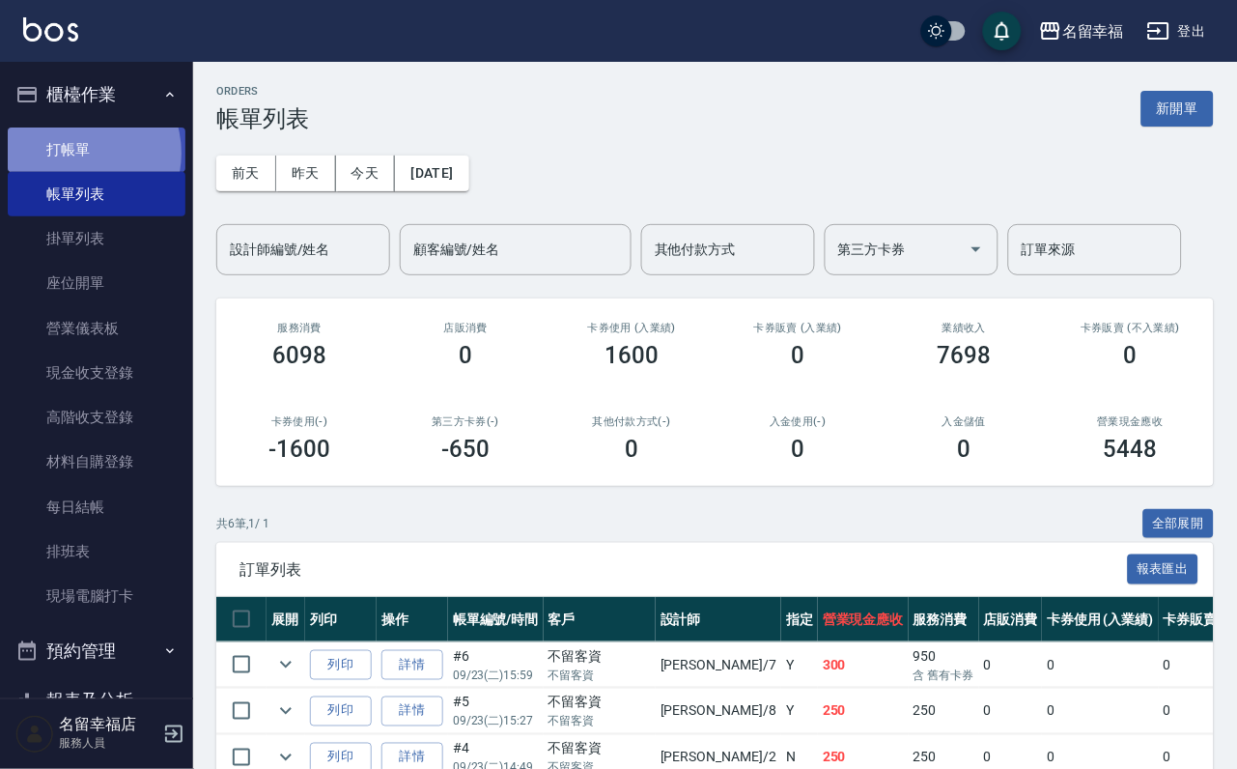
click at [76, 159] on link "打帳單" at bounding box center [97, 150] width 178 height 44
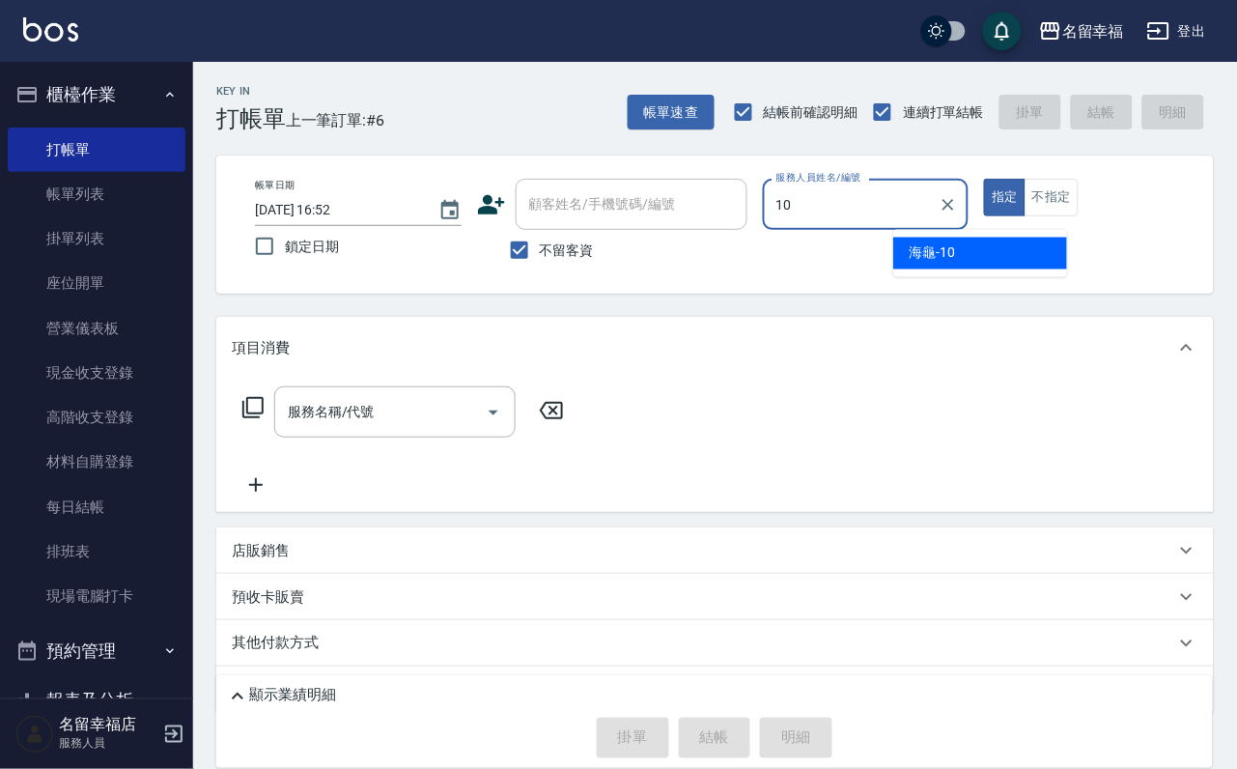
type input "海龜-10"
type button "true"
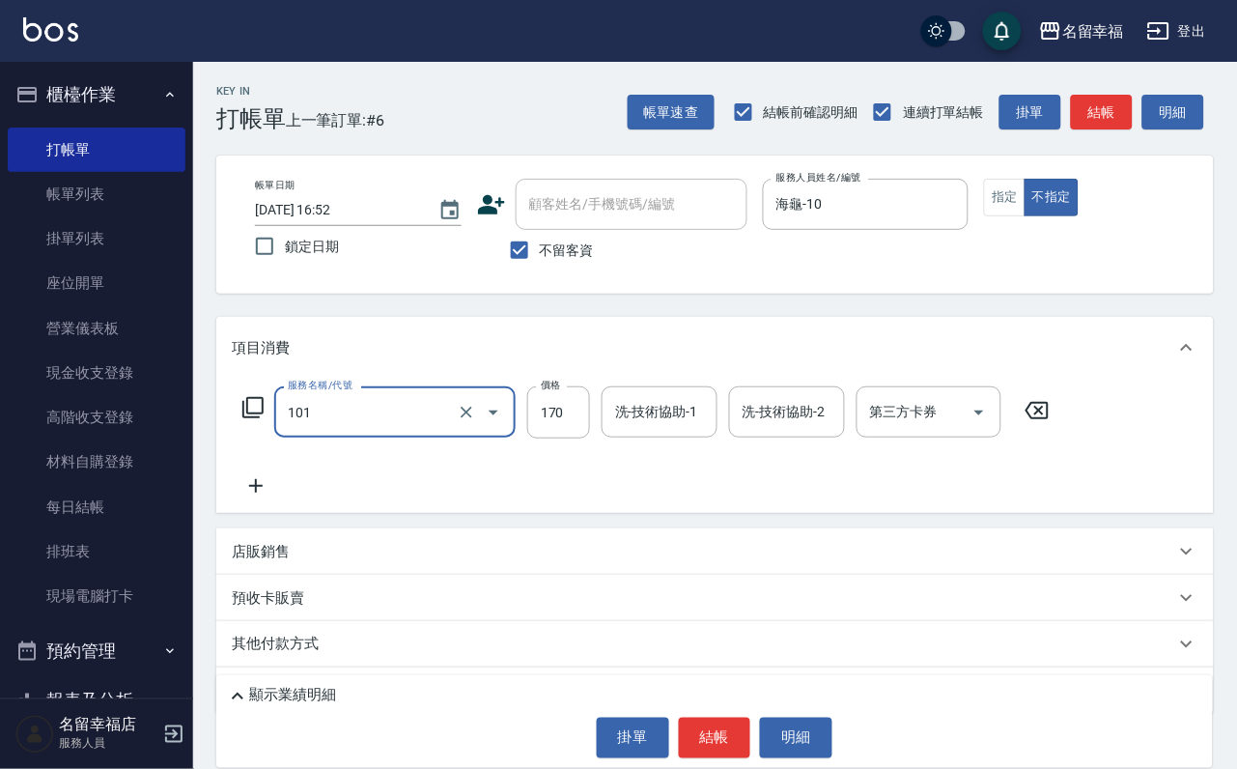
type input "洗髮(101)"
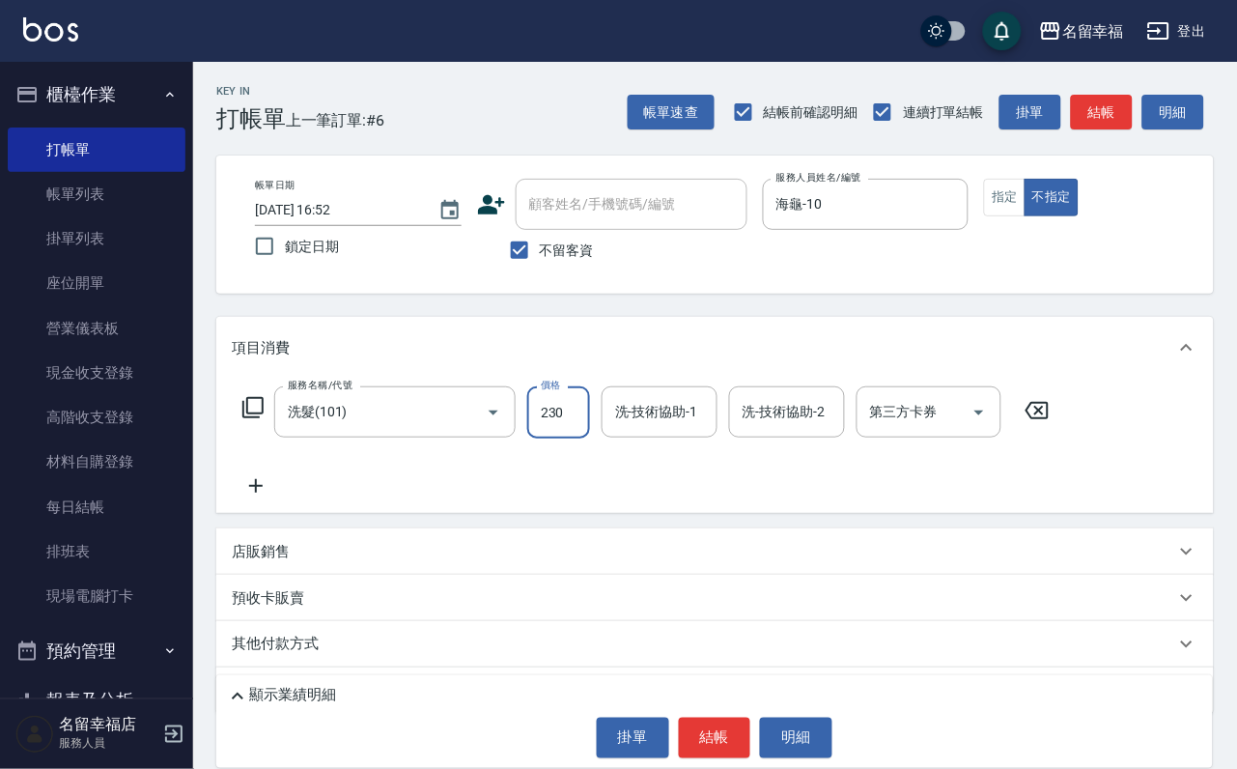
type input "230"
